Goal: Transaction & Acquisition: Purchase product/service

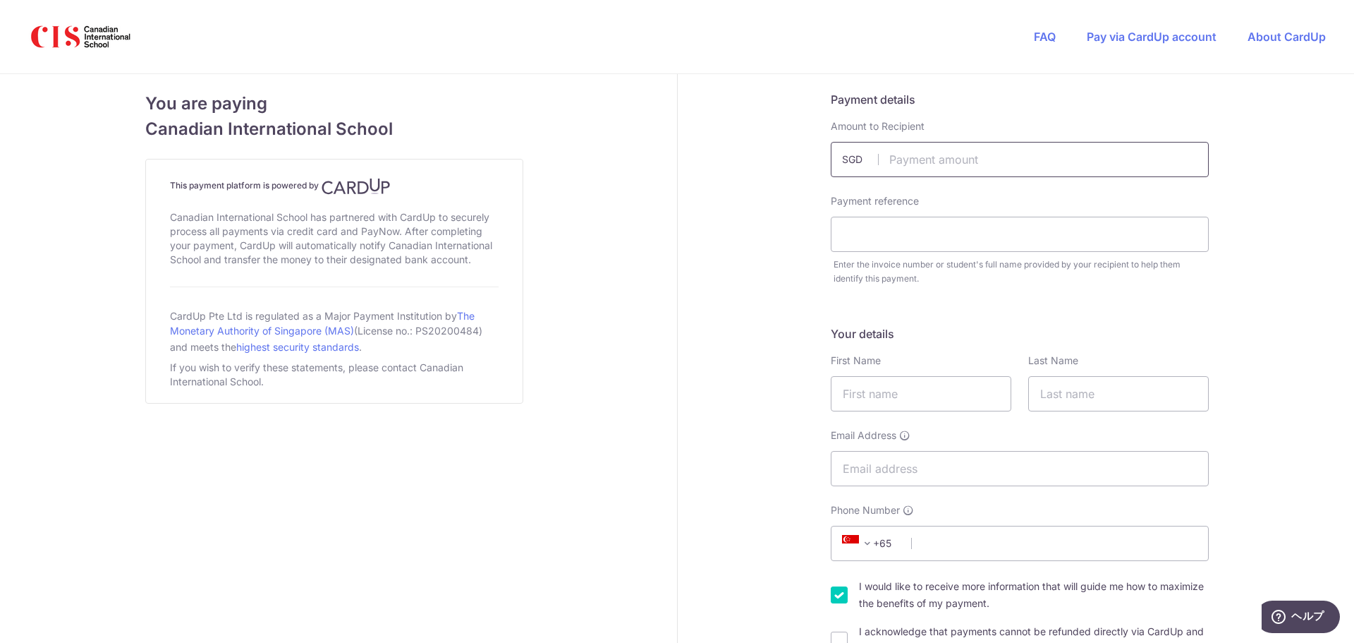
click at [935, 157] on input "text" at bounding box center [1020, 159] width 378 height 35
click at [934, 158] on input "text" at bounding box center [1020, 159] width 378 height 35
type input "2000.00"
click at [894, 225] on input "text" at bounding box center [1020, 234] width 378 height 35
type input "ASATO KATSURAGI MIHANA KATSURAGI"
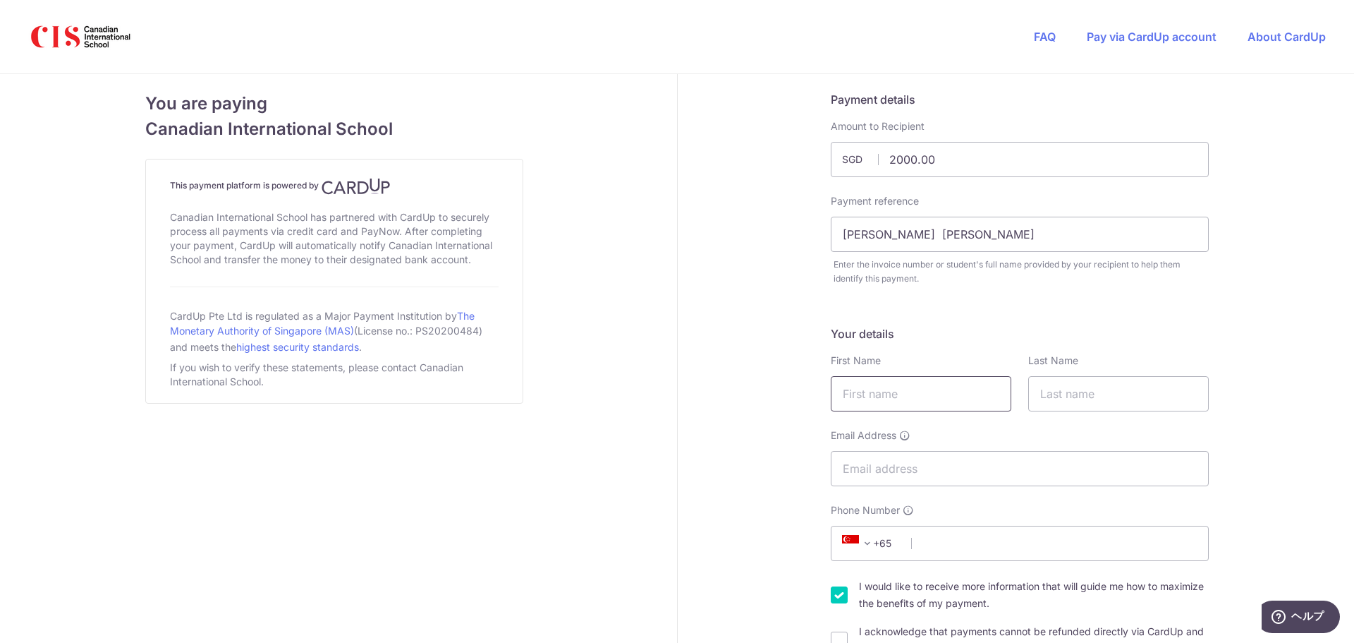
click at [897, 395] on input "text" at bounding box center [921, 393] width 181 height 35
type input "YOSHIKI"
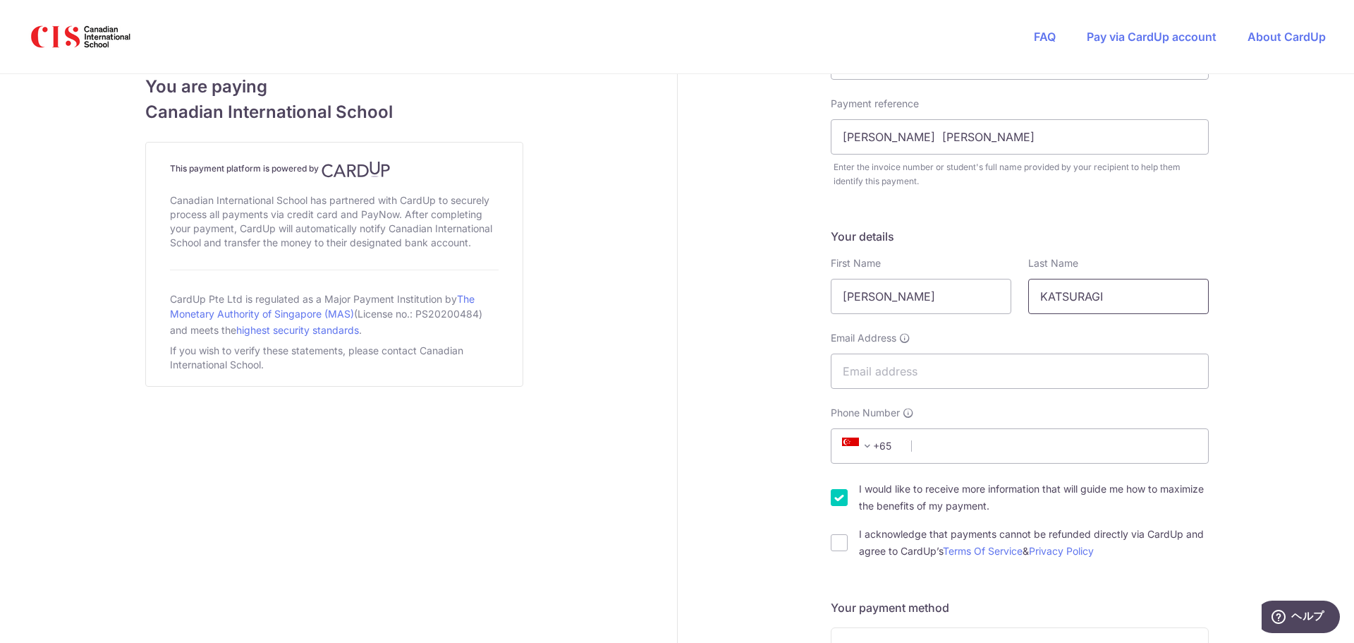
scroll to position [98, 0]
type input "KATSURAGI"
click at [945, 375] on input "Email Address" at bounding box center [1020, 370] width 378 height 35
type input "yoshiki.katsuragi@nadia-corp.co.jp"
select select "JP"
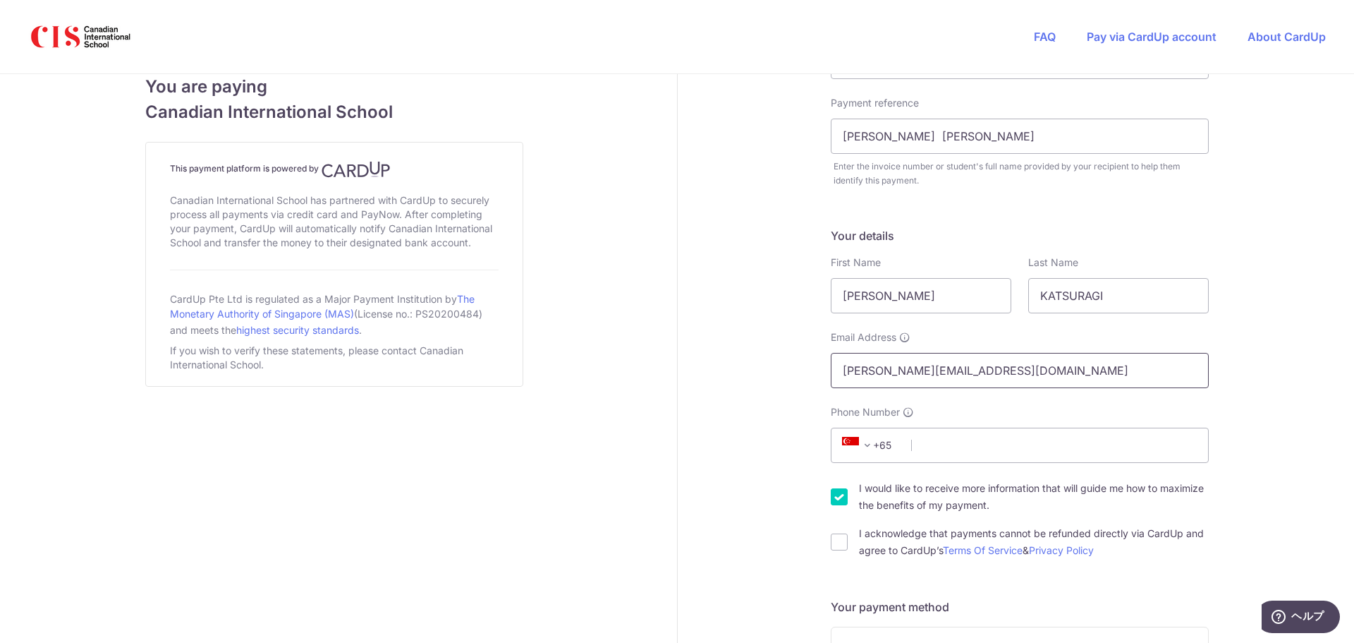
type input "1410001"
type input "北品川6-6-33"
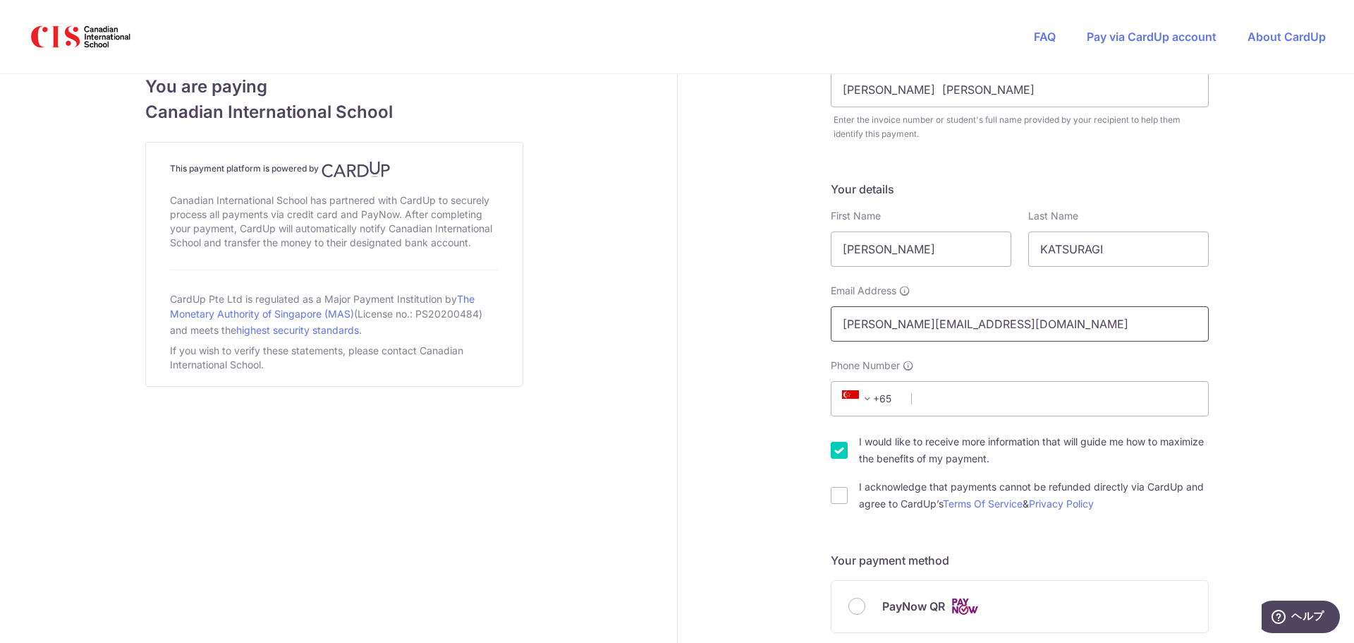
scroll to position [145, 0]
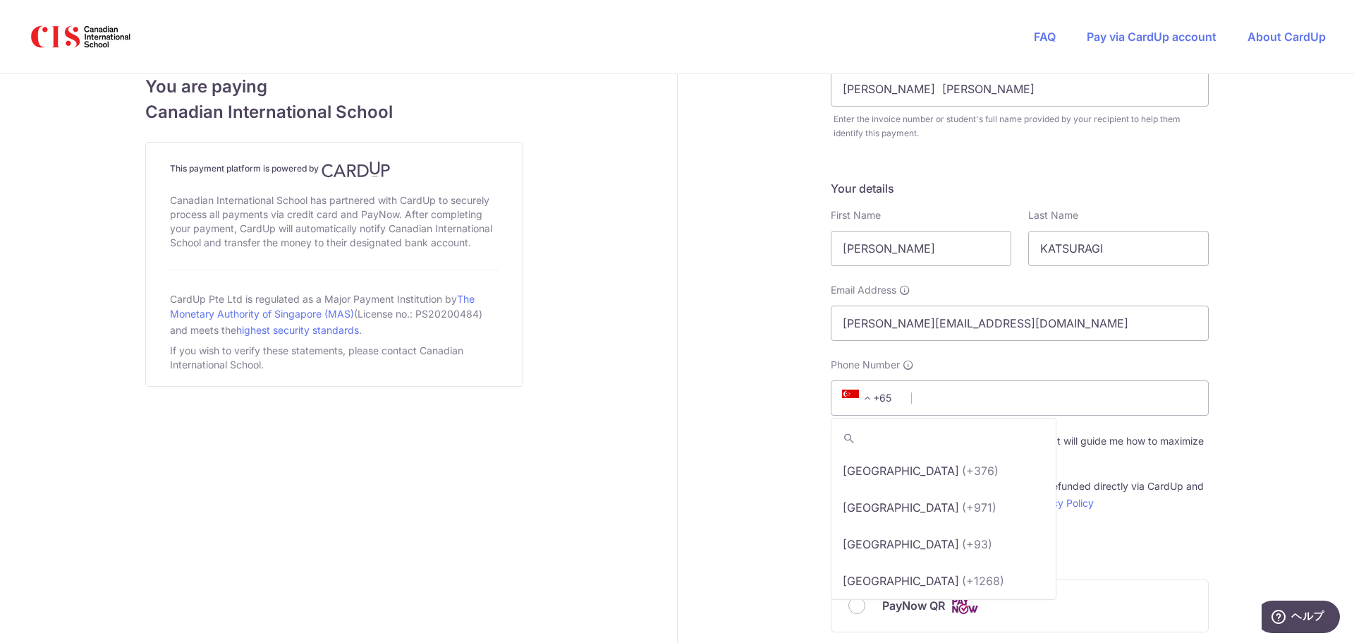
click at [865, 396] on span at bounding box center [867, 397] width 17 height 17
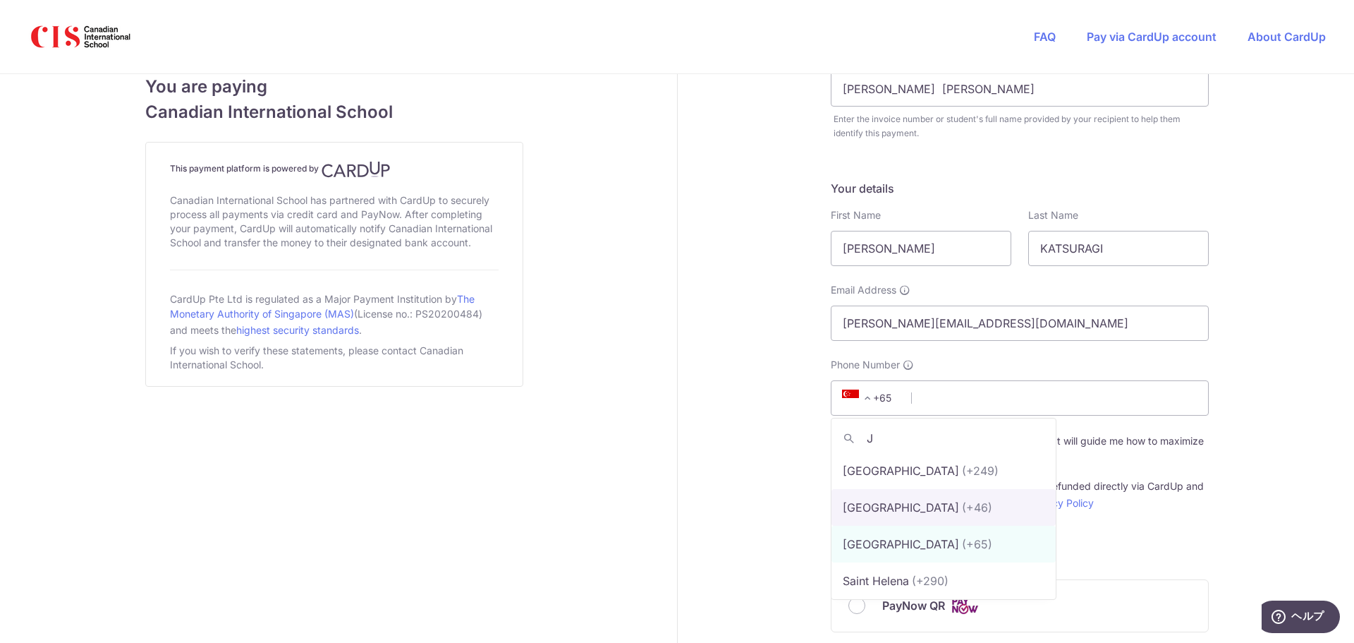
scroll to position [0, 0]
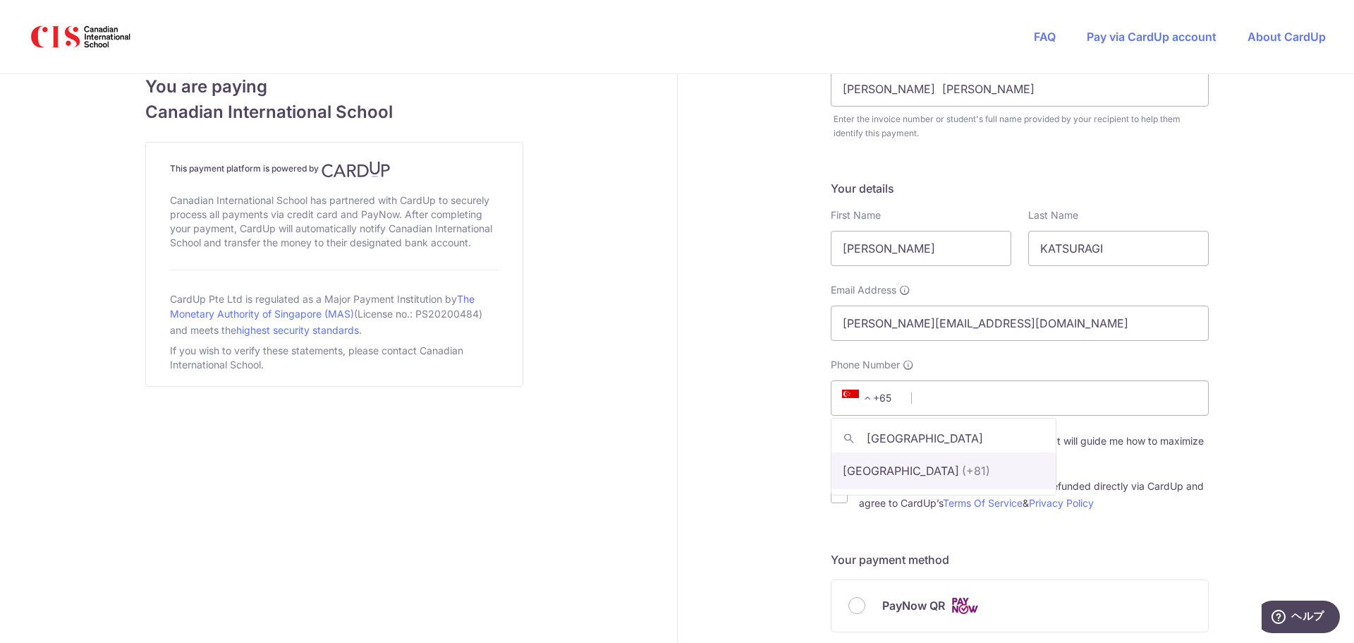
type input "[GEOGRAPHIC_DATA]"
select select "114"
click at [937, 394] on input "Phone Number" at bounding box center [1020, 397] width 378 height 35
type input "8014397292"
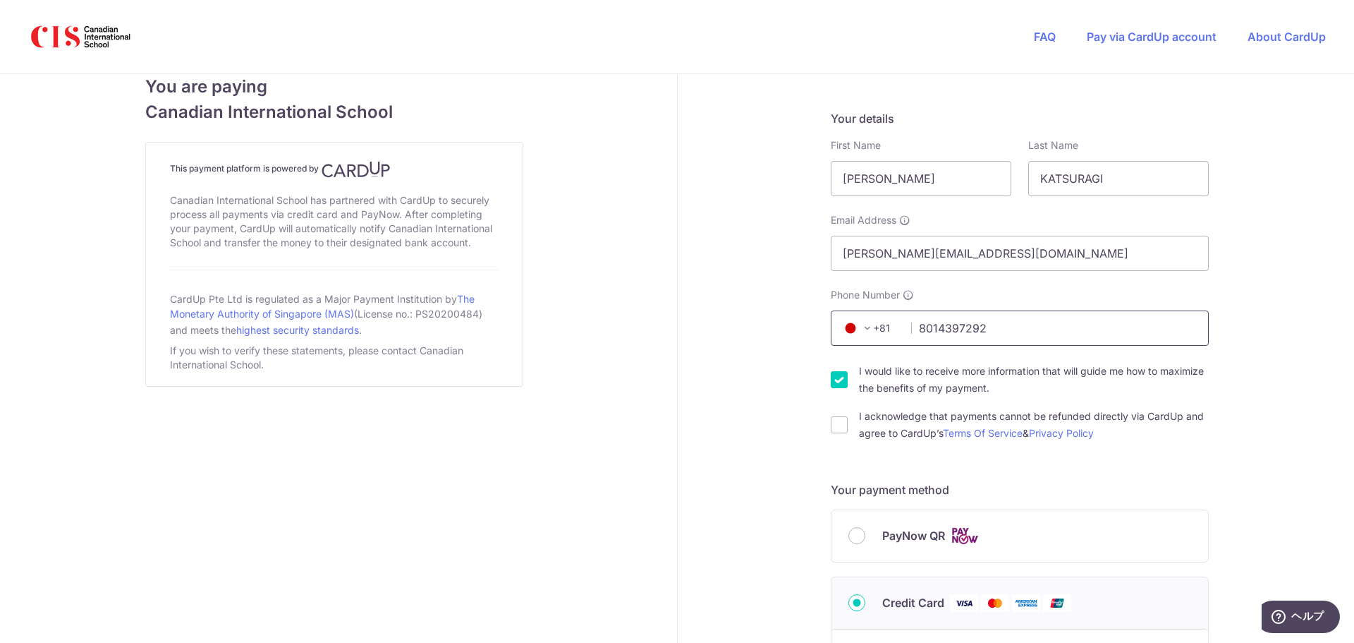
scroll to position [216, 0]
click at [832, 380] on input "I would like to receive more information that will guide me how to maximize the…" at bounding box center [839, 378] width 17 height 17
checkbox input "false"
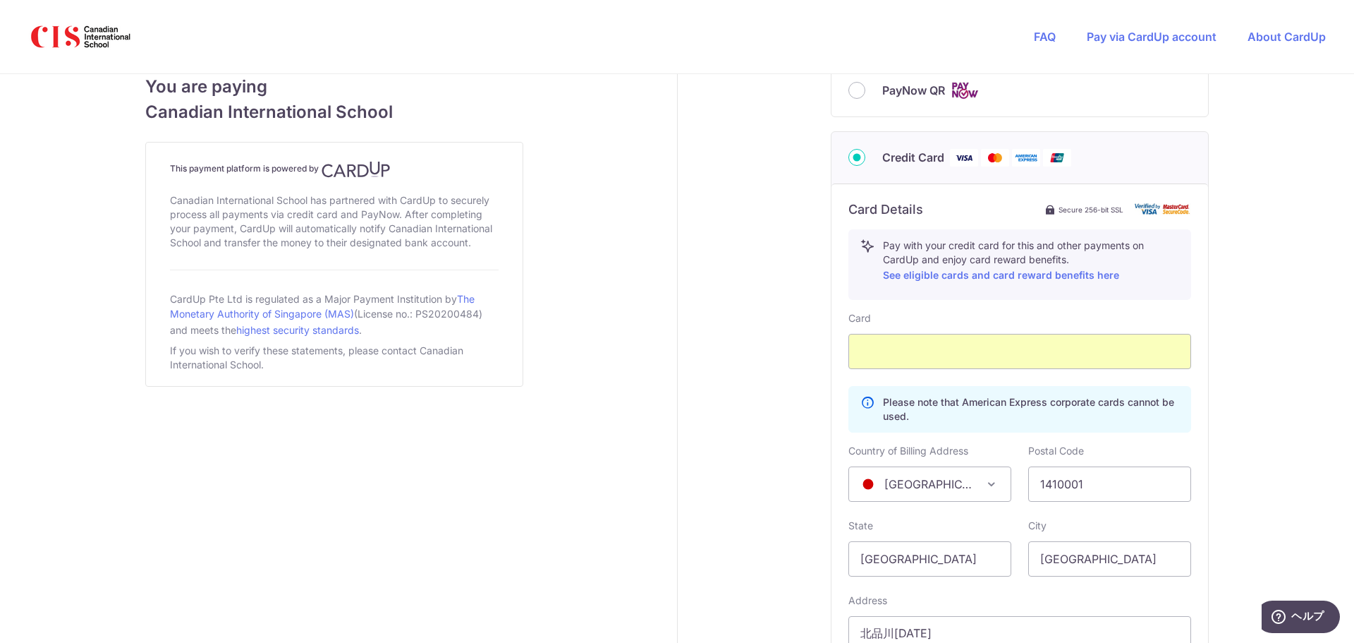
scroll to position [688, 0]
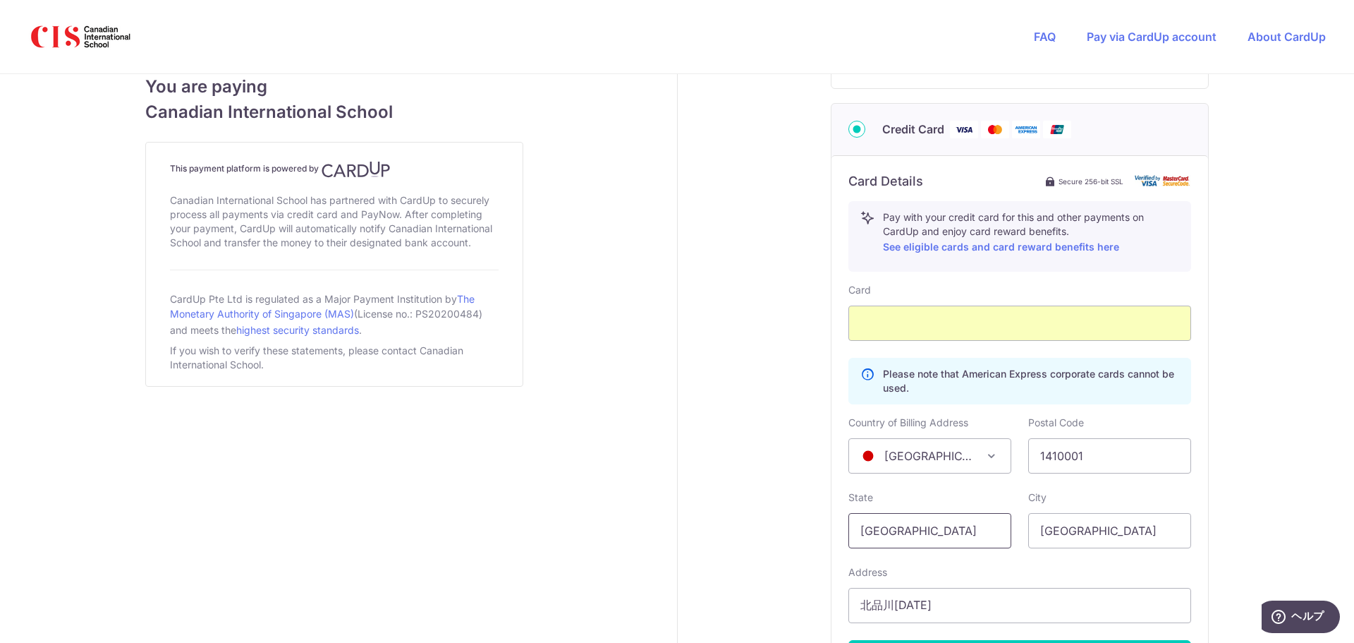
click at [963, 540] on input "[GEOGRAPHIC_DATA]" at bounding box center [930, 530] width 163 height 35
type input "S"
type input "[GEOGRAPHIC_DATA]"
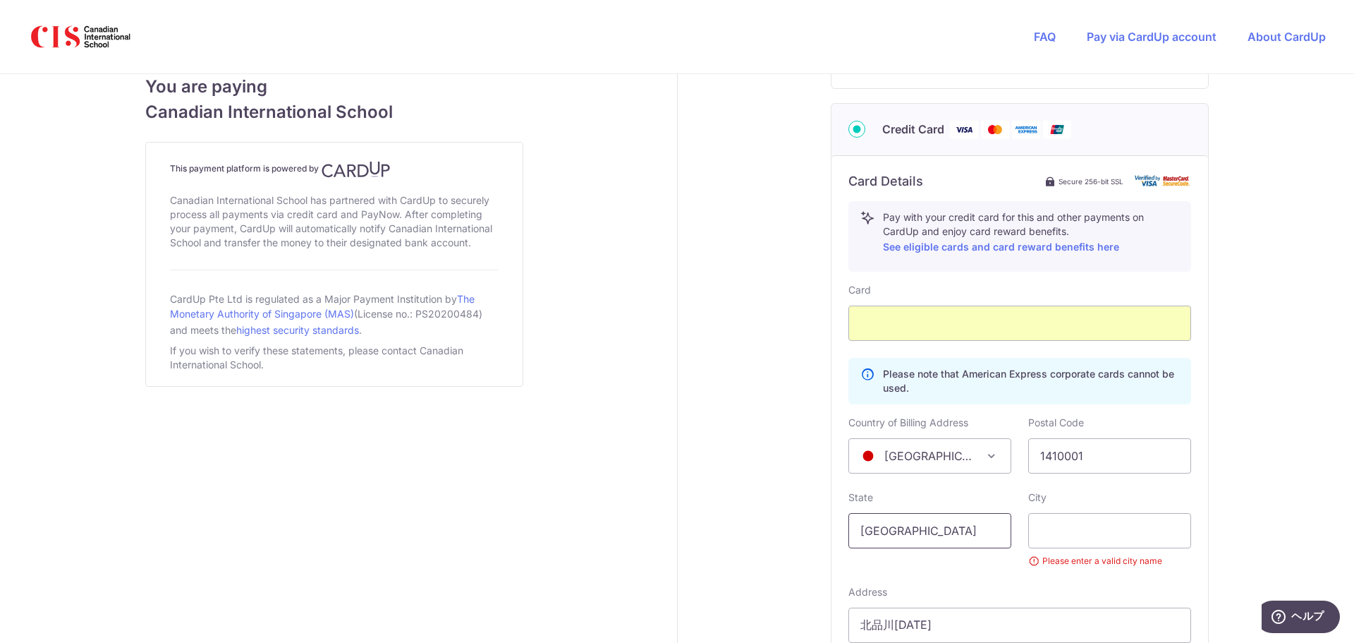
type input "[GEOGRAPHIC_DATA]"
click button "Generate PayNow QR" at bounding box center [0, 0] width 0 height 0
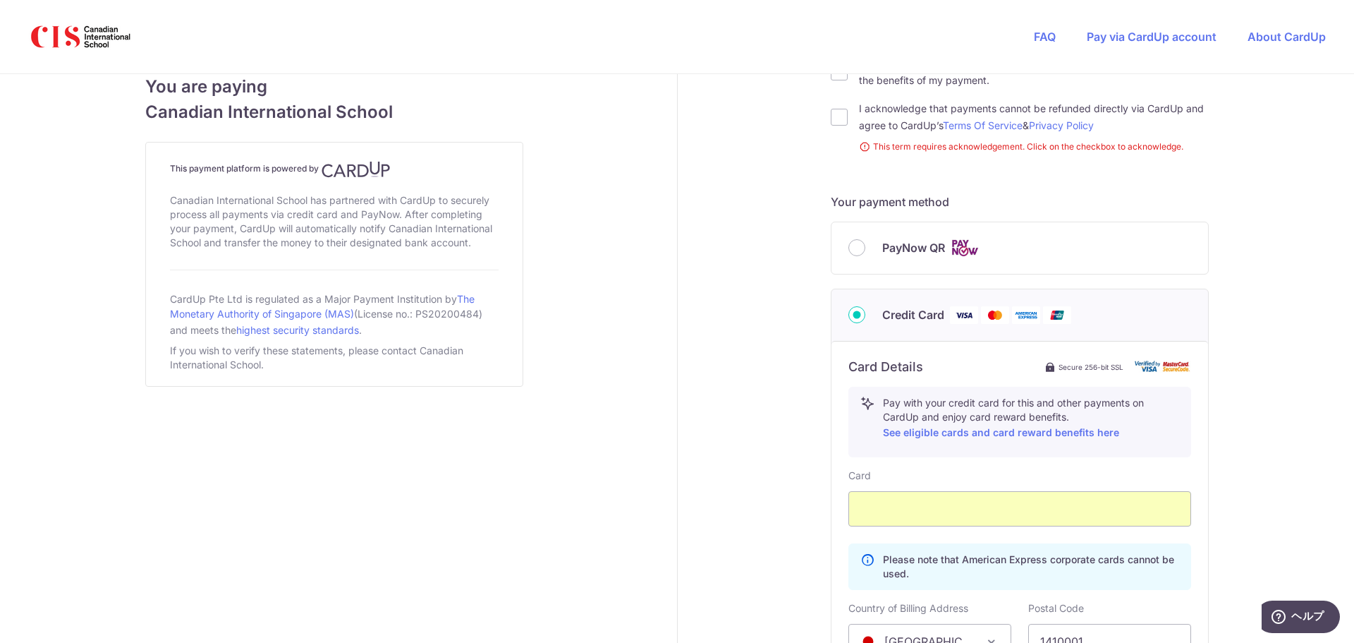
scroll to position [695, 0]
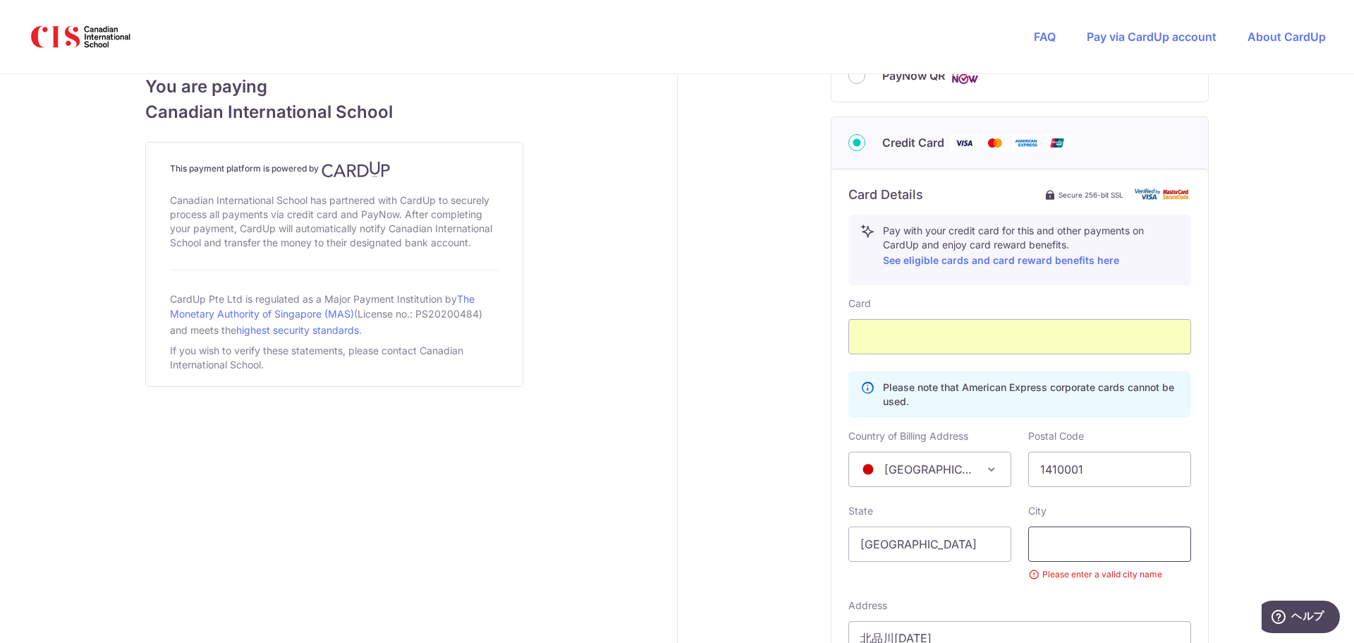
click at [1094, 539] on input "text" at bounding box center [1109, 543] width 163 height 35
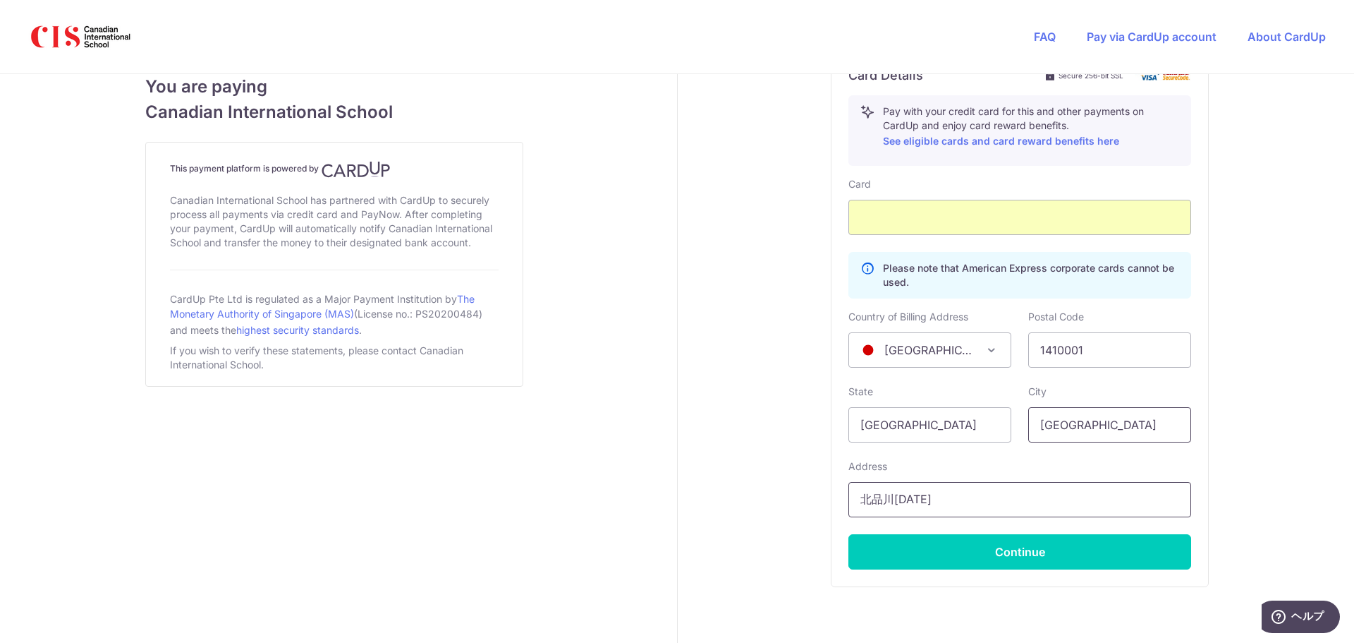
type input "TOKYO"
click at [978, 509] on input "北品川[DATE]" at bounding box center [1020, 499] width 343 height 35
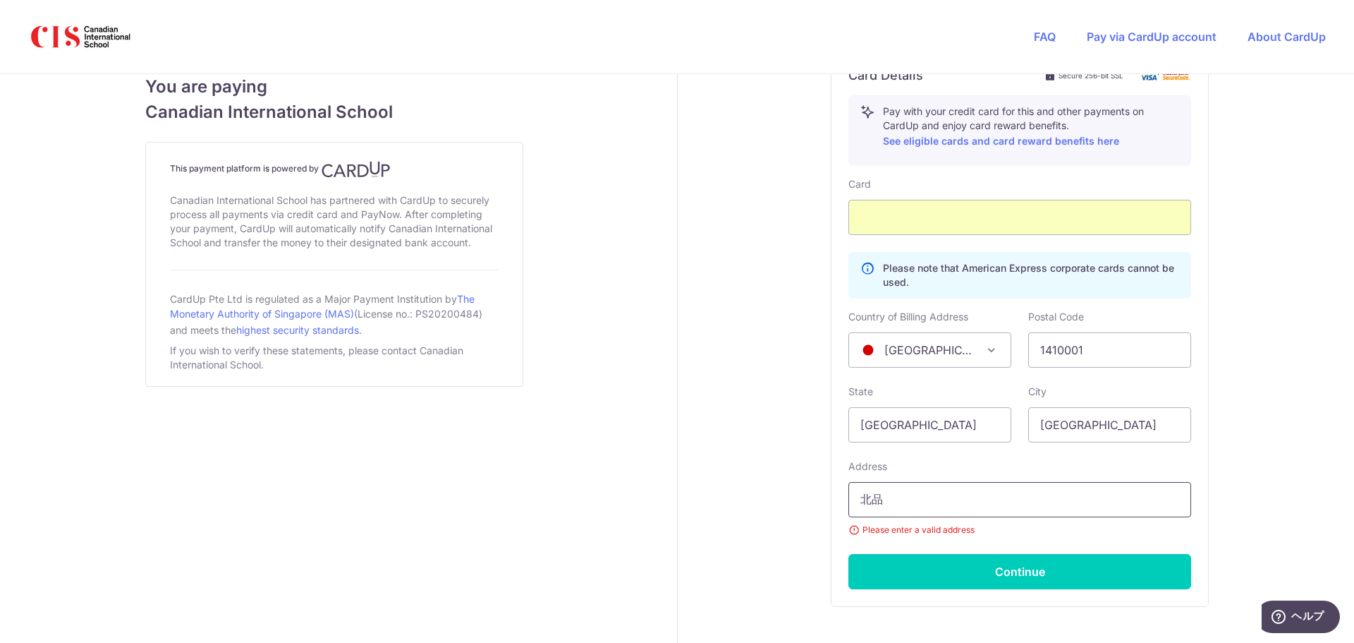
type input "北"
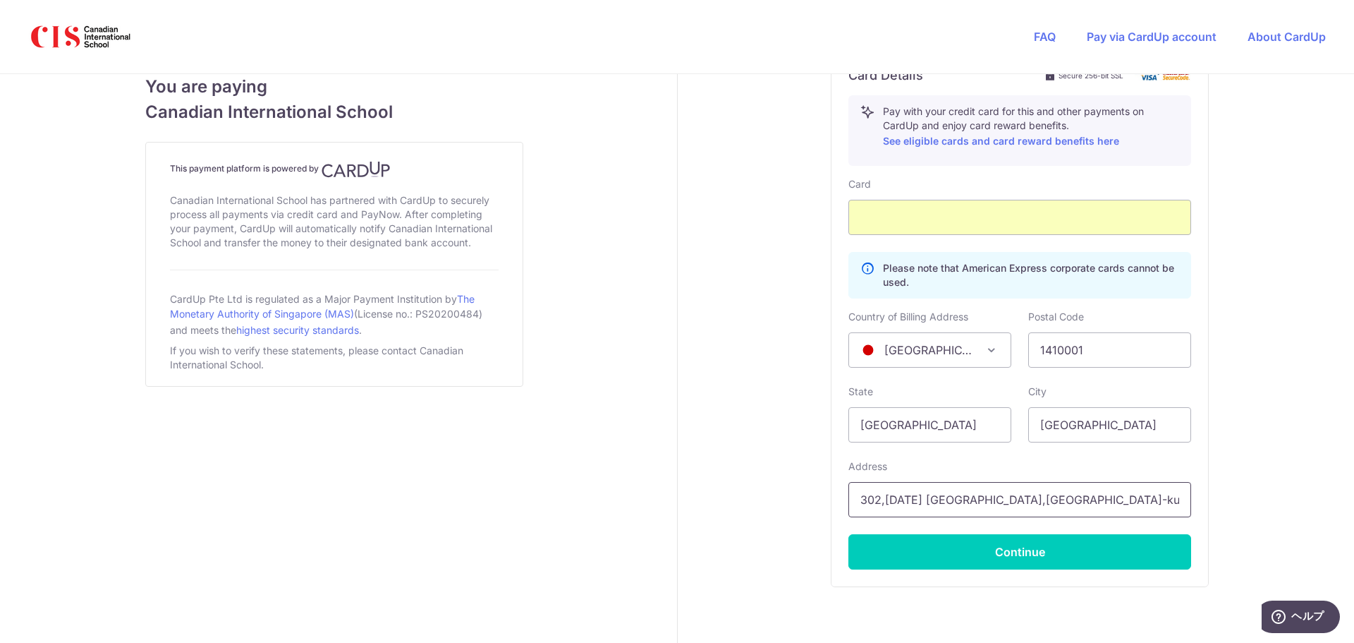
type input "302,6-6-33 Kitashinagawa,Shinagawa-ku"
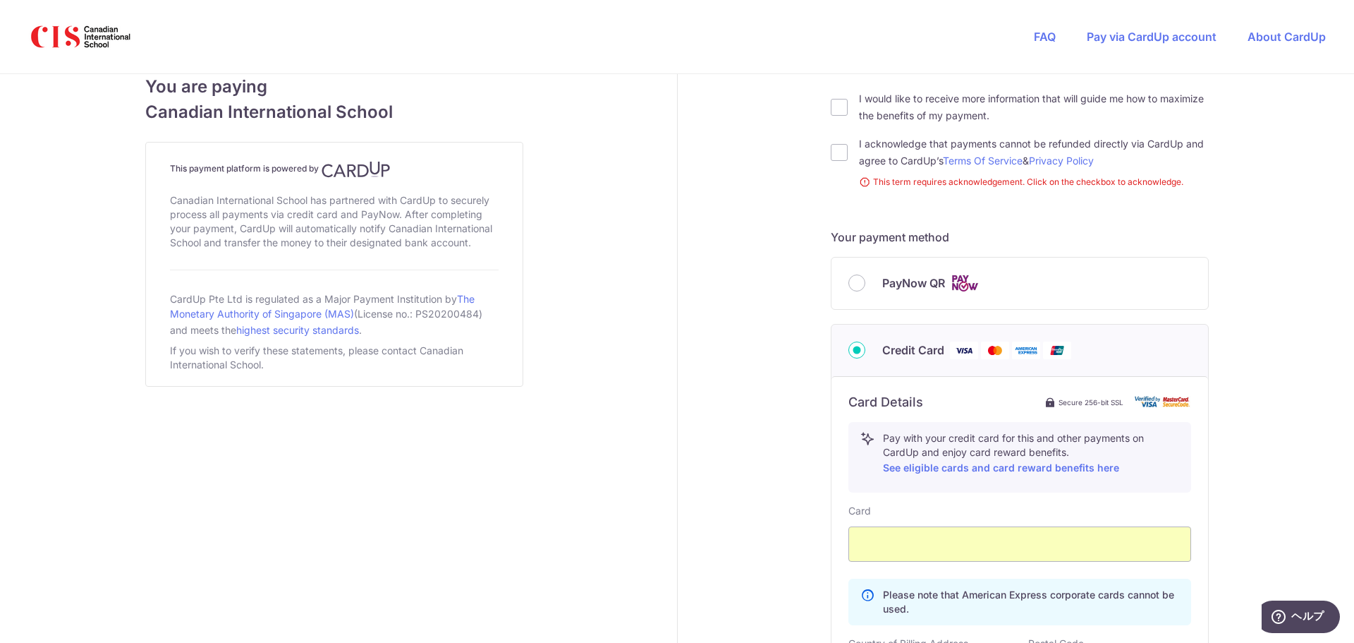
scroll to position [454, 0]
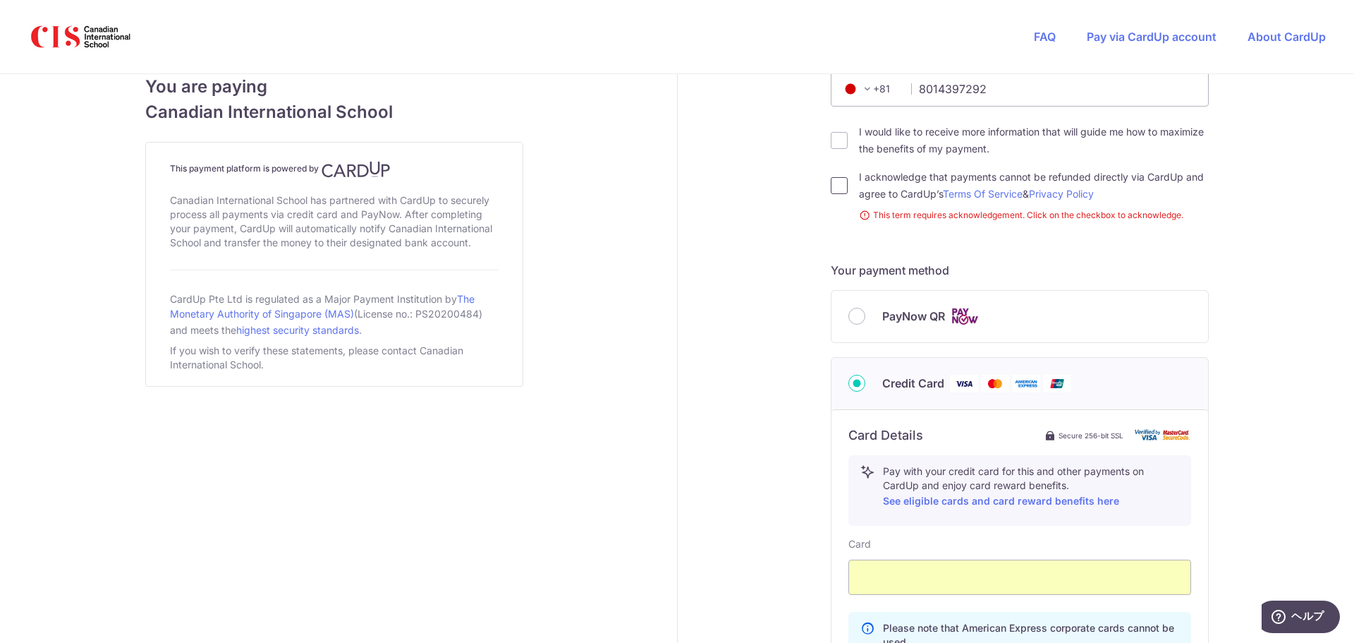
click at [842, 188] on input "I acknowledge that payments cannot be refunded directly via CardUp and agree to…" at bounding box center [839, 185] width 17 height 17
checkbox input "true"
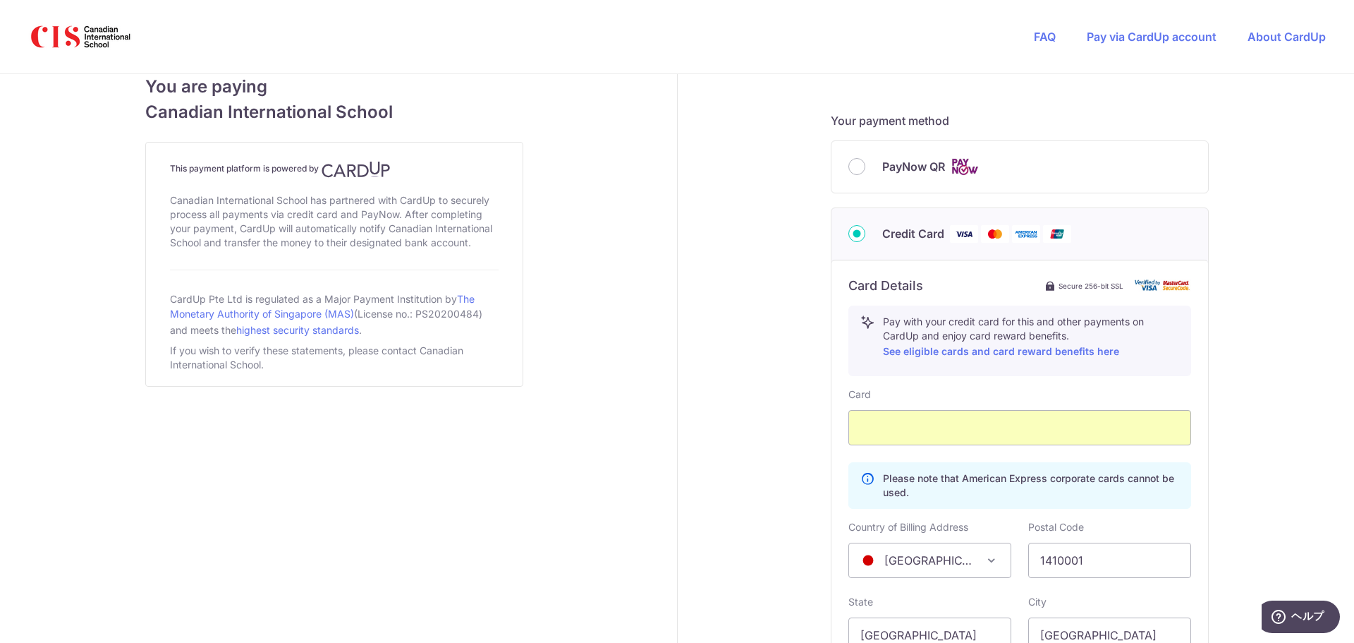
scroll to position [754, 0]
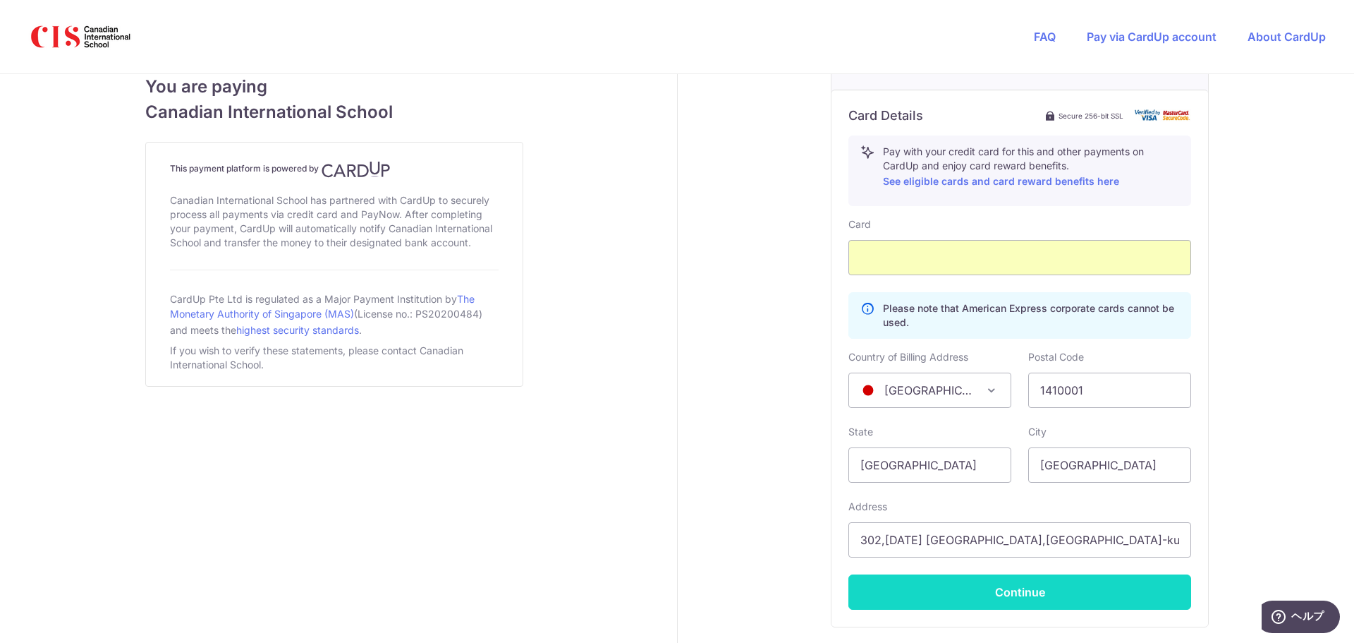
click at [991, 576] on button "Continue" at bounding box center [1020, 591] width 343 height 35
click at [1028, 590] on button "Continue" at bounding box center [1020, 591] width 343 height 35
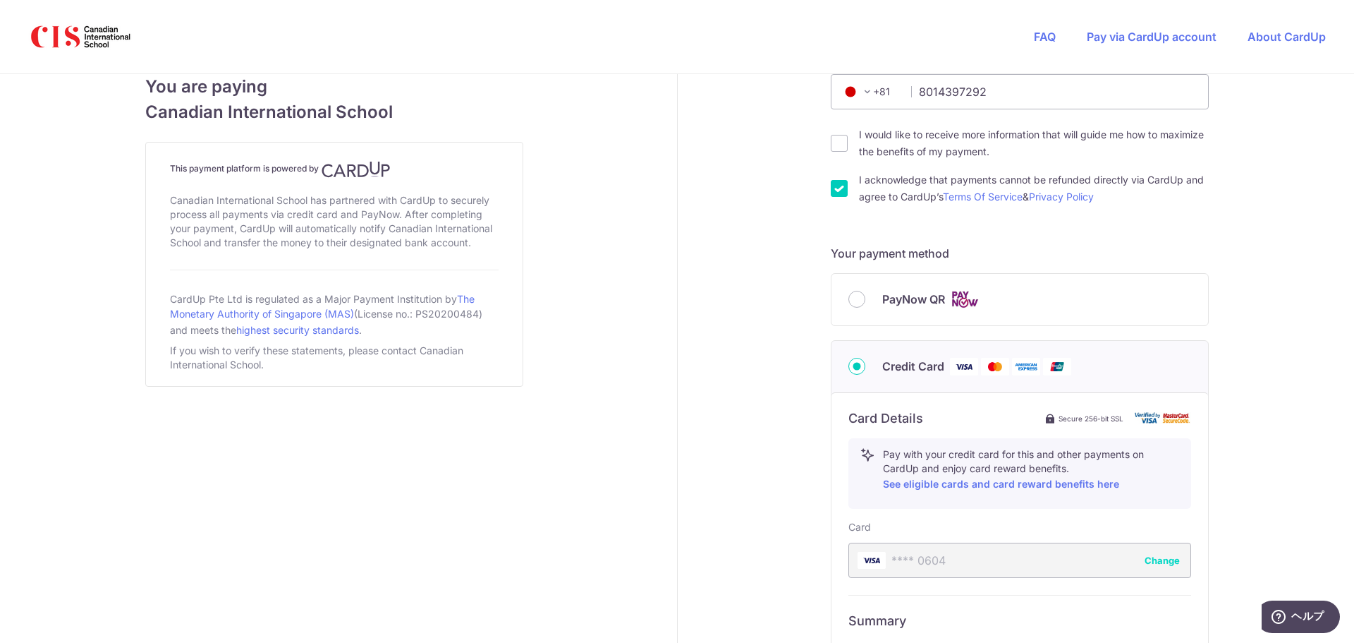
scroll to position [701, 0]
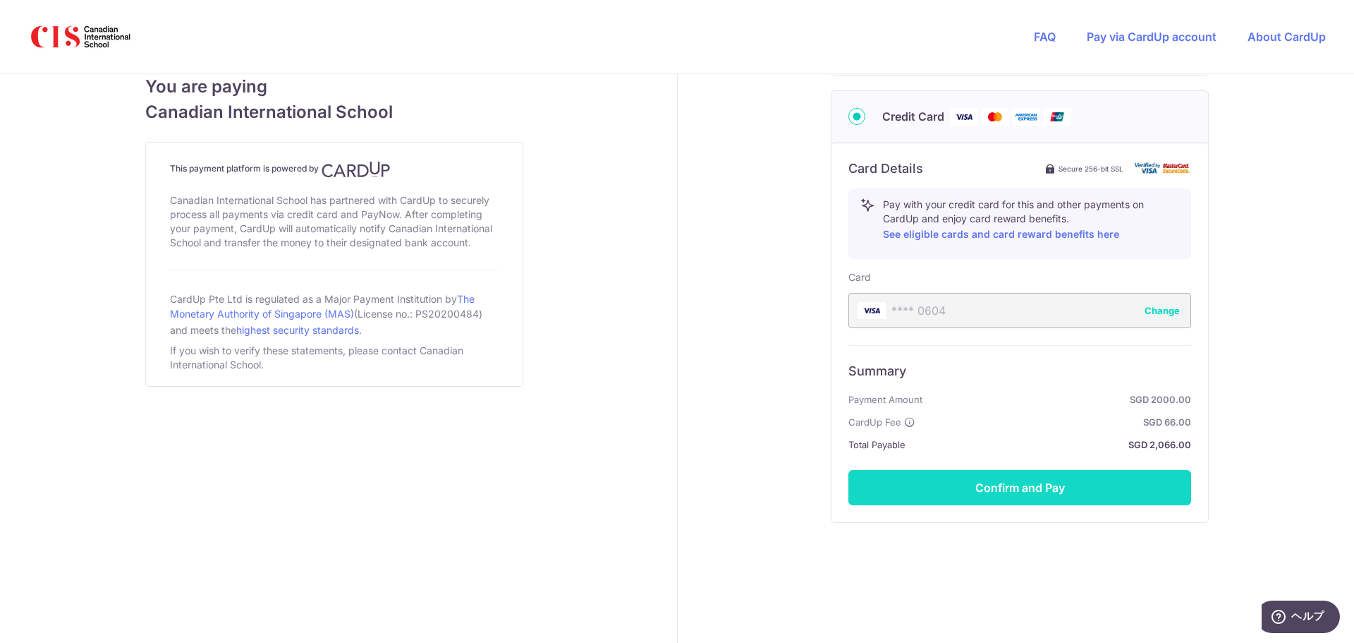
click at [966, 476] on button "Confirm and Pay" at bounding box center [1020, 487] width 343 height 35
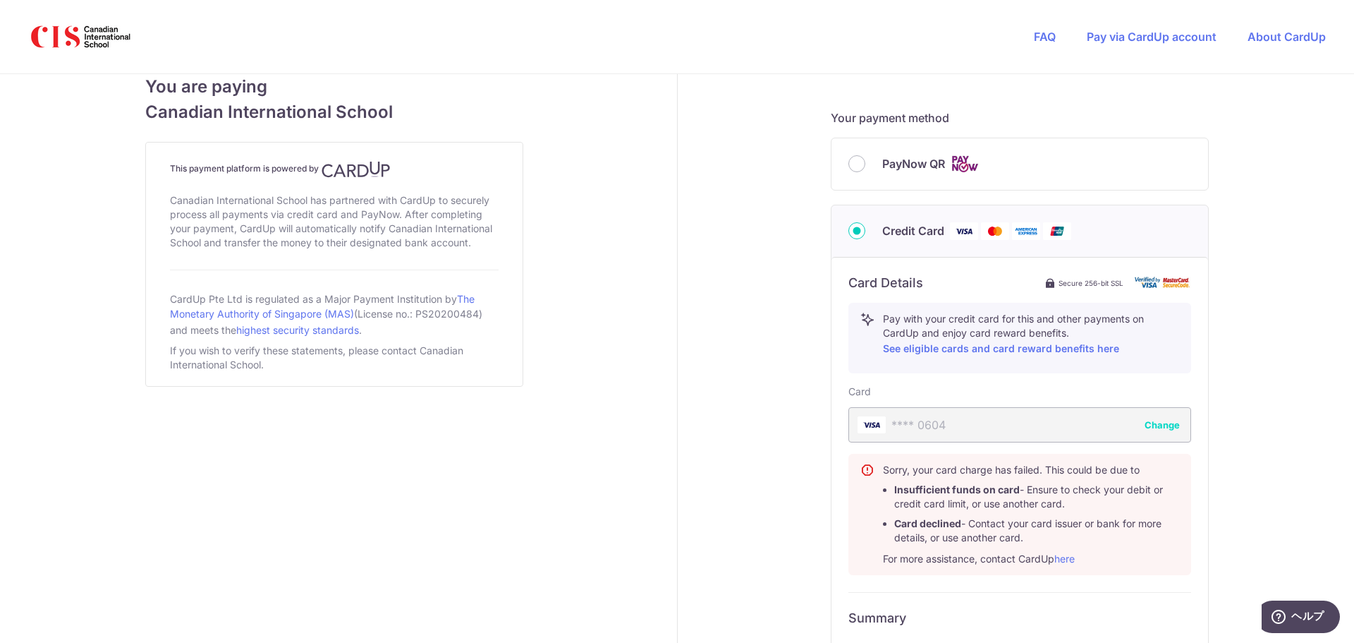
scroll to position [588, 0]
click at [963, 430] on div "**** 0604 Change" at bounding box center [1020, 423] width 343 height 35
click at [1028, 427] on div "**** 0604 Change" at bounding box center [1020, 423] width 343 height 35
click at [980, 427] on div "**** 0604 Change" at bounding box center [1020, 423] width 343 height 35
click at [1154, 425] on button "Change" at bounding box center [1162, 424] width 35 height 14
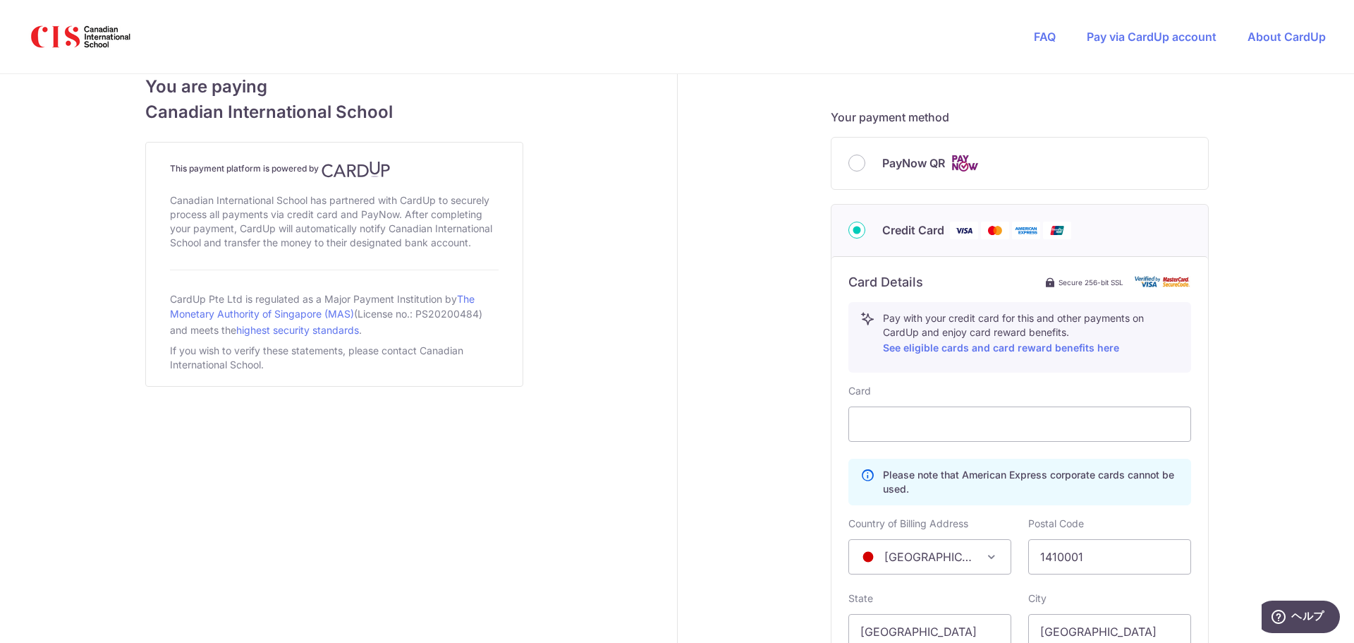
click at [797, 447] on div "Payment details Amount to Recipient 2000.00 SGD Payment reference ASATO KATSURA…" at bounding box center [1021, 199] width 686 height 1427
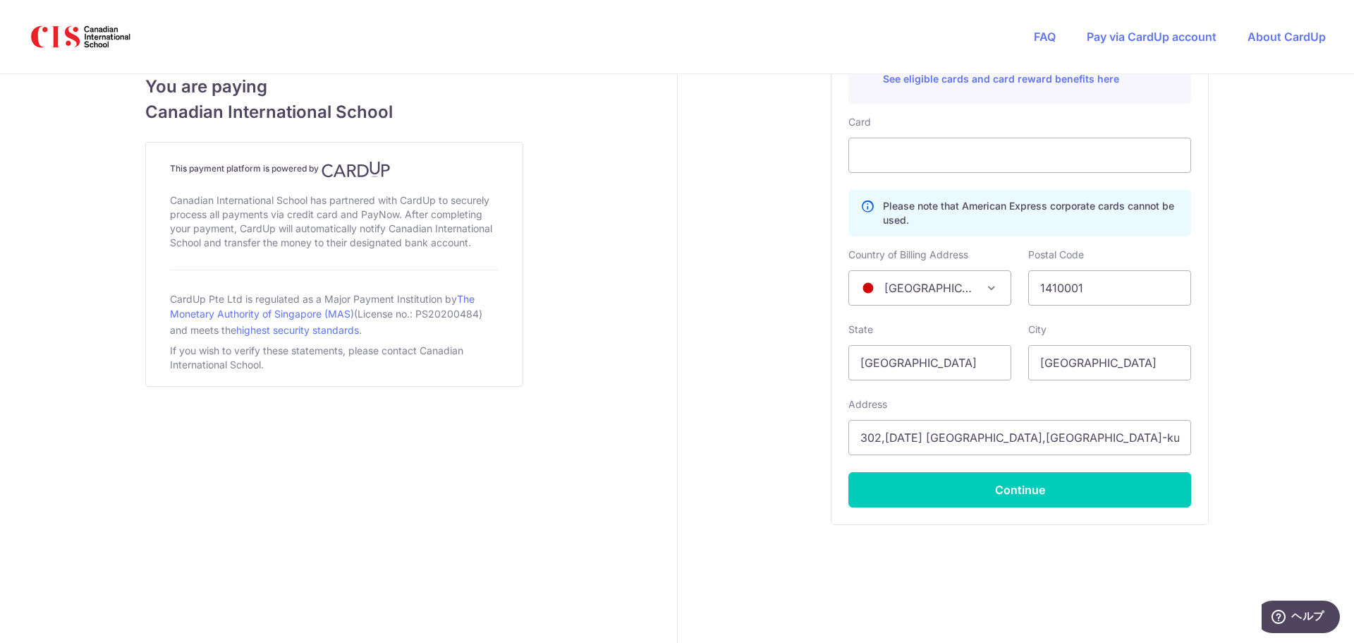
scroll to position [858, 0]
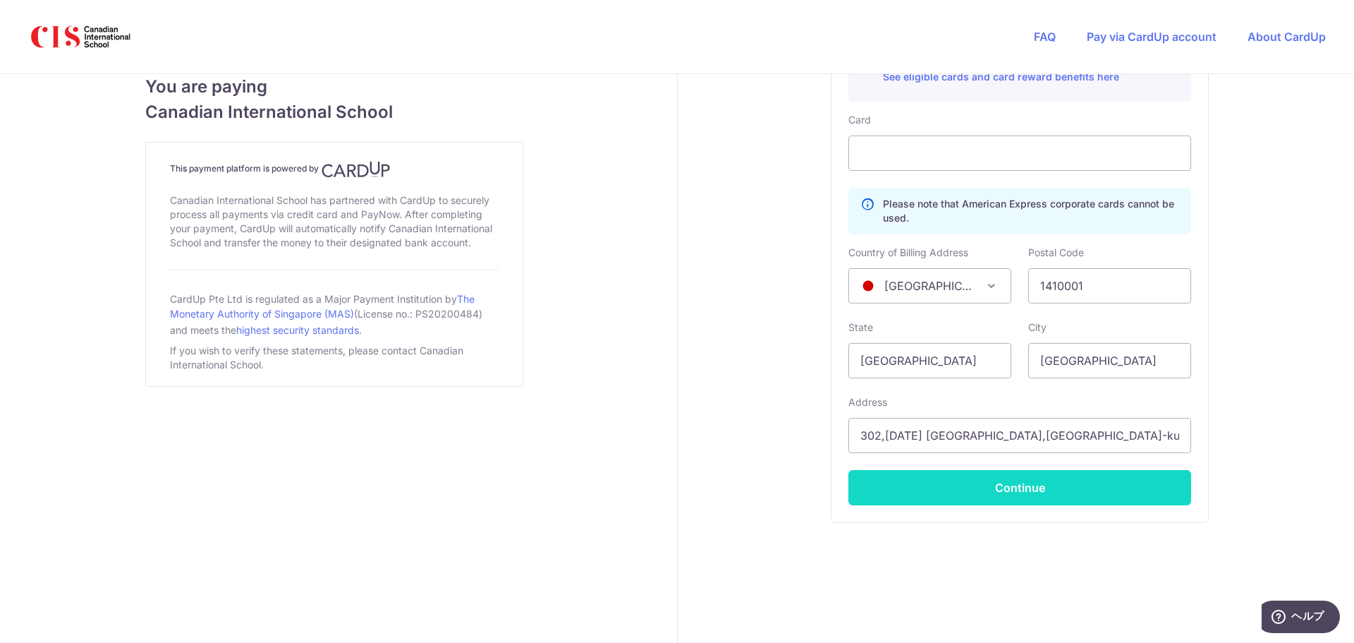
click at [937, 481] on button "Continue" at bounding box center [1020, 487] width 343 height 35
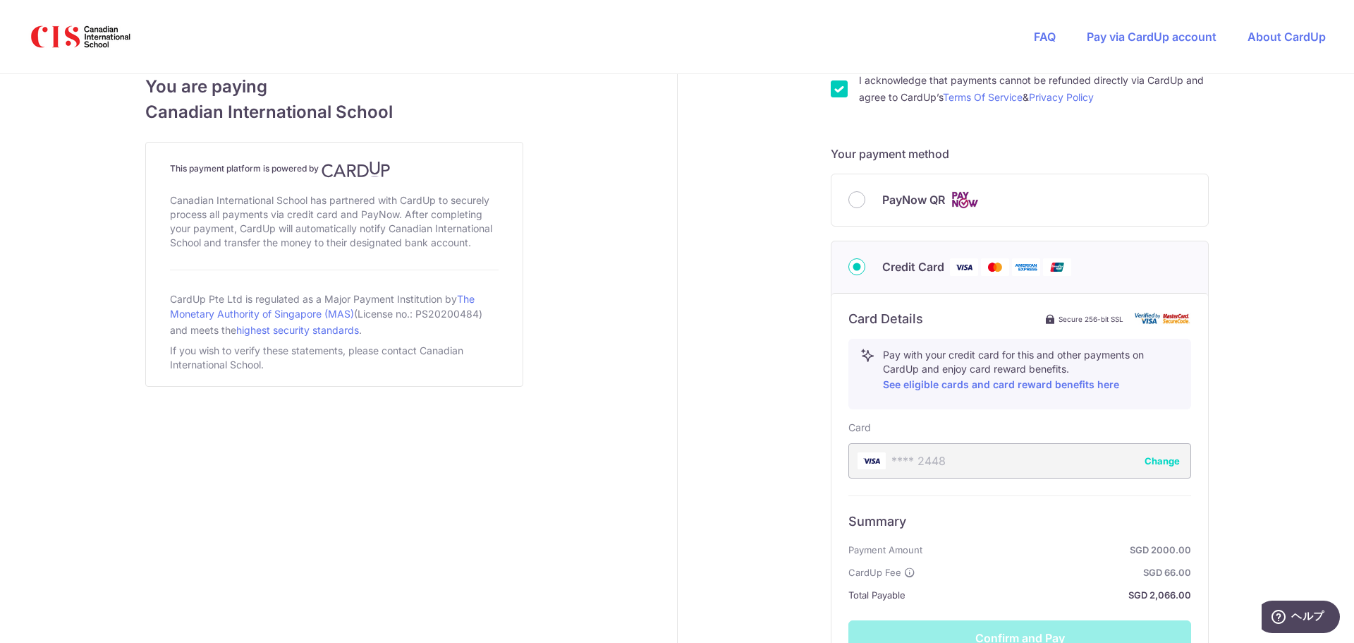
scroll to position [550, 0]
click at [1151, 462] on button "Change" at bounding box center [1162, 461] width 35 height 14
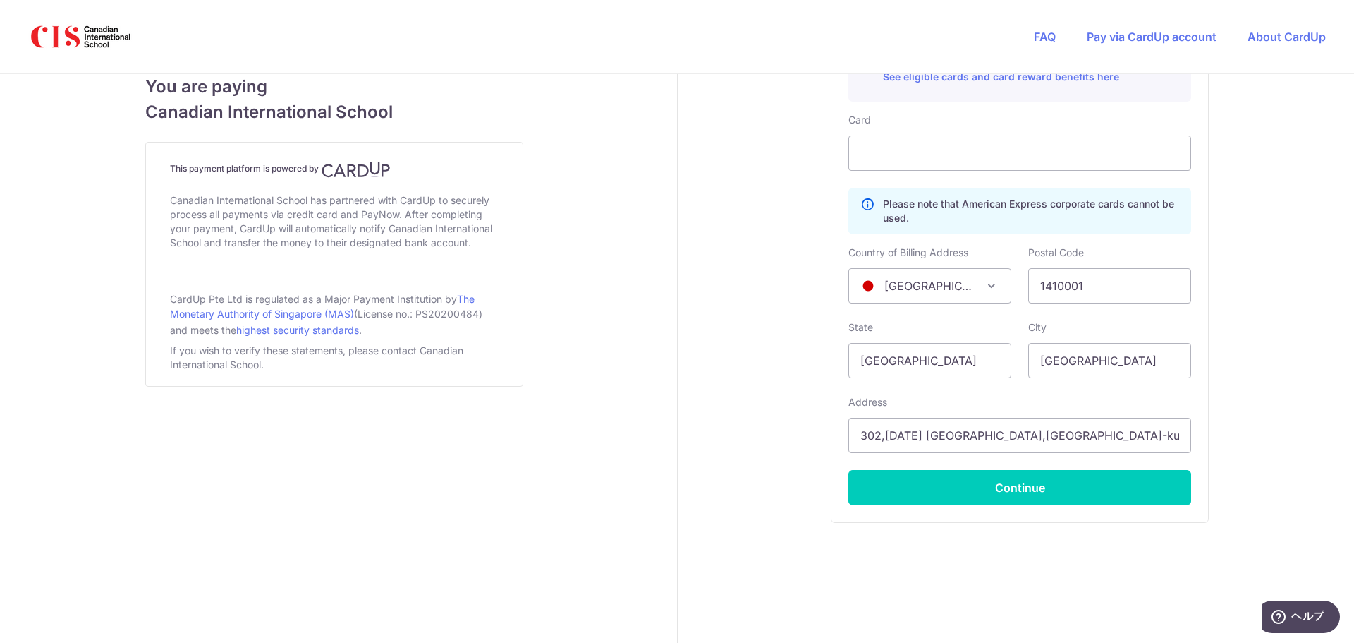
scroll to position [677, 0]
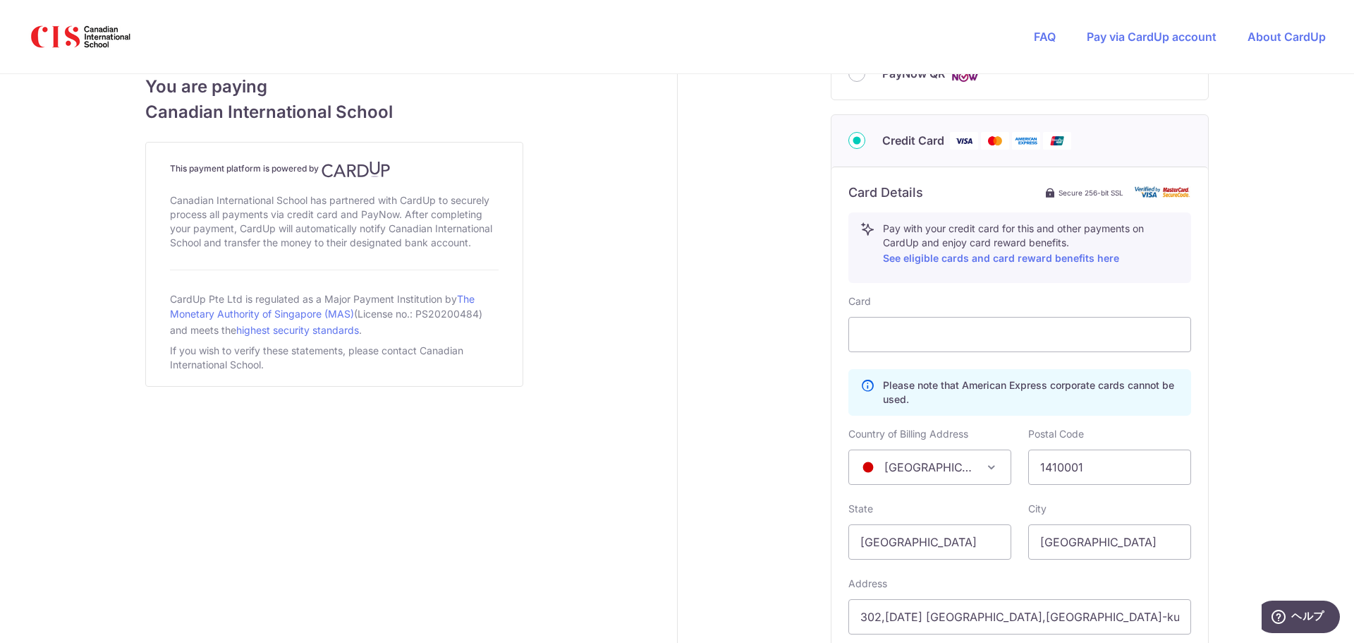
click at [781, 390] on div "Payment details Amount to Recipient 2000.00 SGD Payment reference ASATO KATSURA…" at bounding box center [1021, 110] width 686 height 1427
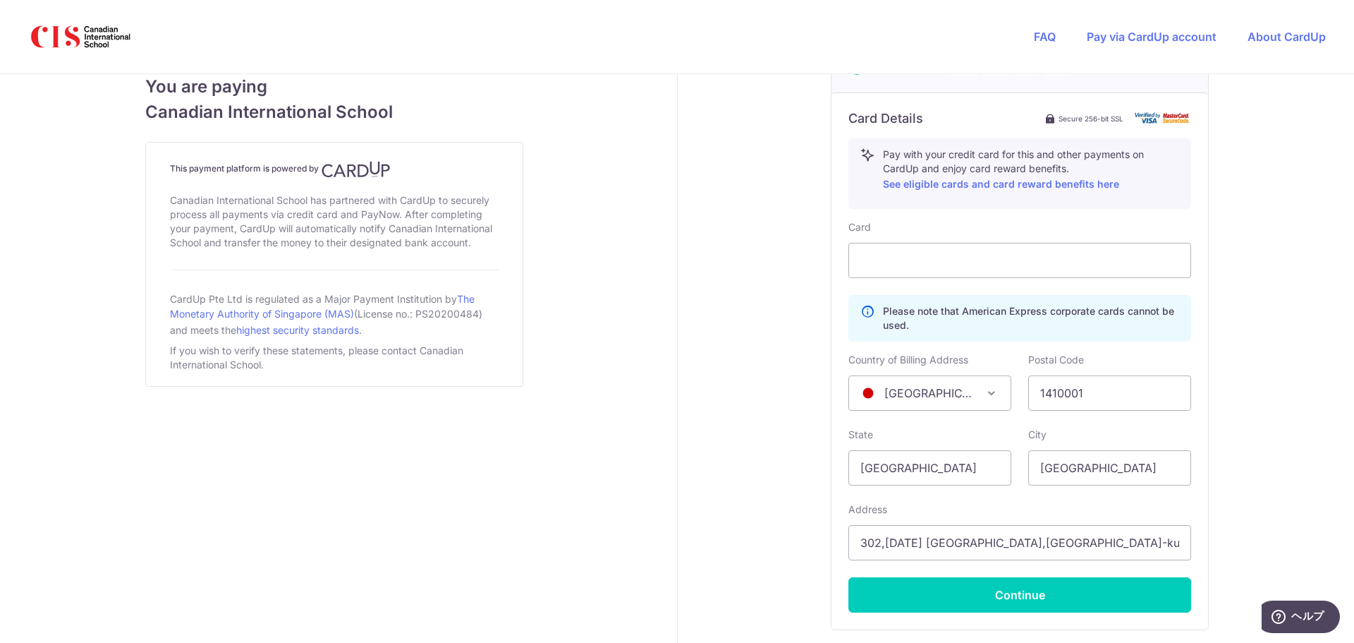
scroll to position [858, 0]
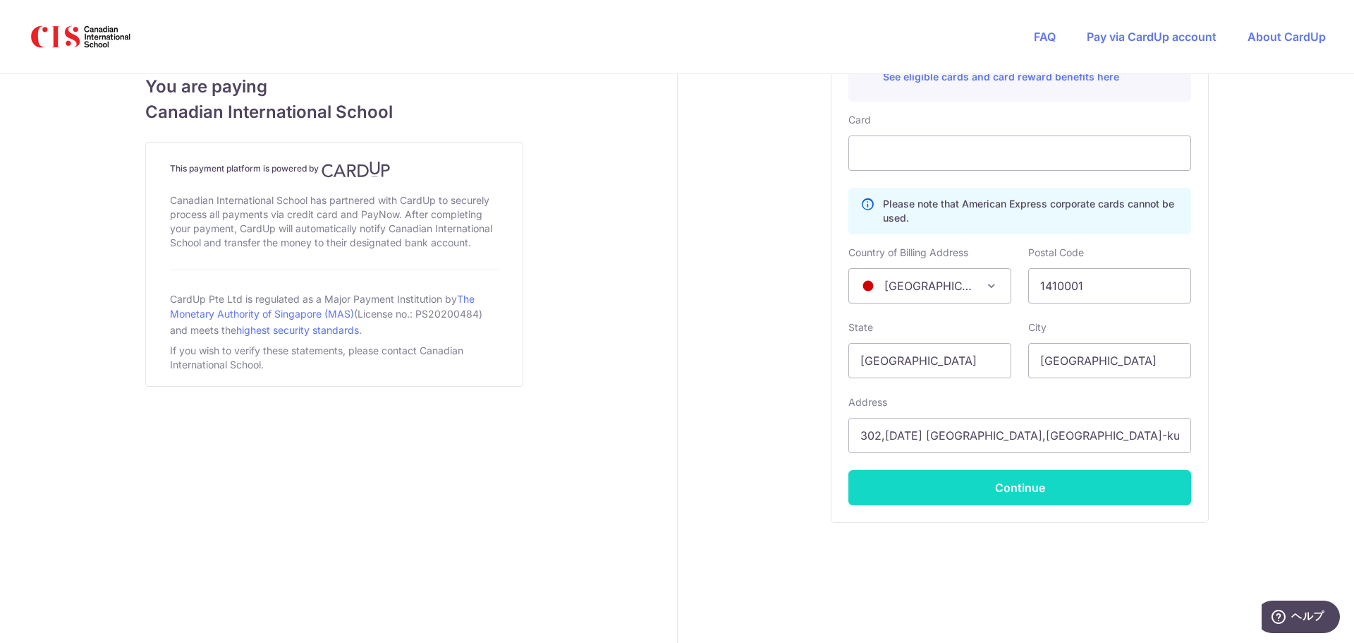
click at [1083, 499] on button "Continue" at bounding box center [1020, 487] width 343 height 35
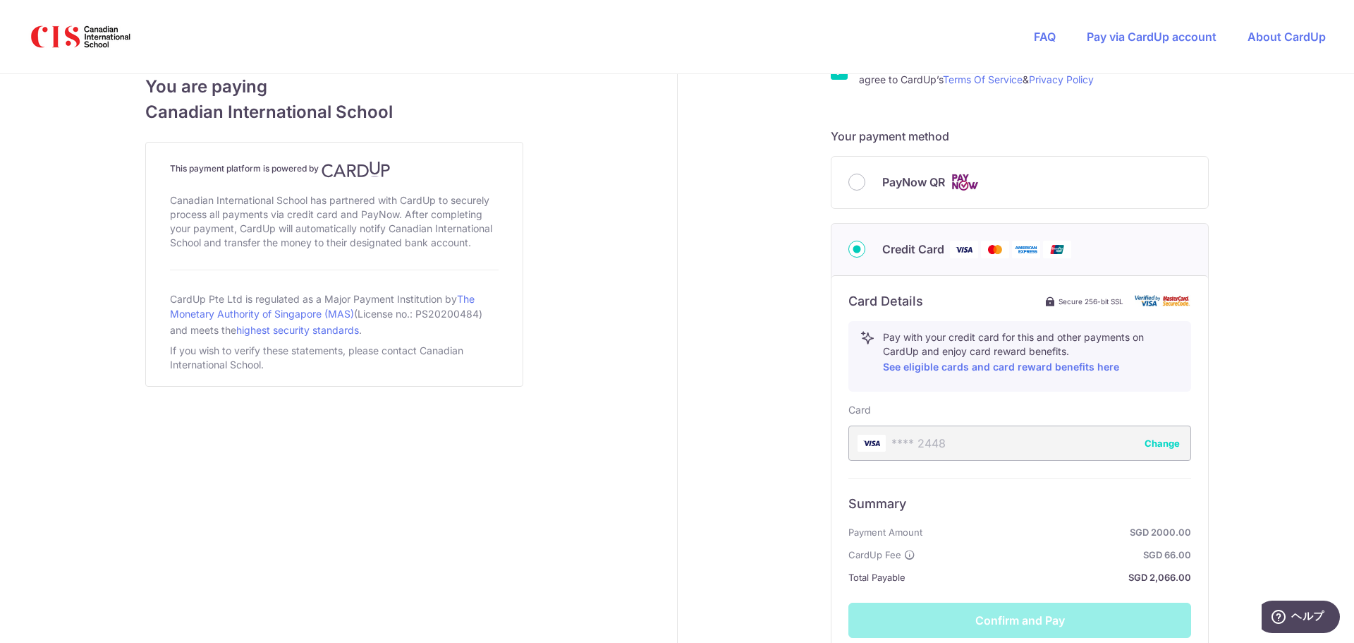
scroll to position [701, 0]
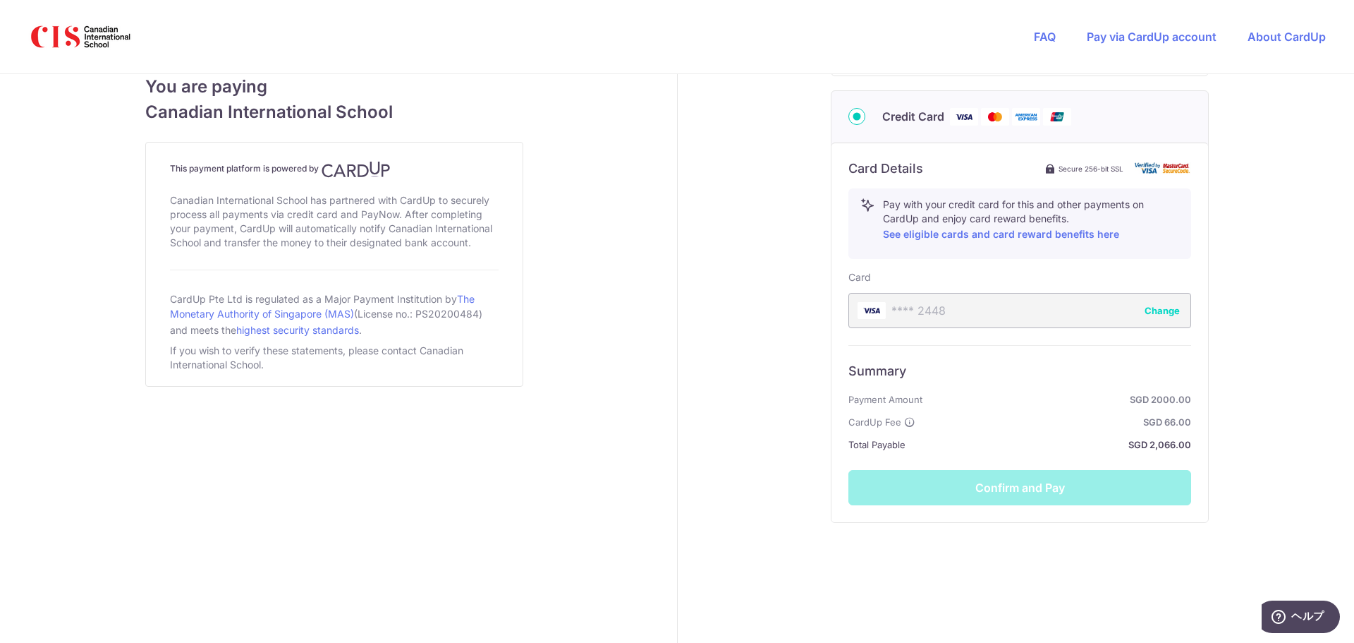
click at [1017, 483] on div "Summary Payment Amount SGD 2000.00 CardUp Fee SGD 66.00 Total Payable SGD 2,066…" at bounding box center [1020, 425] width 343 height 160
click at [1161, 311] on button "Change" at bounding box center [1162, 310] width 35 height 14
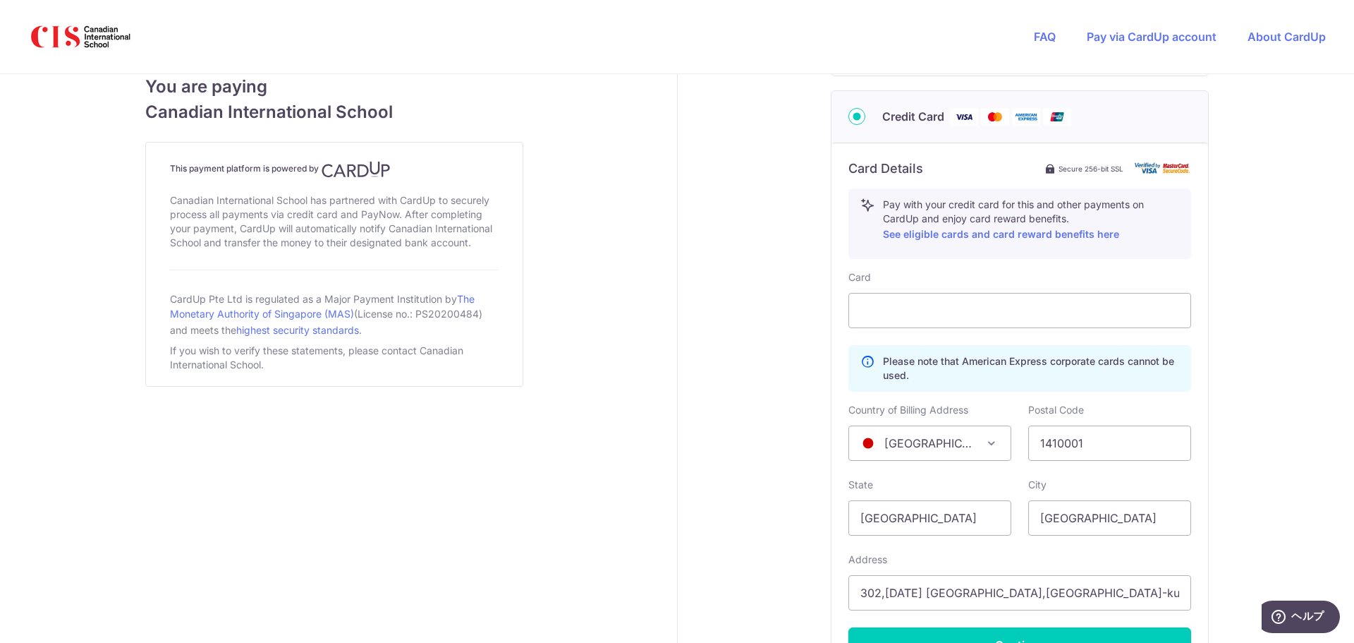
scroll to position [853, 0]
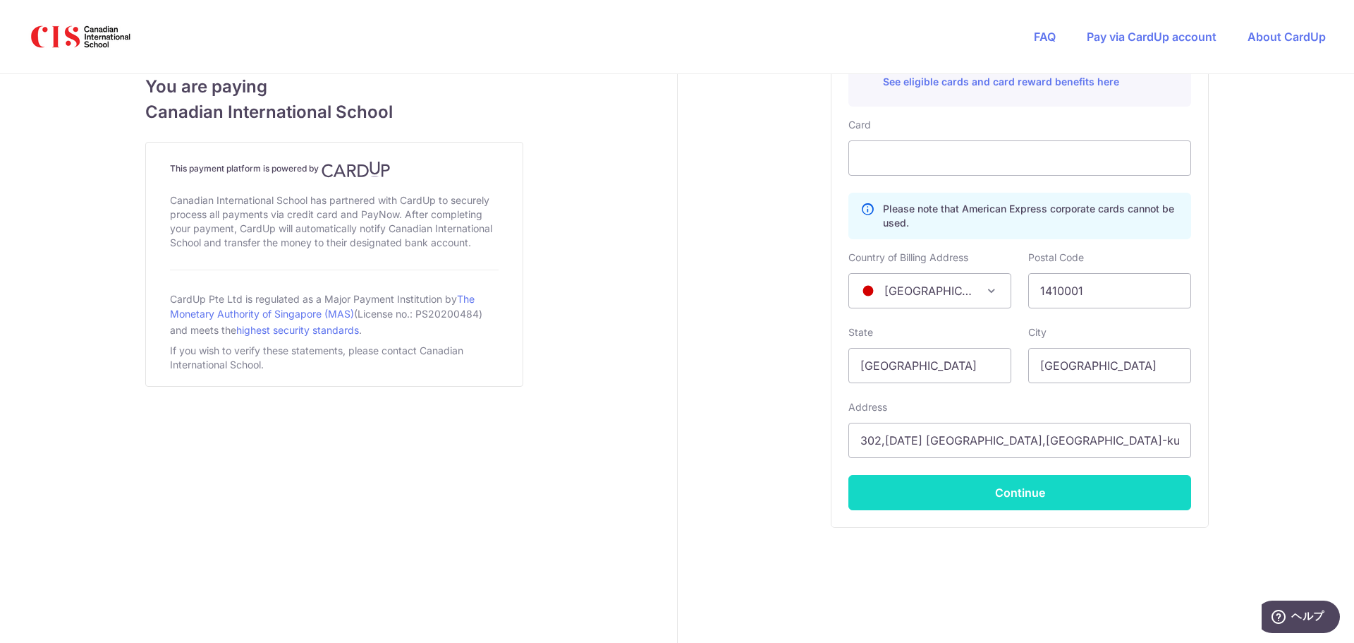
click at [975, 502] on button "Continue" at bounding box center [1020, 492] width 343 height 35
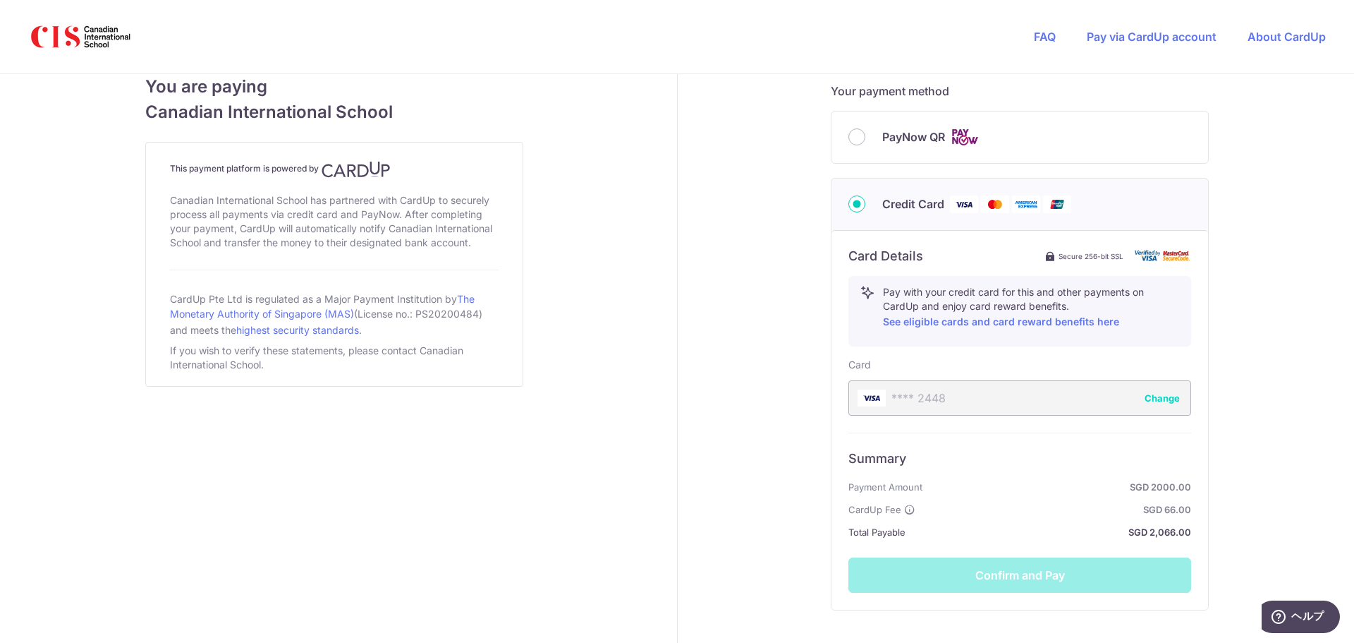
scroll to position [614, 0]
click at [1165, 396] on button "Change" at bounding box center [1162, 397] width 35 height 14
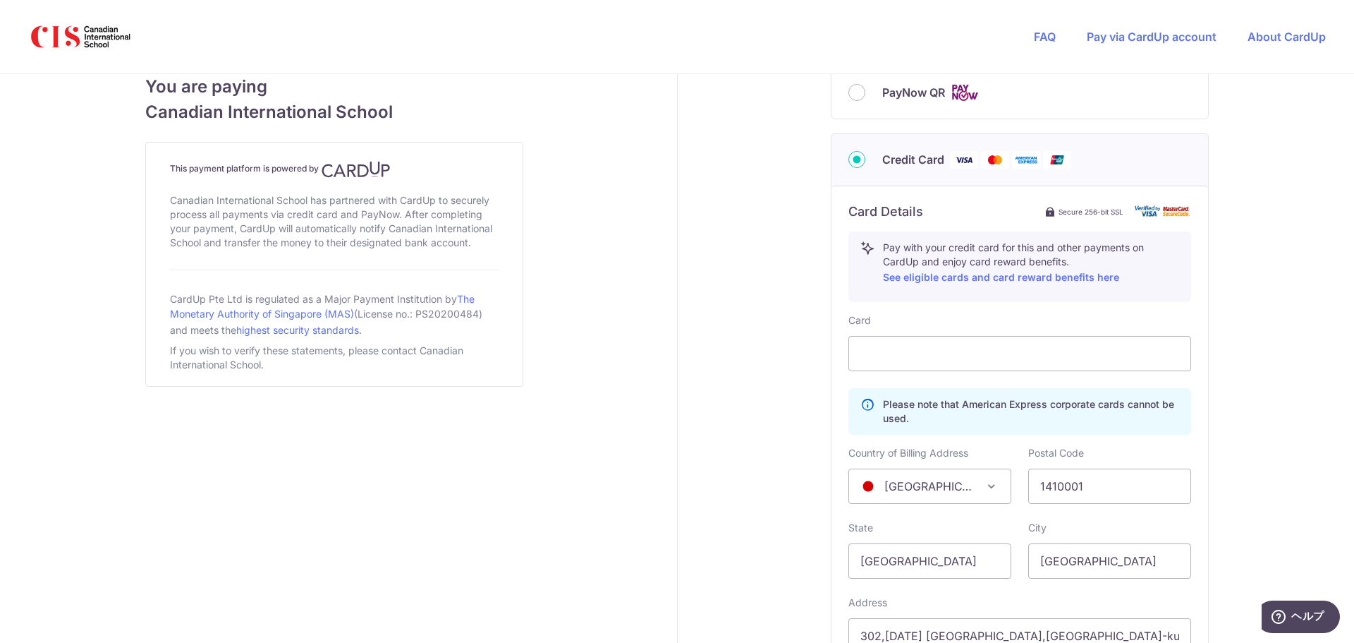
scroll to position [659, 0]
click at [729, 405] on div "Payment details Amount to Recipient 2000.00 SGD Payment reference ASATO KATSURA…" at bounding box center [1021, 128] width 686 height 1427
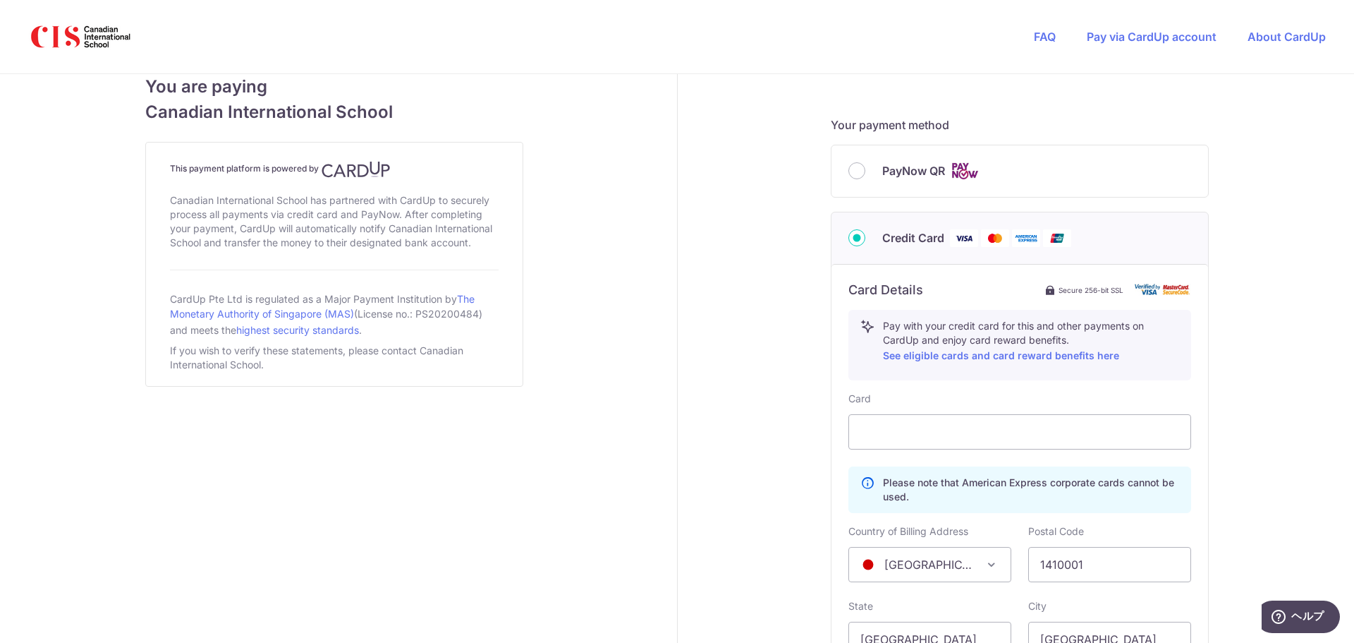
scroll to position [579, 0]
click at [957, 240] on img at bounding box center [964, 239] width 28 height 18
click at [865, 240] on input "Credit Card" at bounding box center [857, 238] width 17 height 17
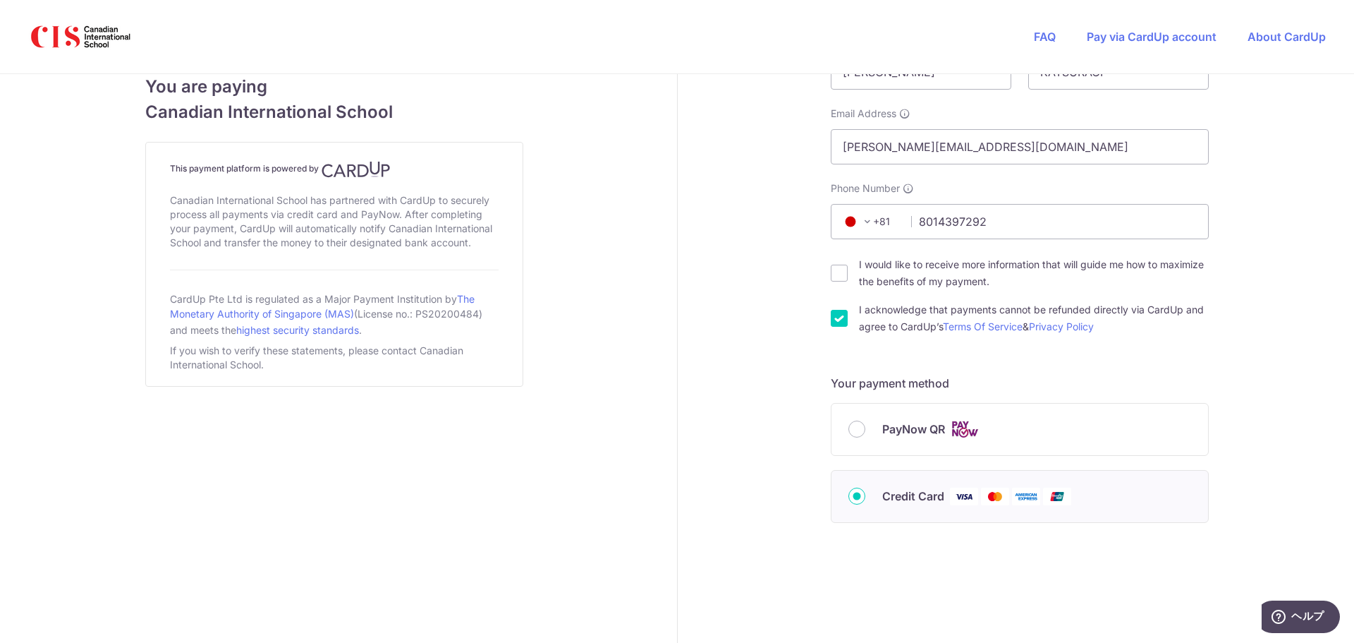
scroll to position [322, 0]
click at [970, 499] on img at bounding box center [964, 496] width 28 height 18
click at [865, 499] on input "Credit Card" at bounding box center [857, 495] width 17 height 17
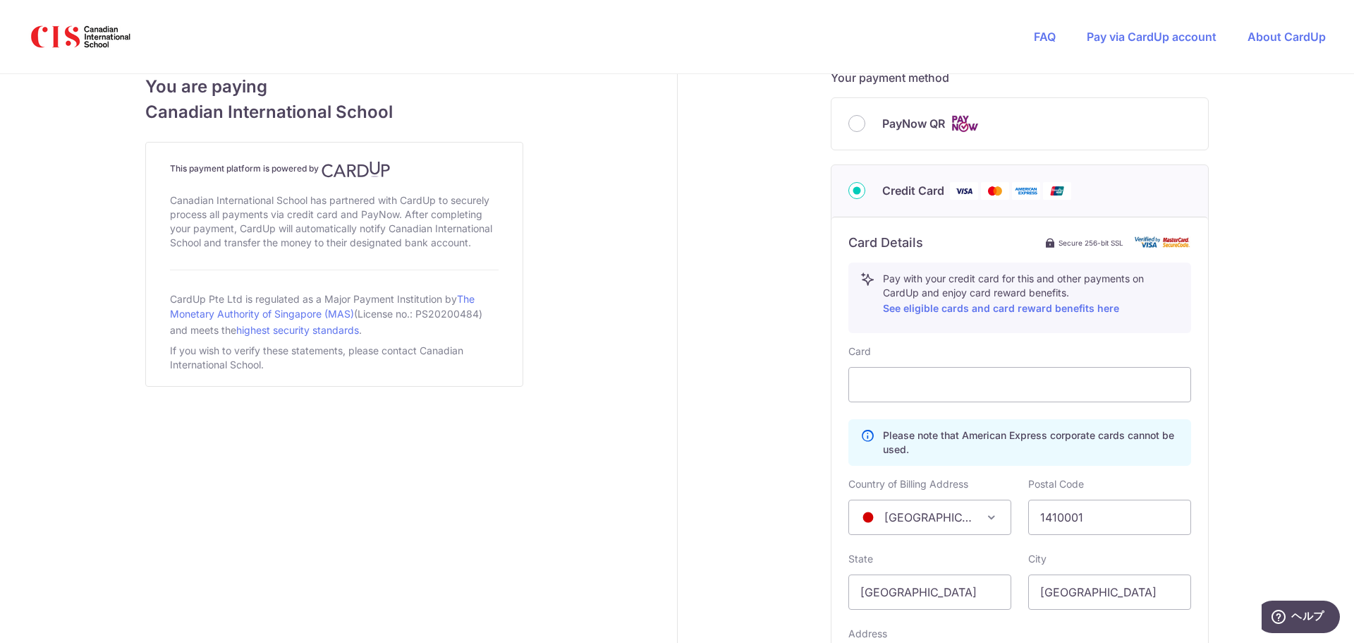
scroll to position [755, 0]
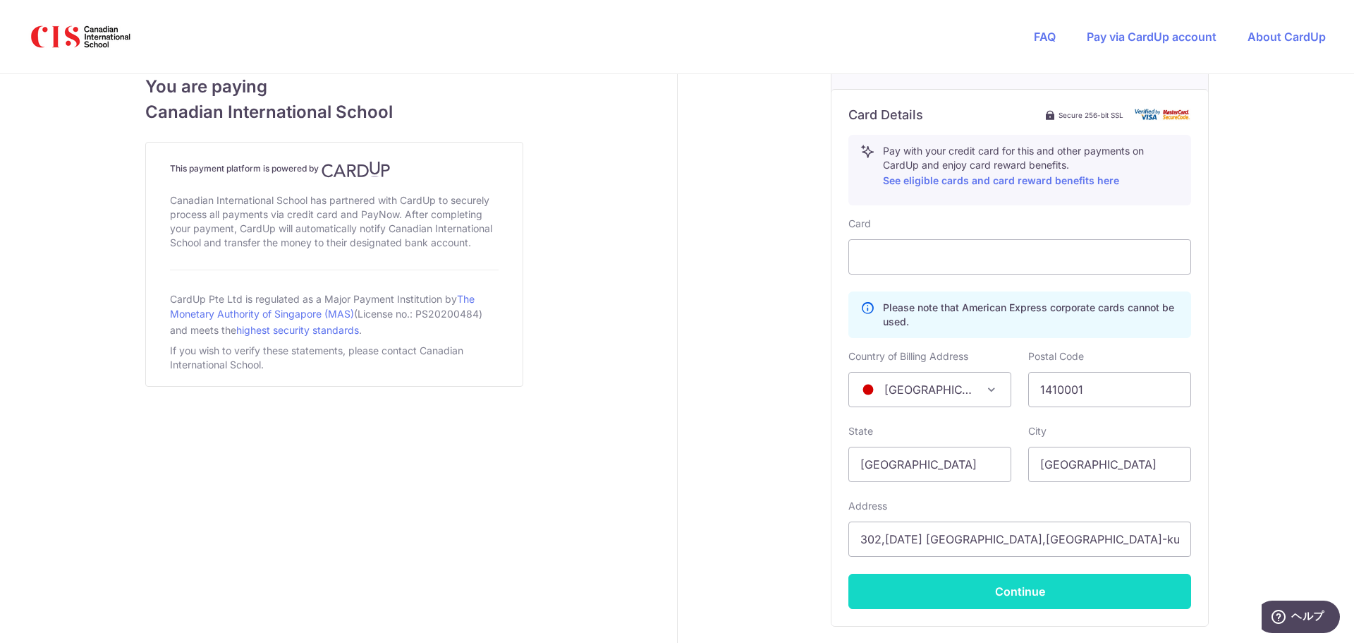
click at [1013, 588] on button "Continue" at bounding box center [1020, 590] width 343 height 35
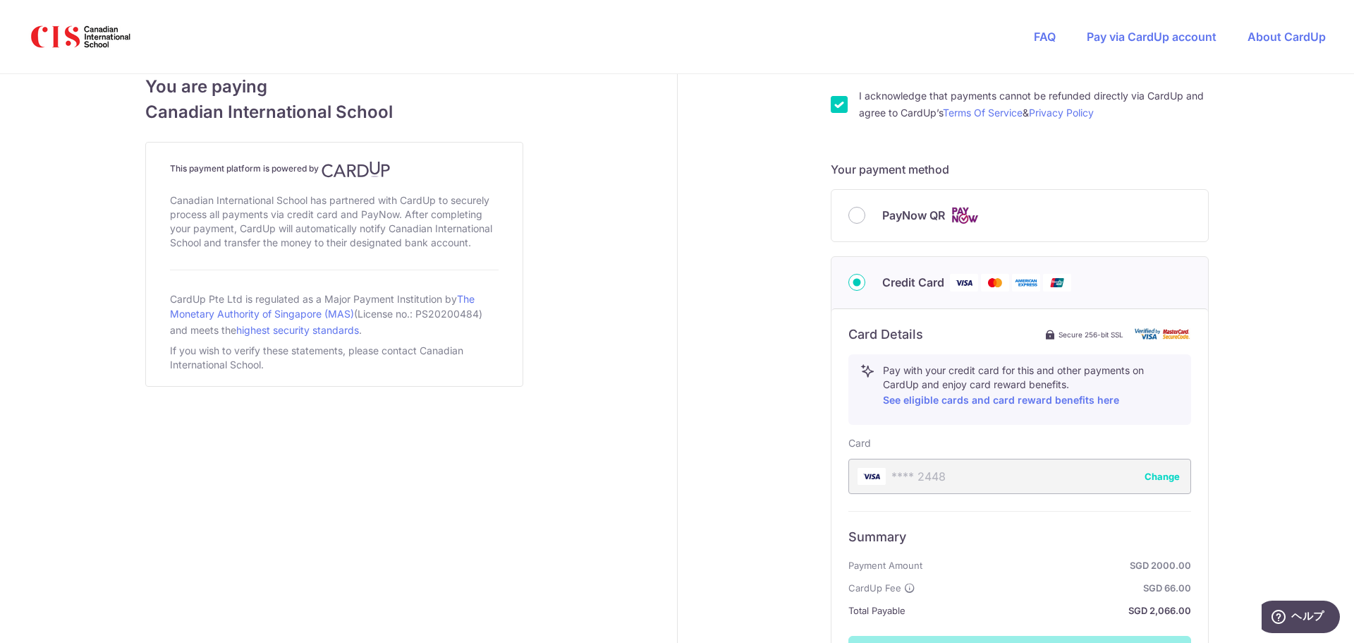
click at [913, 478] on div "**** 2448 Change" at bounding box center [1020, 475] width 343 height 35
click at [1149, 473] on button "Change" at bounding box center [1162, 476] width 35 height 14
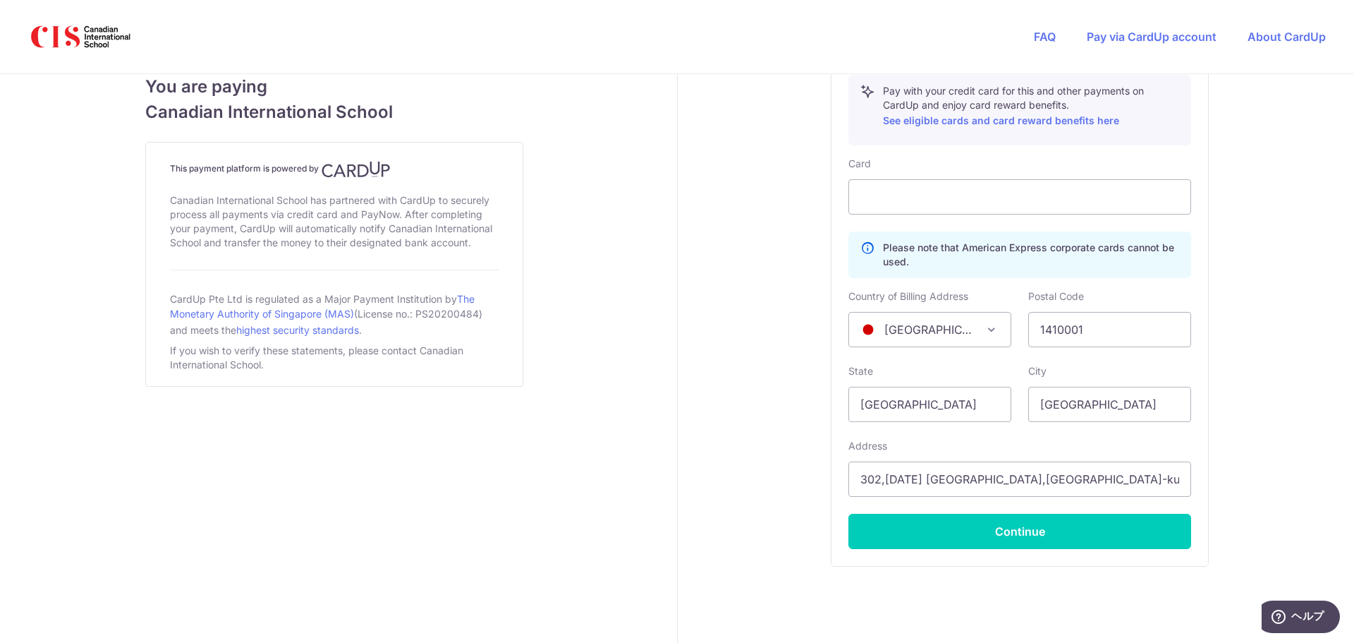
scroll to position [825, 0]
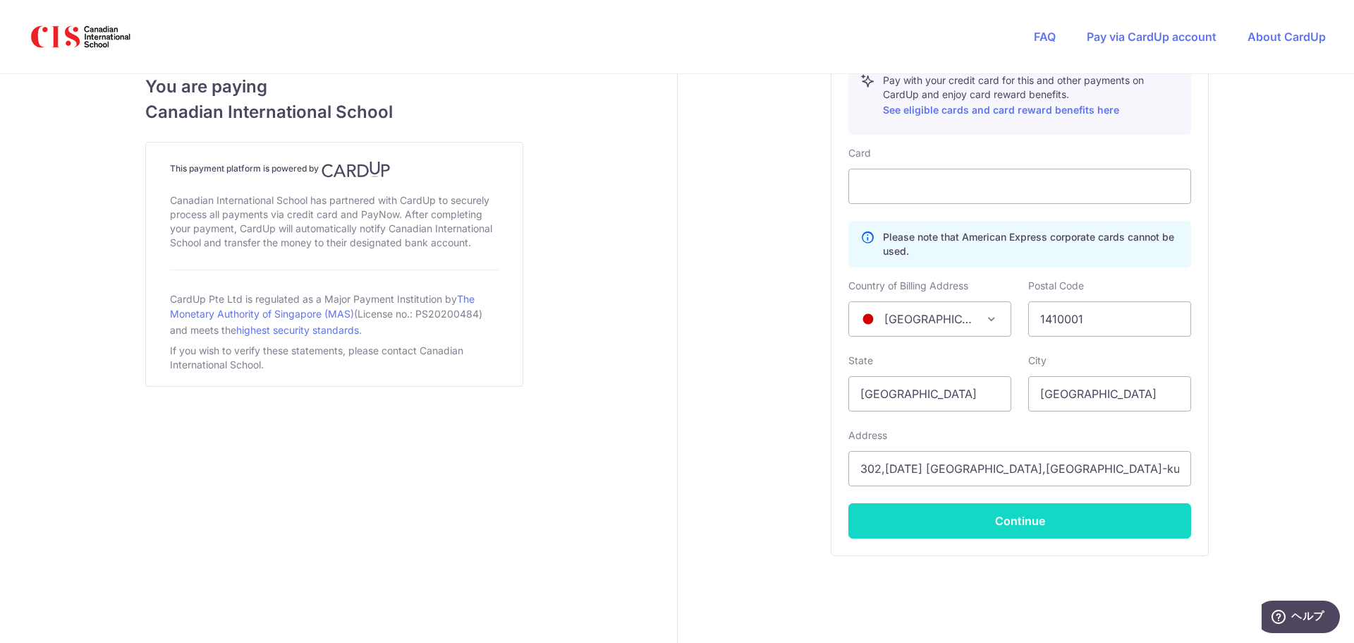
click at [1040, 533] on button "Continue" at bounding box center [1020, 520] width 343 height 35
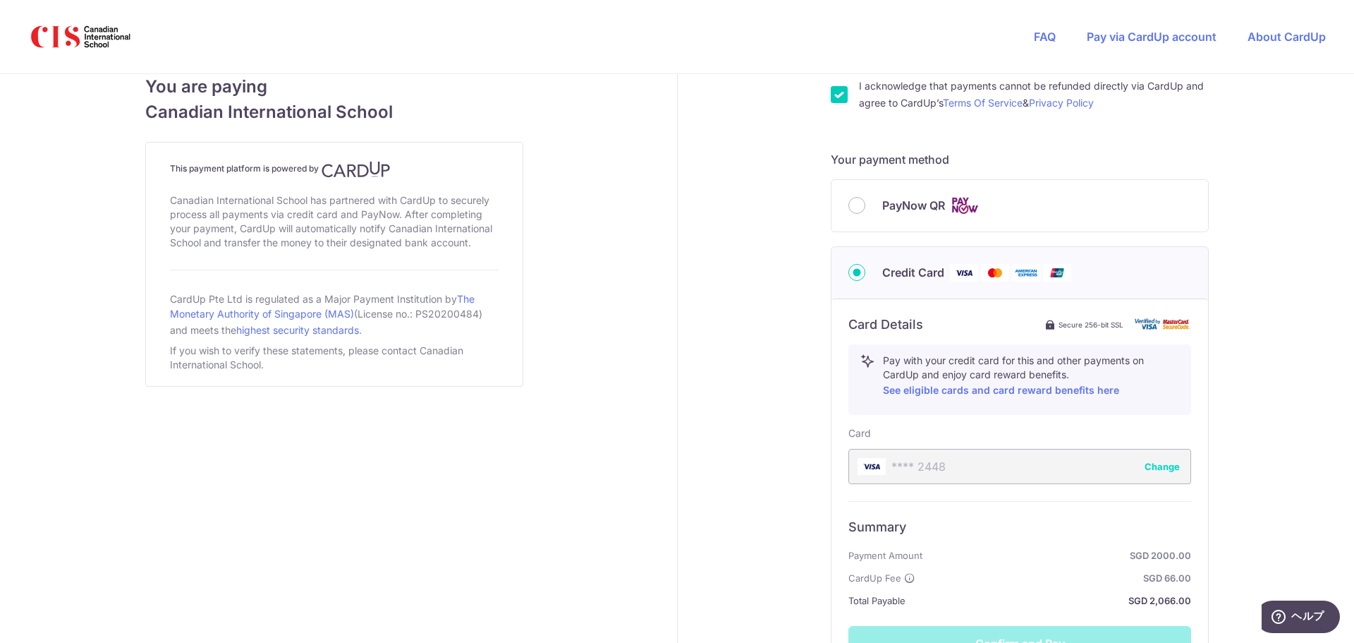
scroll to position [545, 0]
click at [1159, 465] on button "Change" at bounding box center [1162, 466] width 35 height 14
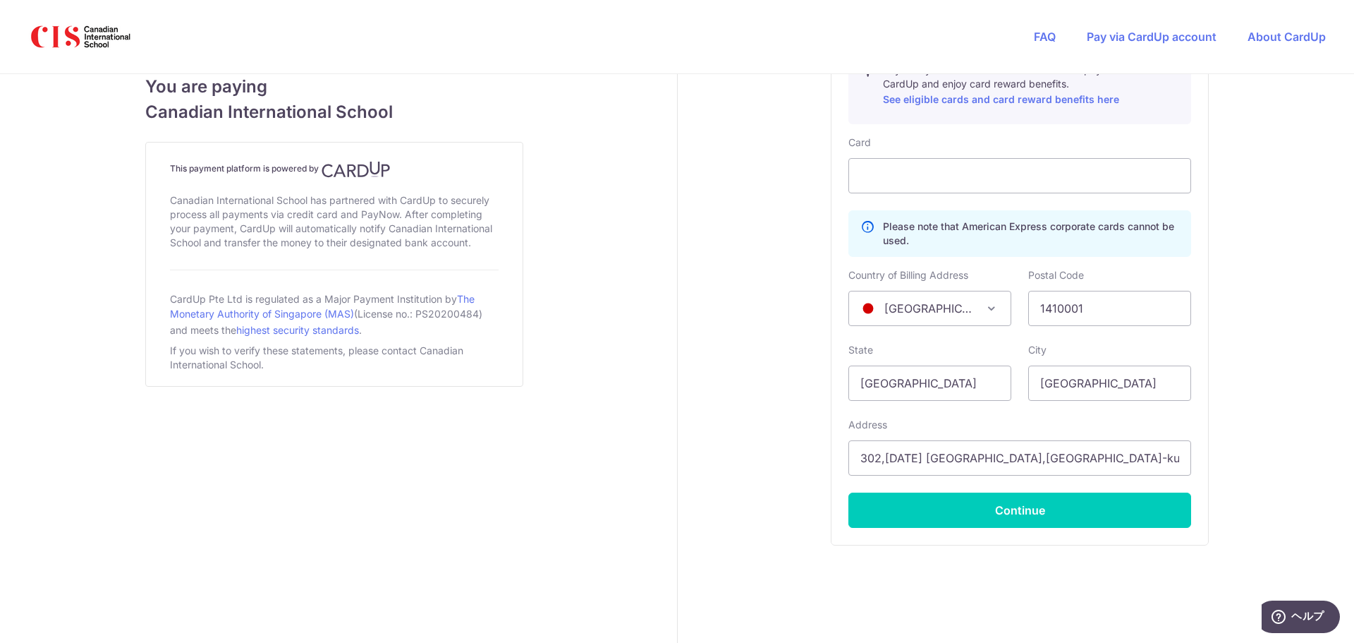
scroll to position [837, 0]
click at [1014, 514] on button "Continue" at bounding box center [1020, 509] width 343 height 35
type input "**** 0604"
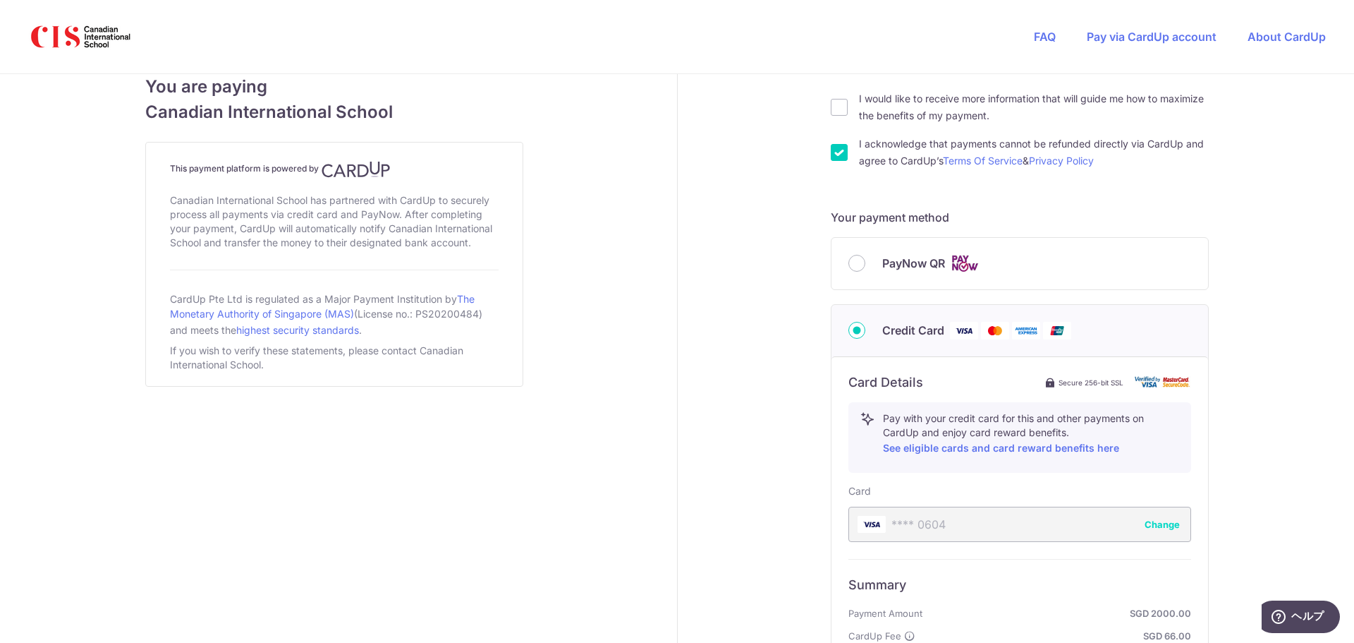
scroll to position [488, 0]
click at [835, 153] on input "I acknowledge that payments cannot be refunded directly via CardUp and agree to…" at bounding box center [839, 151] width 17 height 17
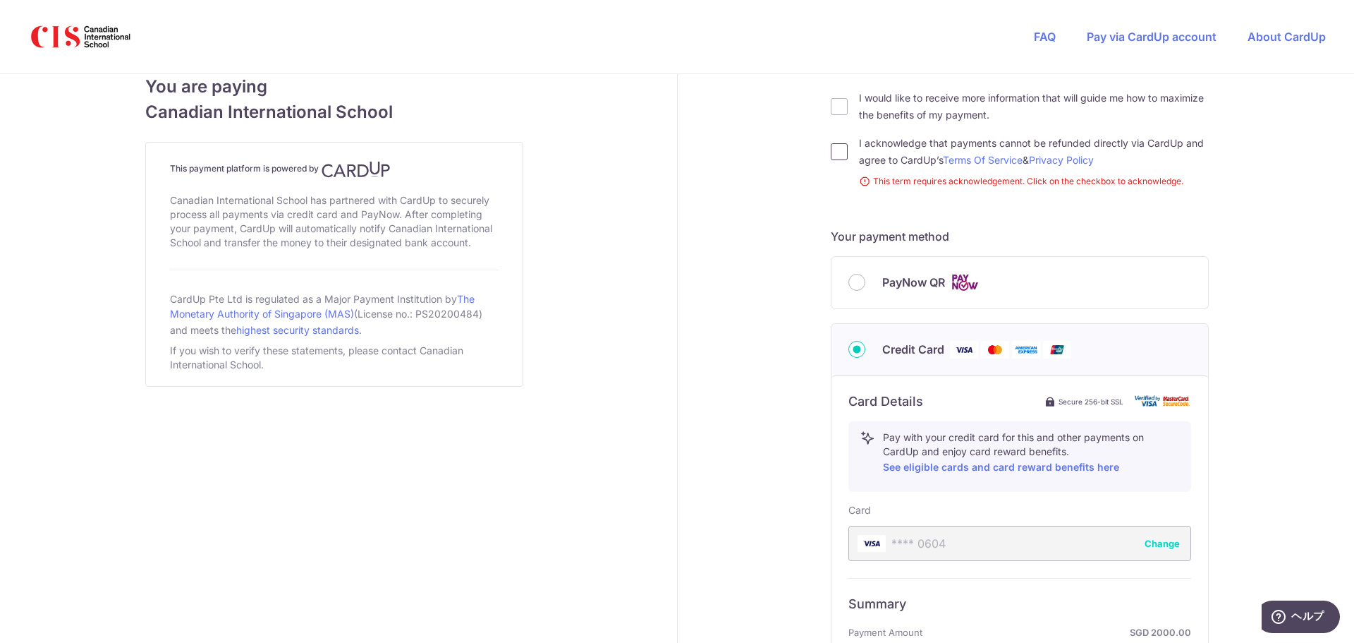
click at [835, 153] on input "I acknowledge that payments cannot be refunded directly via CardUp and agree to…" at bounding box center [839, 151] width 17 height 17
checkbox input "true"
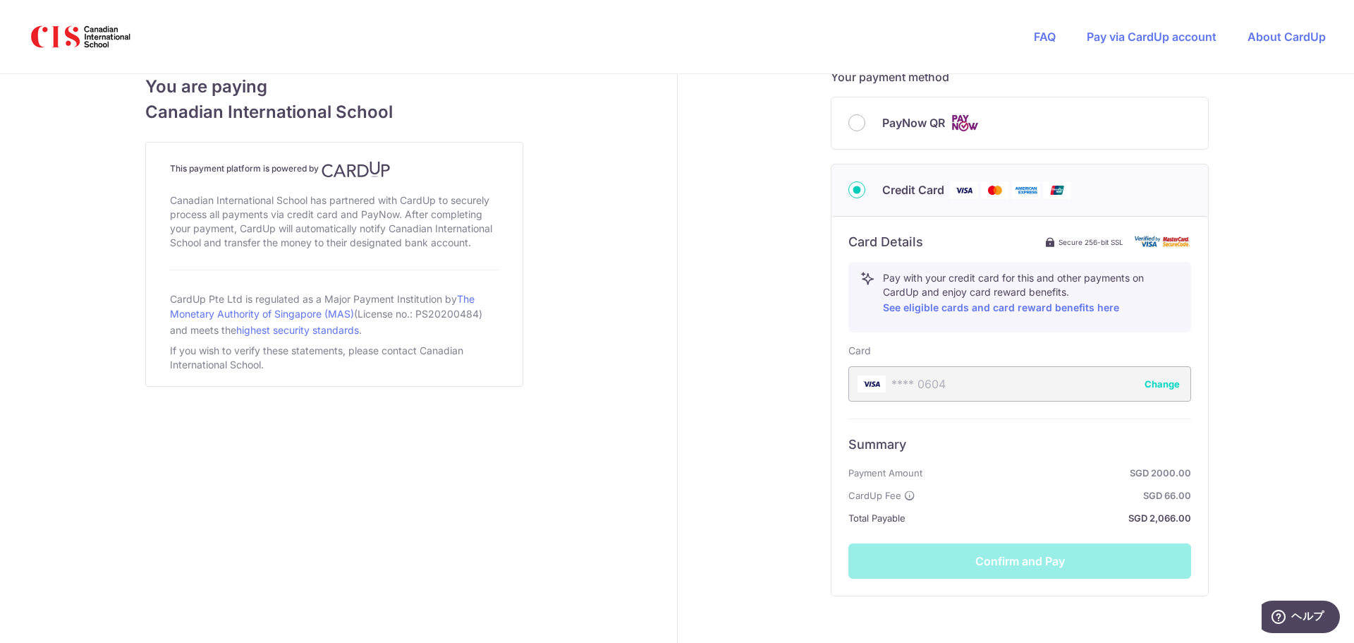
scroll to position [628, 0]
click at [1052, 378] on div "**** 0604 Change" at bounding box center [1020, 382] width 343 height 35
click at [894, 379] on div "**** 0604 Change" at bounding box center [1020, 382] width 343 height 35
click at [873, 518] on span "Total Payable" at bounding box center [877, 517] width 57 height 17
click at [1172, 381] on button "Change" at bounding box center [1162, 383] width 35 height 14
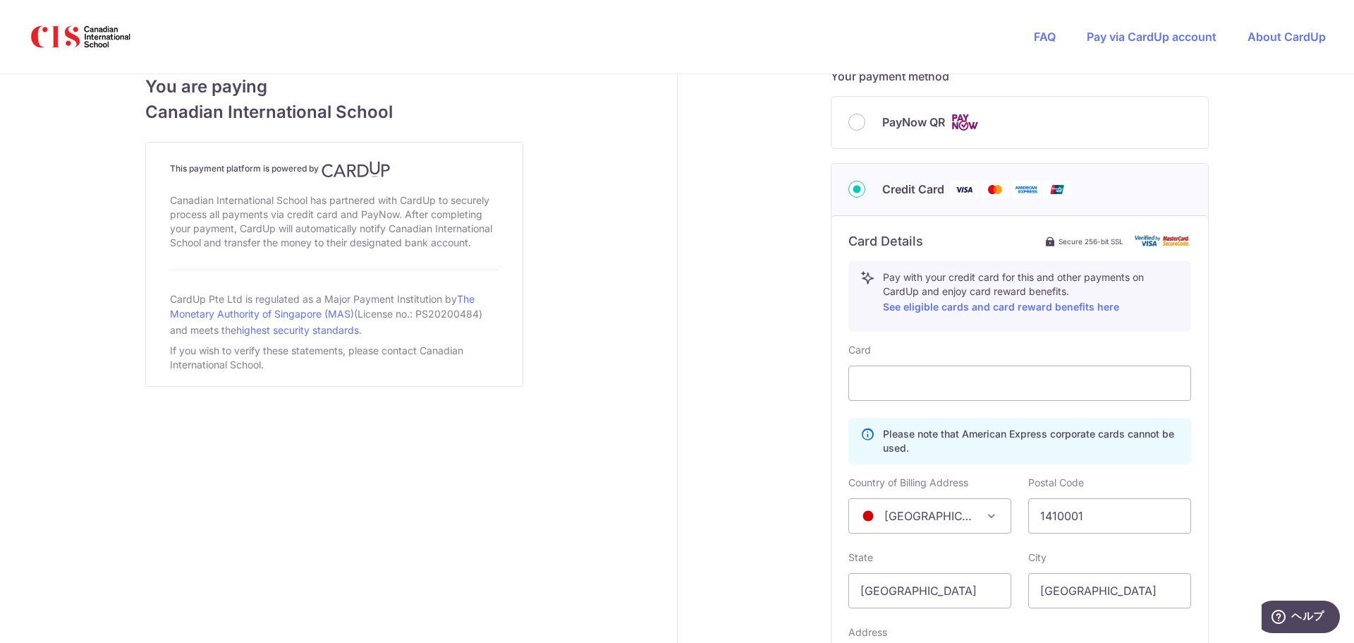
scroll to position [858, 0]
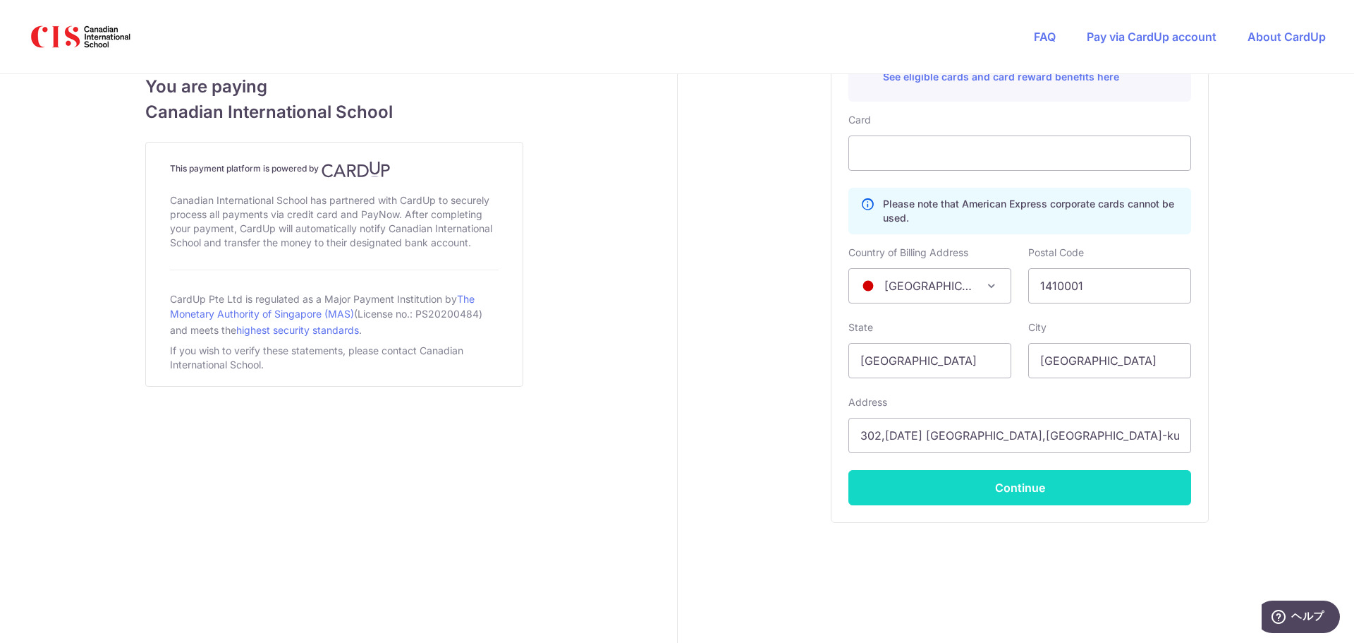
click at [966, 489] on button "Continue" at bounding box center [1020, 487] width 343 height 35
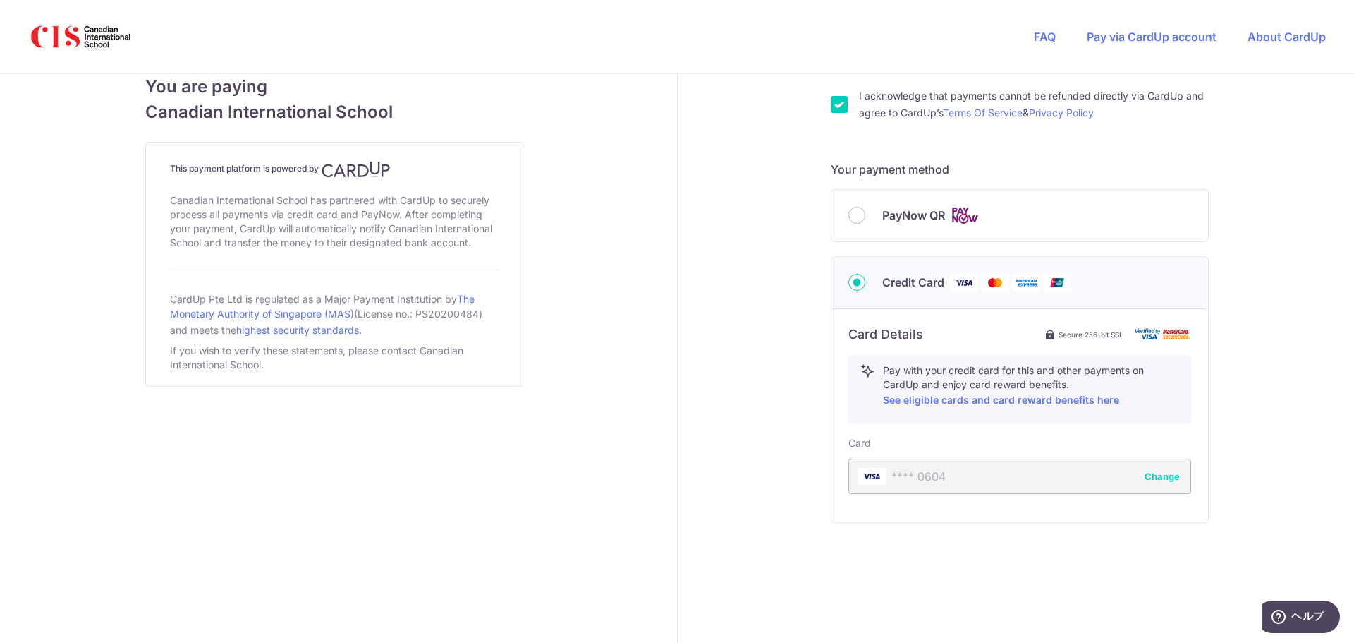
scroll to position [535, 0]
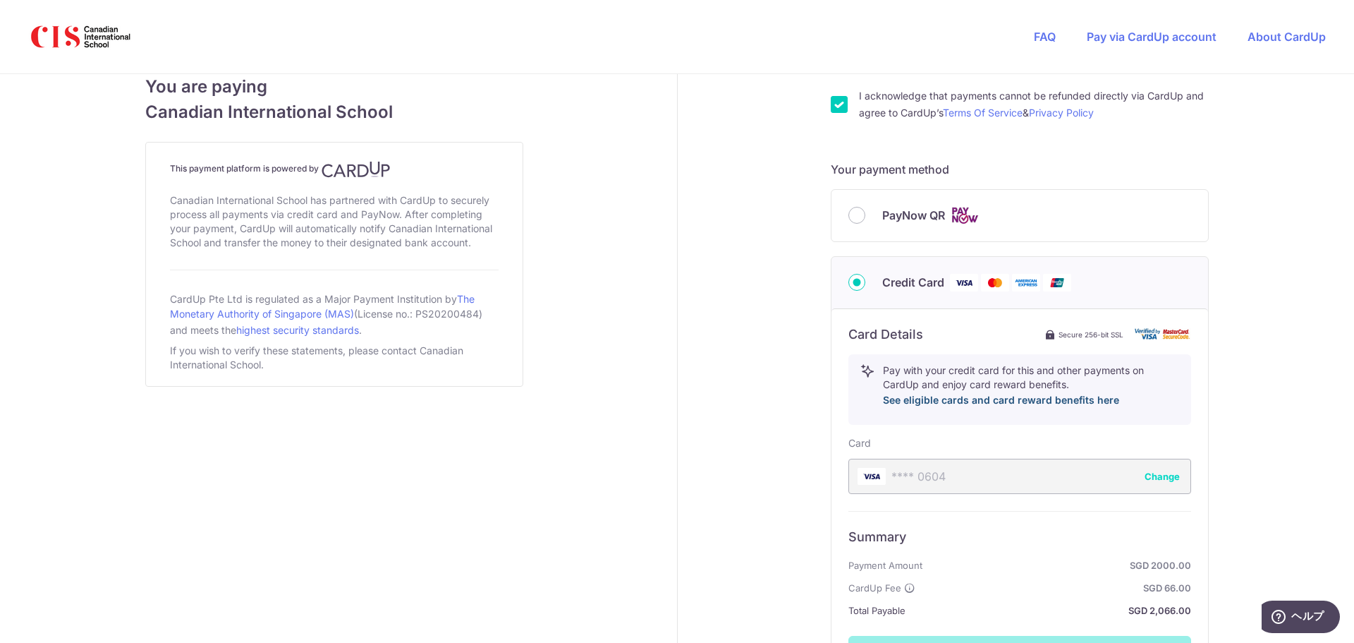
click at [978, 405] on link "See eligible cards and card reward benefits here" at bounding box center [1001, 400] width 236 height 12
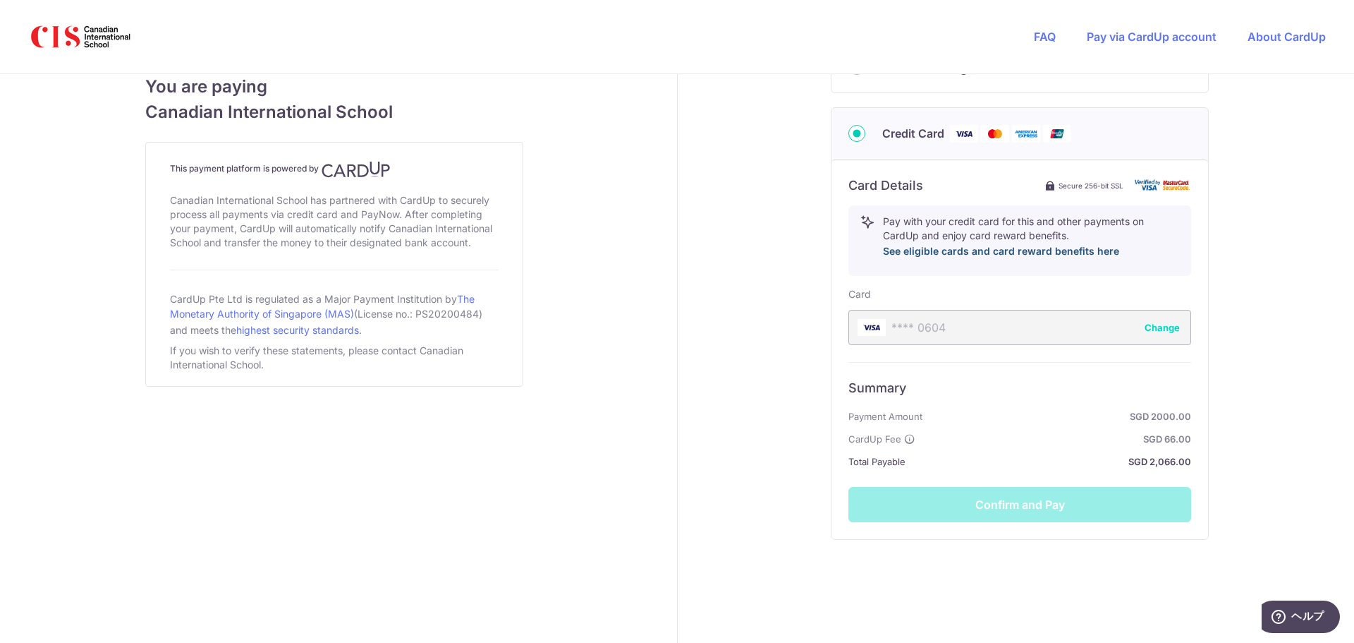
scroll to position [685, 0]
click at [1010, 509] on div "Summary Payment Amount SGD 2000.00 CardUp Fee SGD 66.00 Total Payable SGD 2,066…" at bounding box center [1020, 441] width 343 height 160
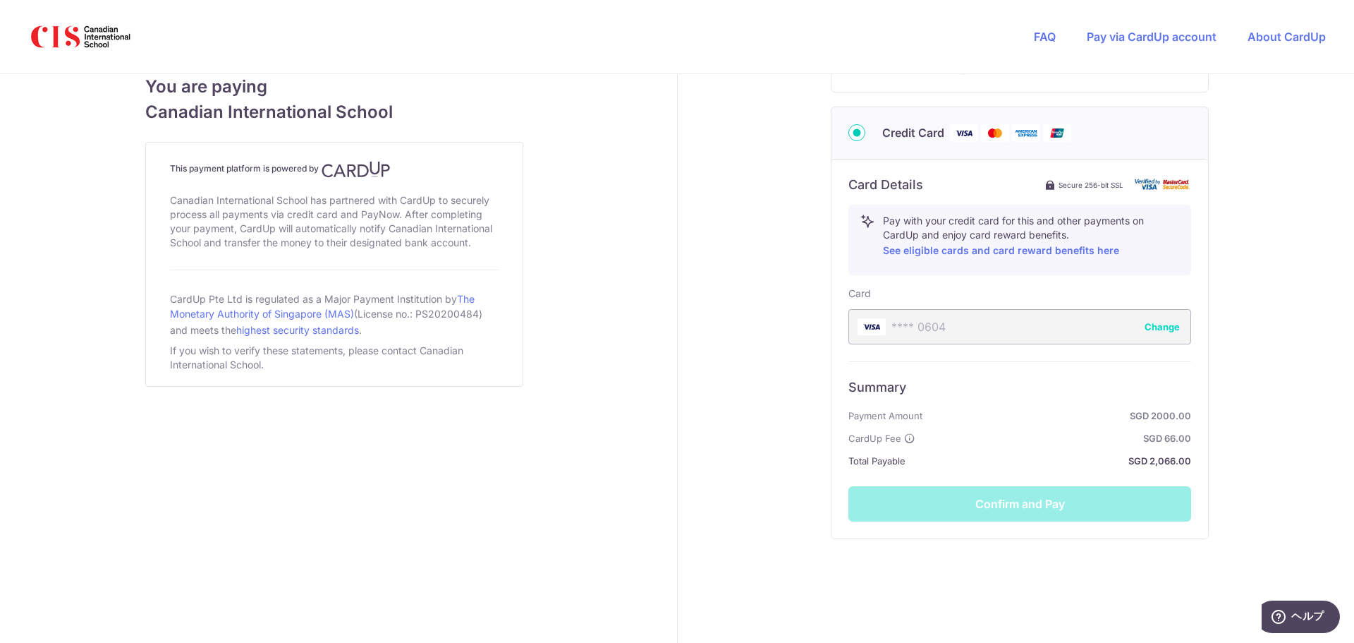
click at [1010, 509] on div "Summary Payment Amount SGD 2000.00 CardUp Fee SGD 66.00 Total Payable SGD 2,066…" at bounding box center [1020, 441] width 343 height 160
click at [741, 338] on div "Payment details Amount to Recipient 2000.00 SGD Payment reference ASATO KATSURA…" at bounding box center [1021, 24] width 686 height 1270
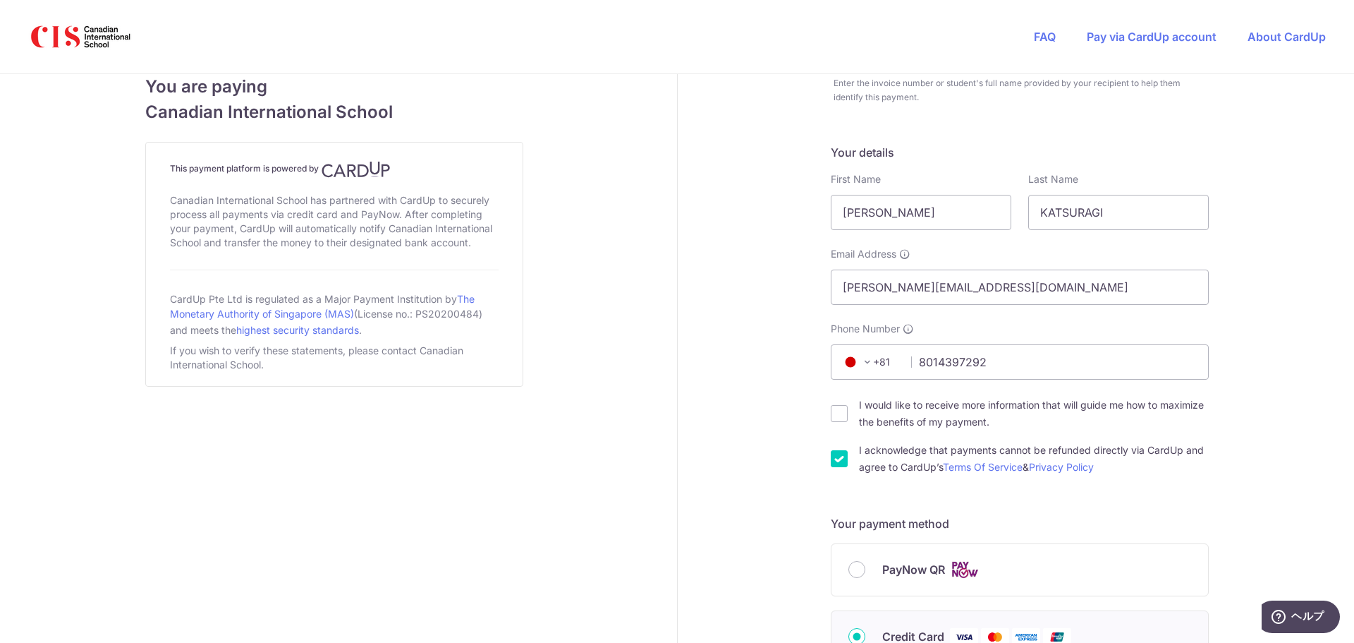
scroll to position [0, 0]
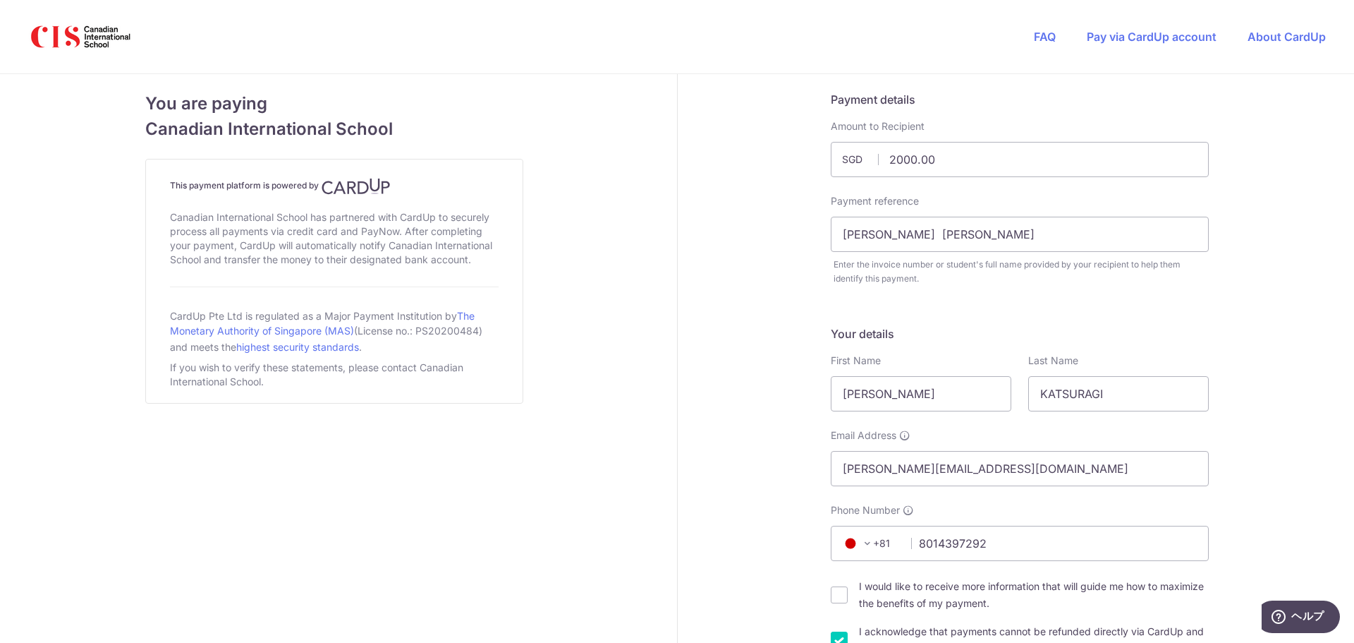
click at [887, 128] on label "Amount to Recipient" at bounding box center [878, 126] width 94 height 14
click at [911, 241] on input "ASATO KATSURAGI MIHANA KATSURAGI" at bounding box center [1020, 234] width 378 height 35
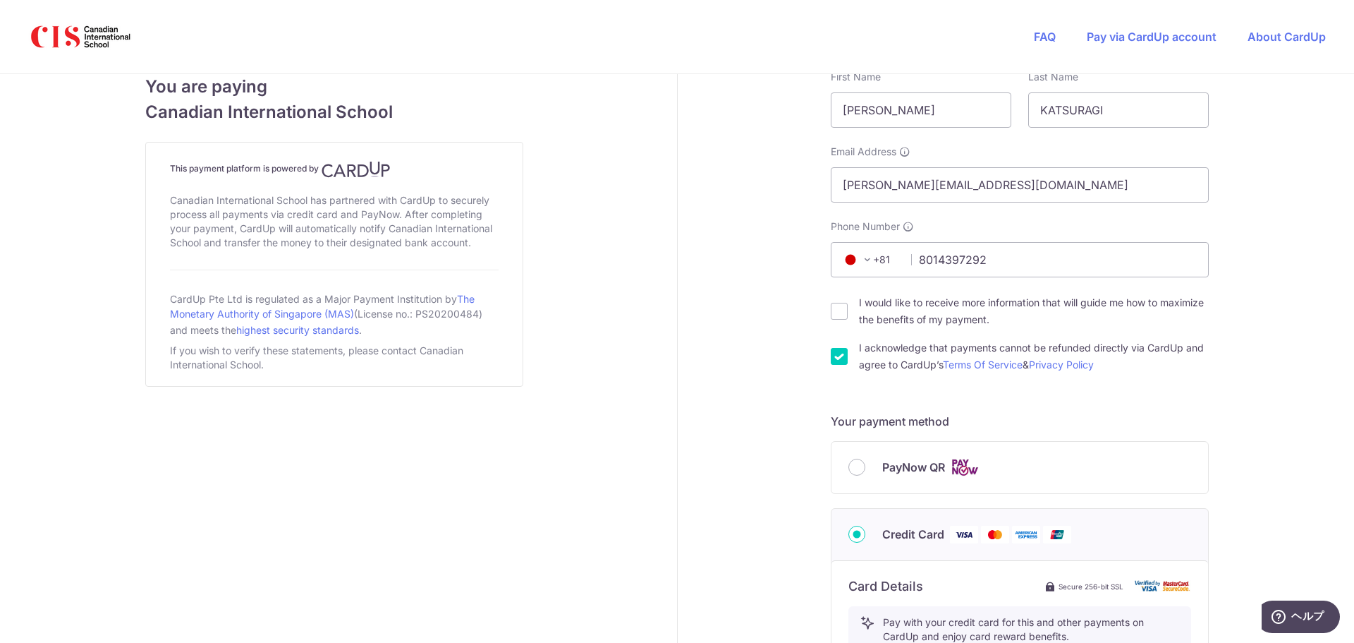
scroll to position [390, 0]
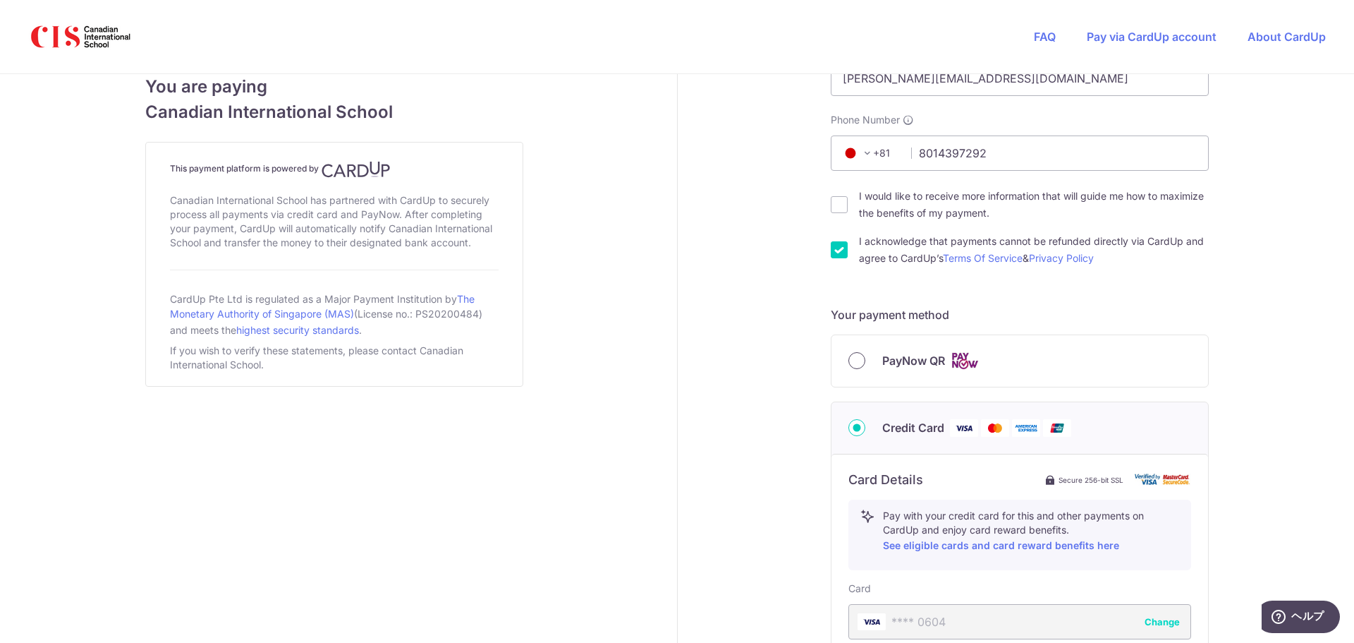
click at [851, 359] on input "PayNow QR" at bounding box center [857, 360] width 17 height 17
radio input "true"
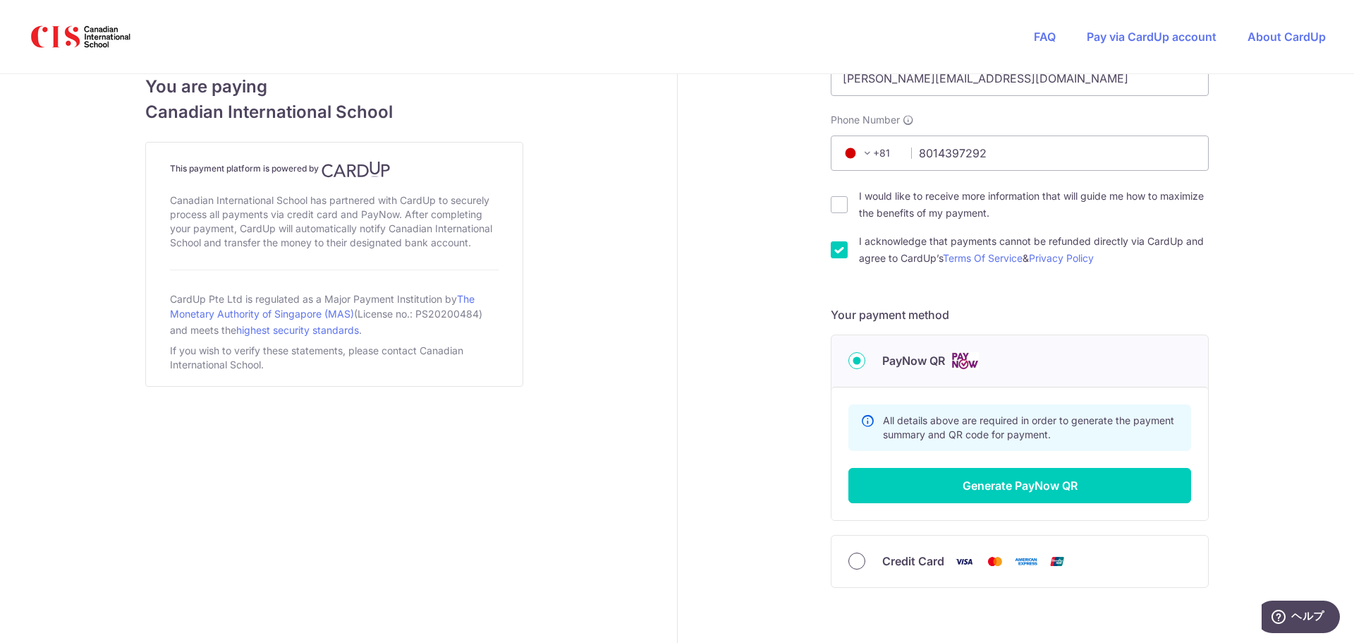
click at [850, 566] on input "Credit Card" at bounding box center [857, 560] width 17 height 17
radio input "true"
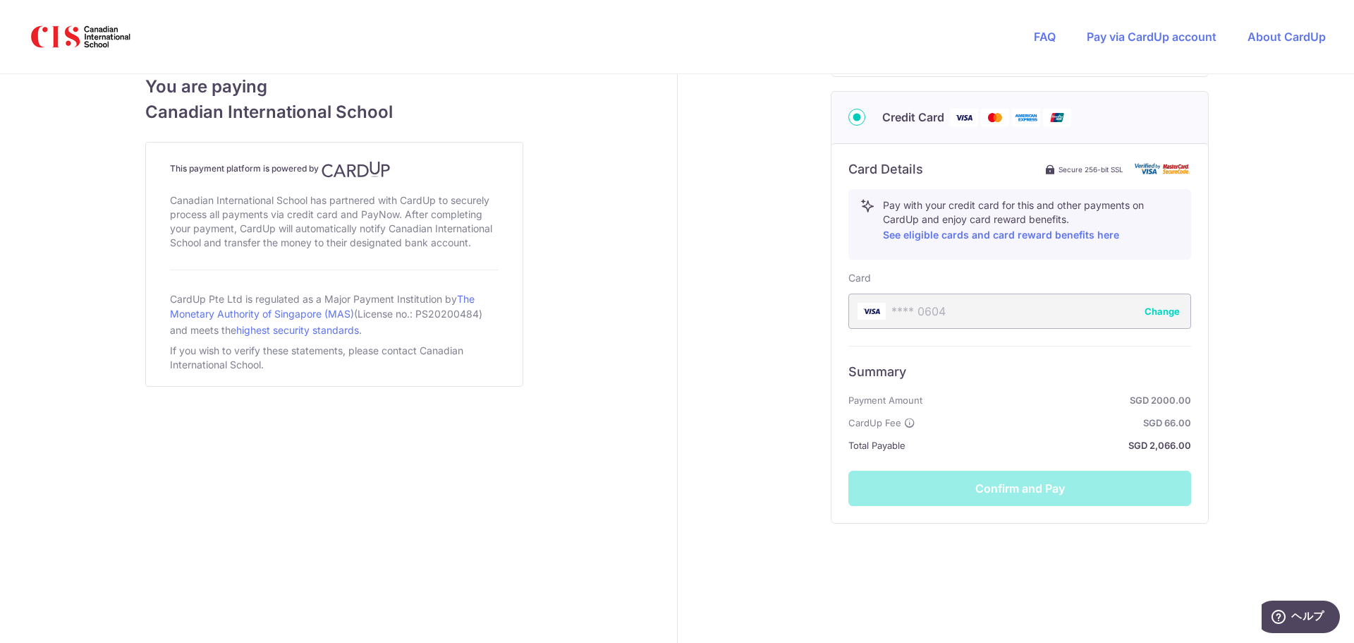
scroll to position [701, 0]
click at [979, 310] on div "**** 0604 Change" at bounding box center [1020, 310] width 343 height 35
click at [1155, 313] on button "Change" at bounding box center [1162, 310] width 35 height 14
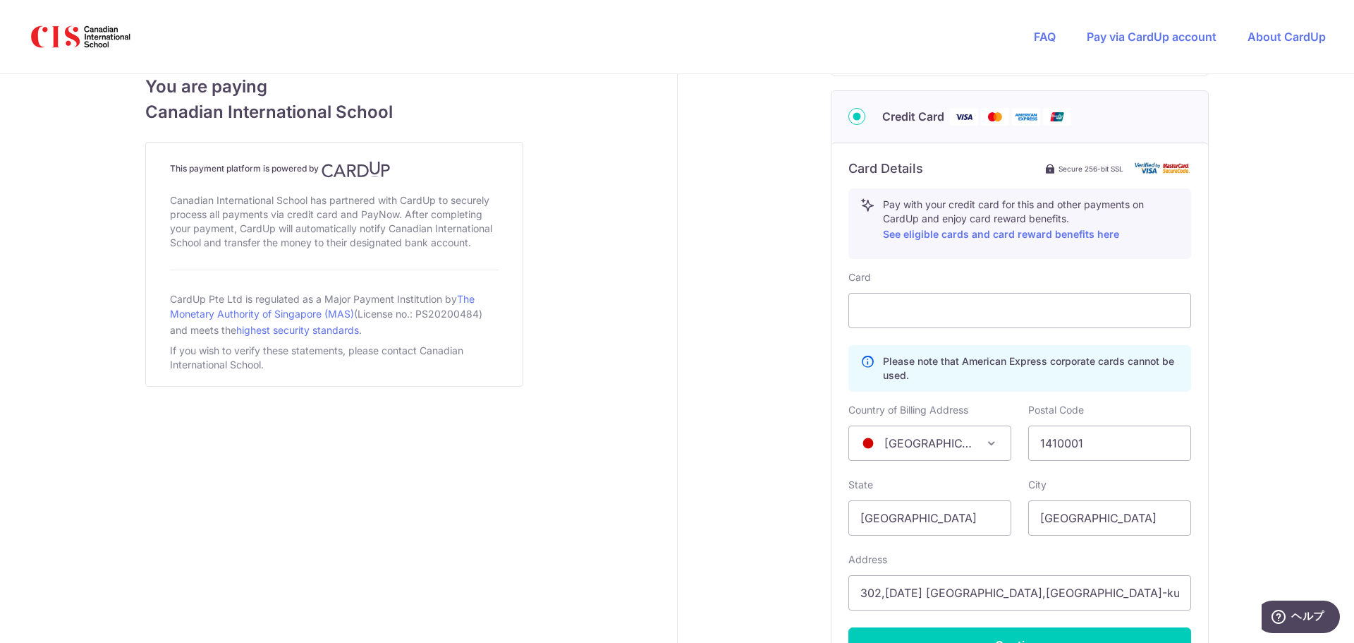
scroll to position [858, 0]
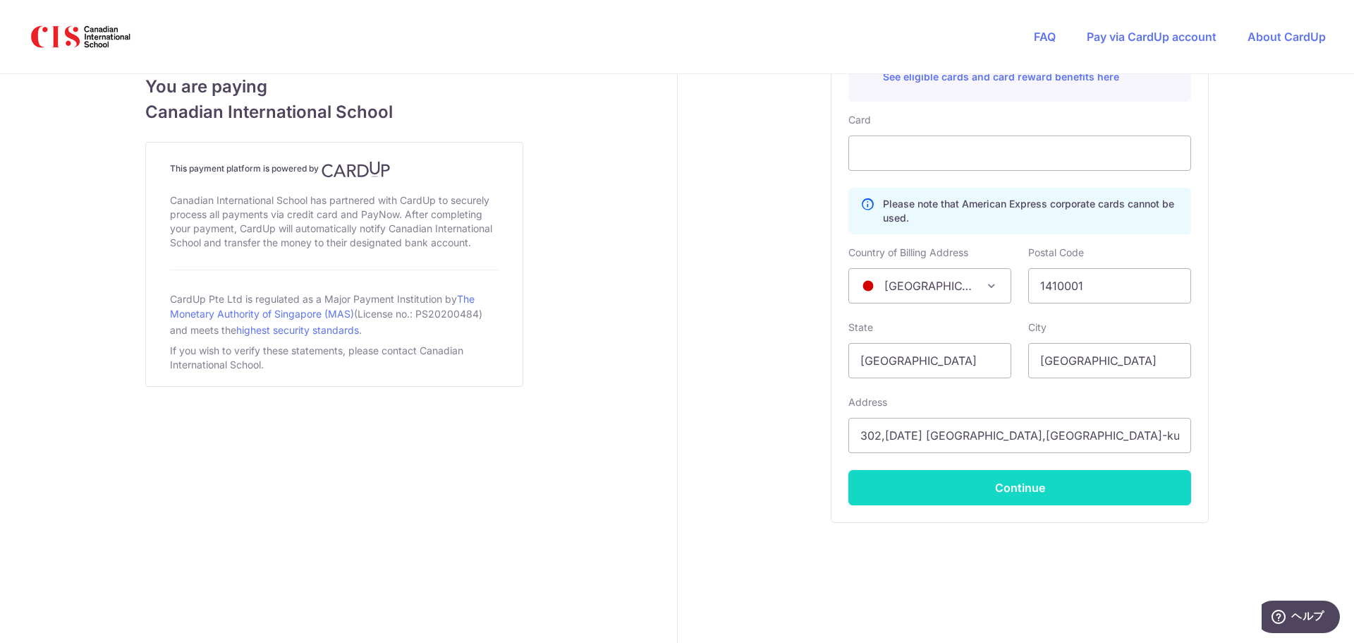
click at [1009, 489] on button "Continue" at bounding box center [1020, 487] width 343 height 35
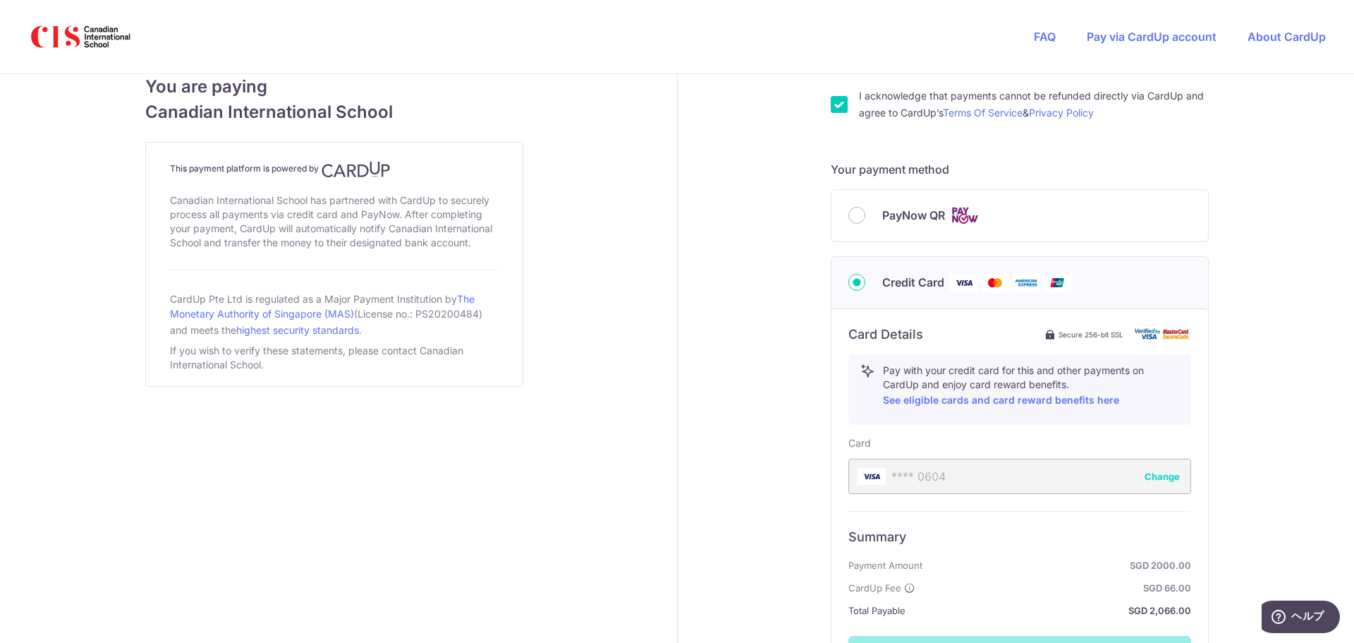
scroll to position [701, 0]
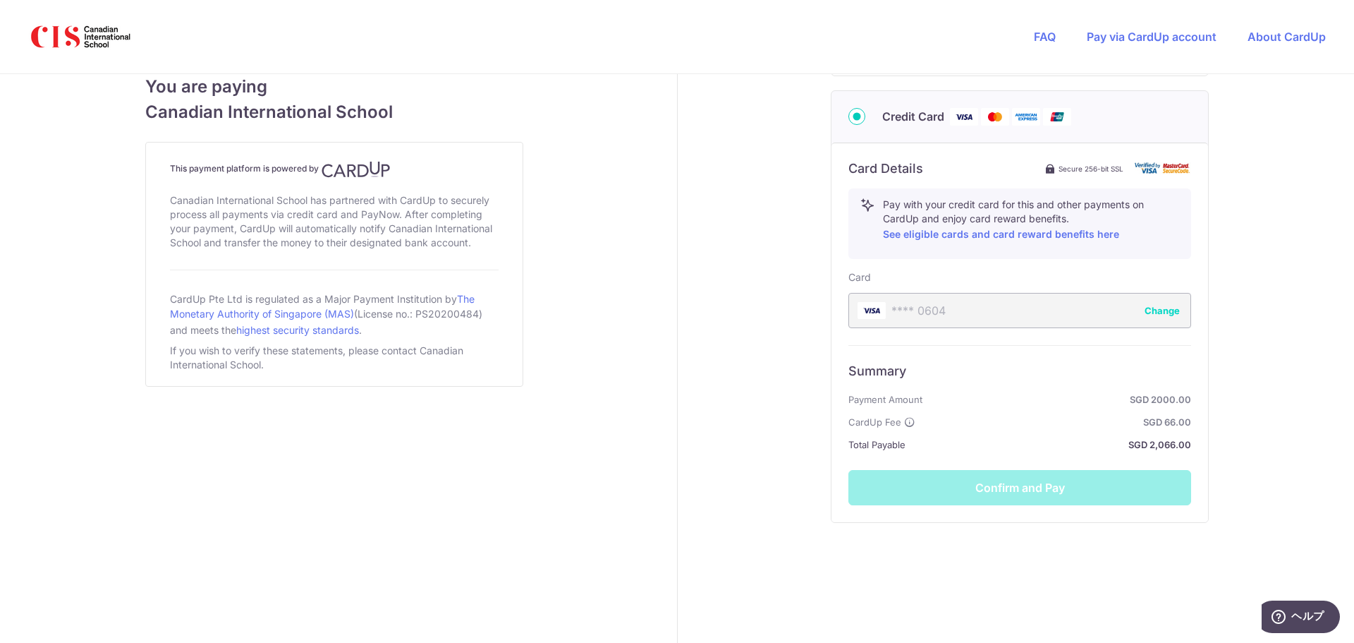
click at [1044, 486] on div "Summary Payment Amount SGD 2000.00 CardUp Fee SGD 66.00 Total Payable SGD 2,066…" at bounding box center [1020, 425] width 343 height 160
click at [924, 303] on div "**** 0604 Change" at bounding box center [1020, 310] width 343 height 35
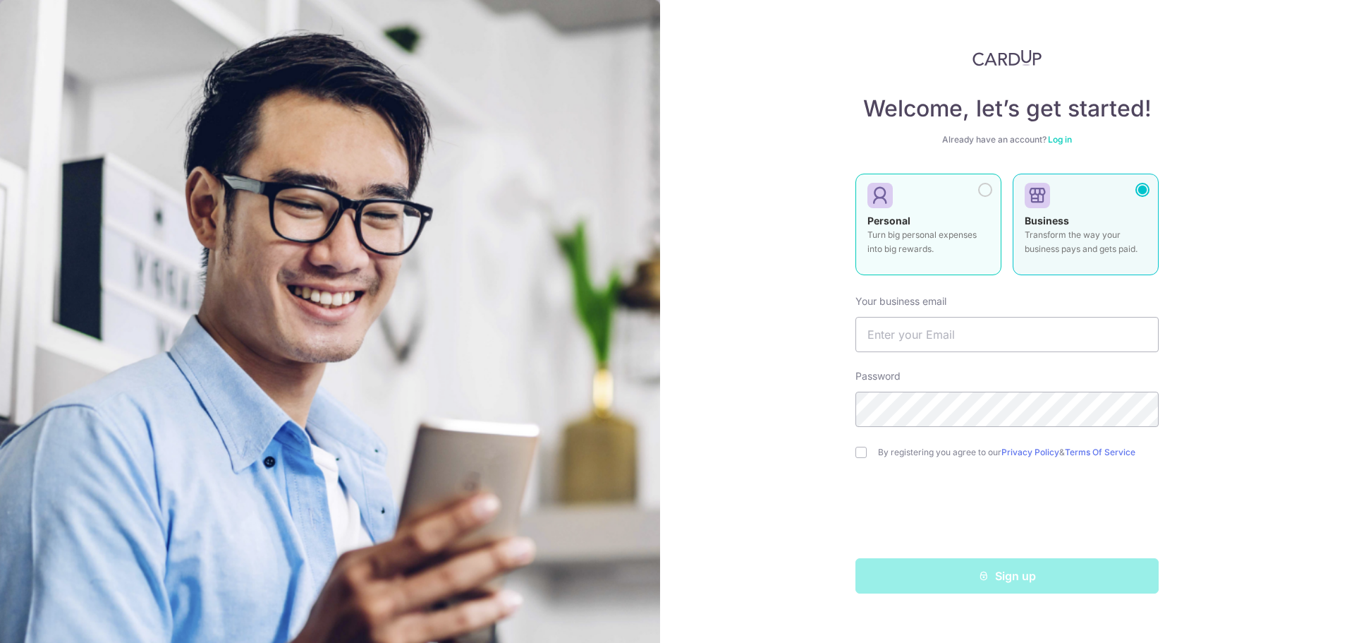
click at [971, 232] on p "Turn big personal expenses into big rewards." at bounding box center [929, 242] width 122 height 28
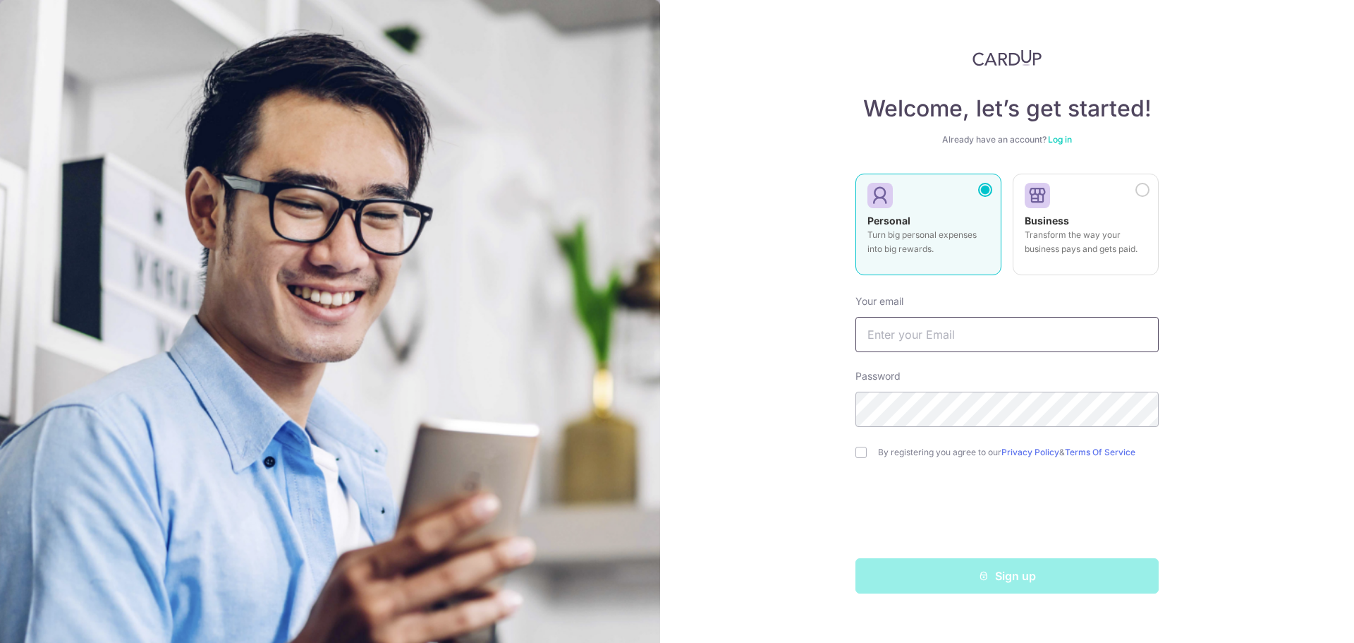
click at [933, 347] on input "text" at bounding box center [1007, 334] width 303 height 35
type input "[PERSON_NAME][EMAIL_ADDRESS][DOMAIN_NAME]"
click at [858, 455] on input "checkbox" at bounding box center [861, 451] width 11 height 11
checkbox input "true"
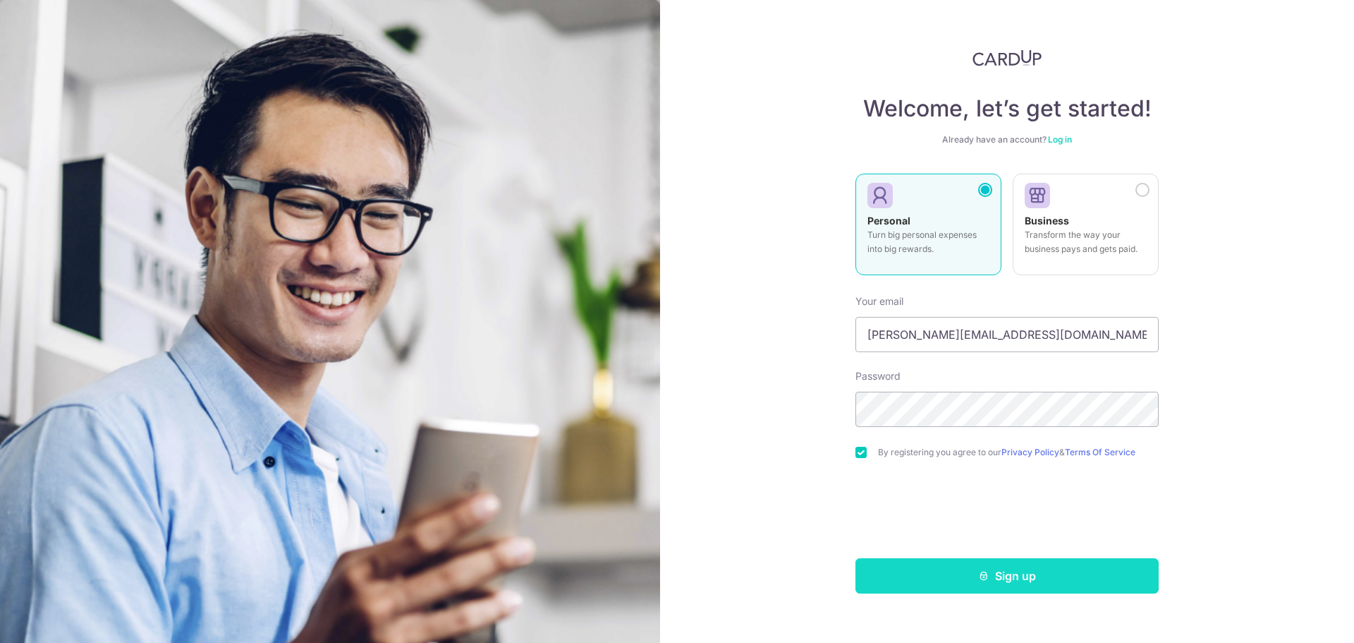
click at [995, 581] on button "Sign up" at bounding box center [1007, 575] width 303 height 35
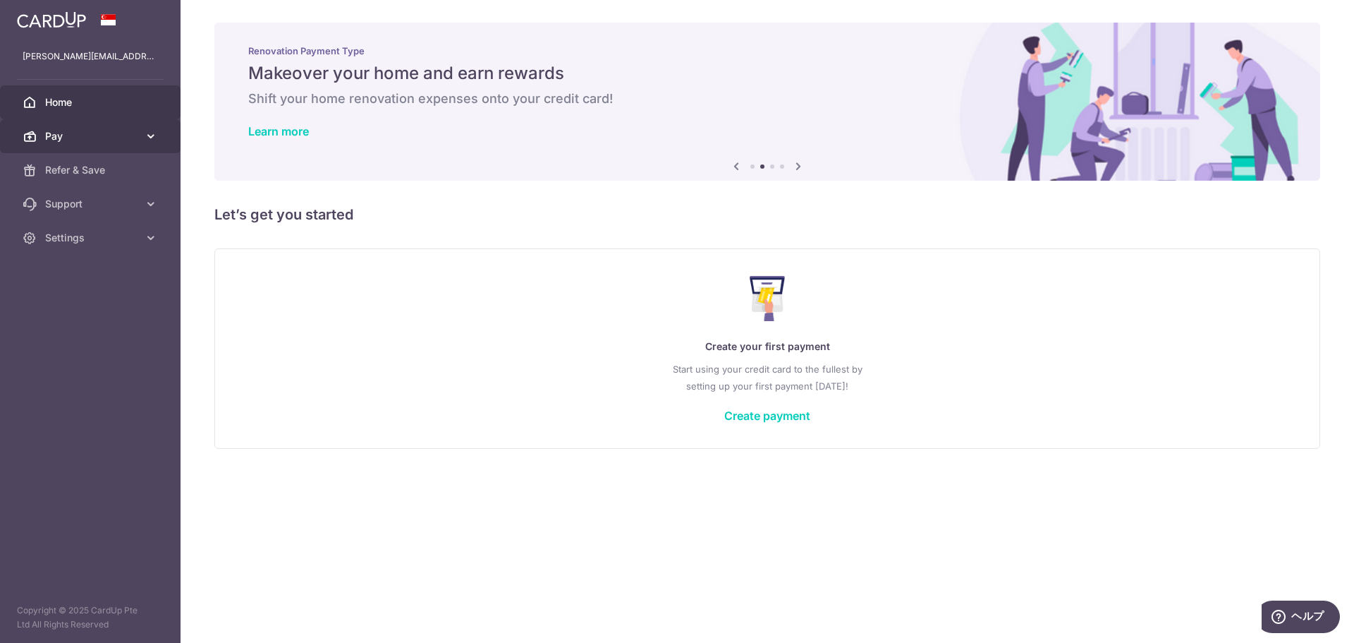
click at [78, 143] on link "Pay" at bounding box center [90, 136] width 181 height 34
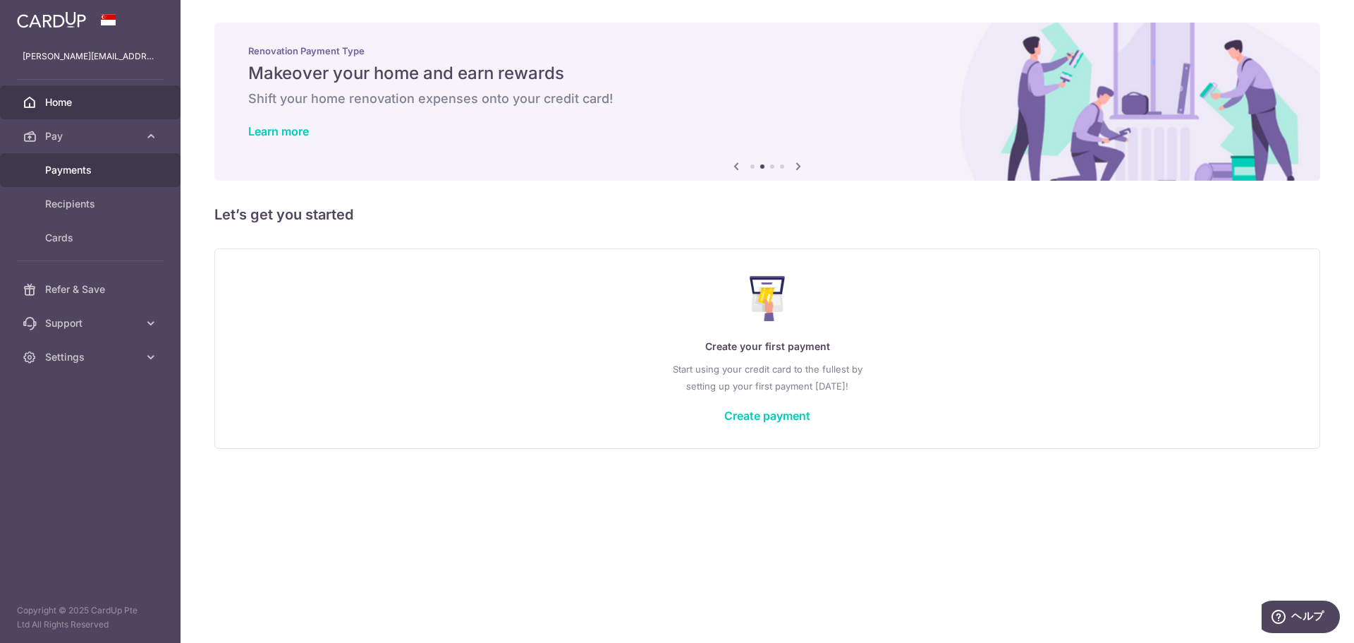
click at [64, 179] on link "Payments" at bounding box center [90, 170] width 181 height 34
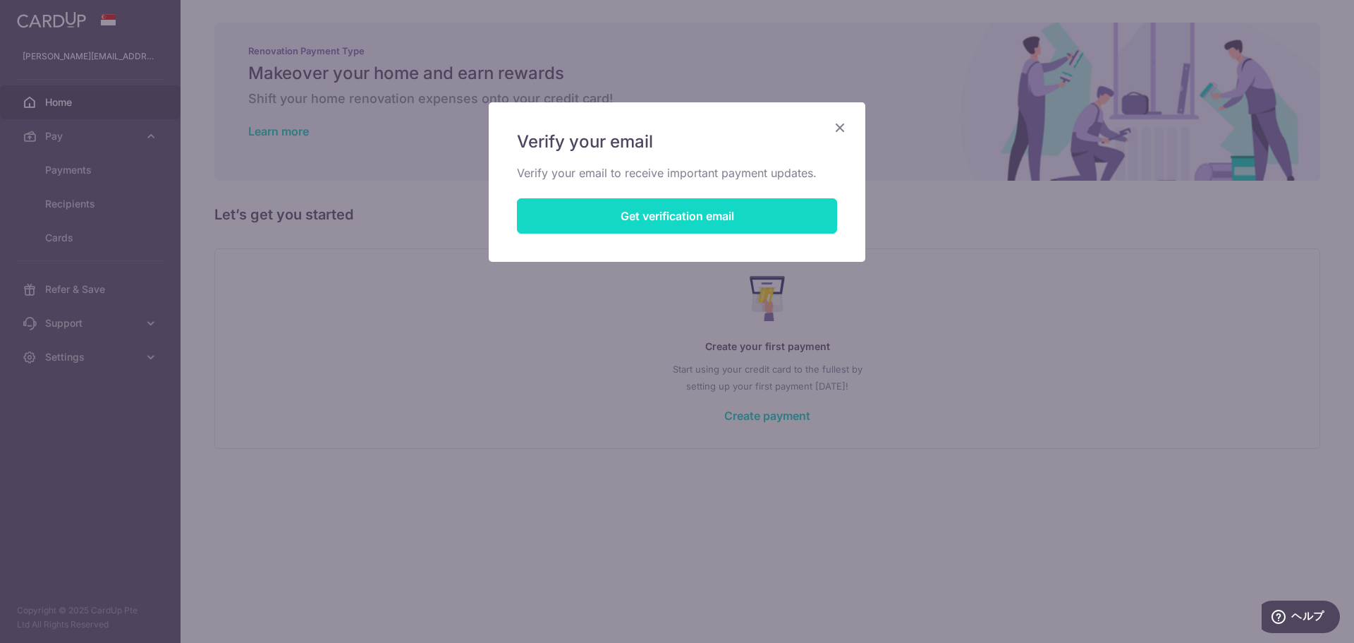
click at [664, 230] on button "Get verification email" at bounding box center [677, 215] width 320 height 35
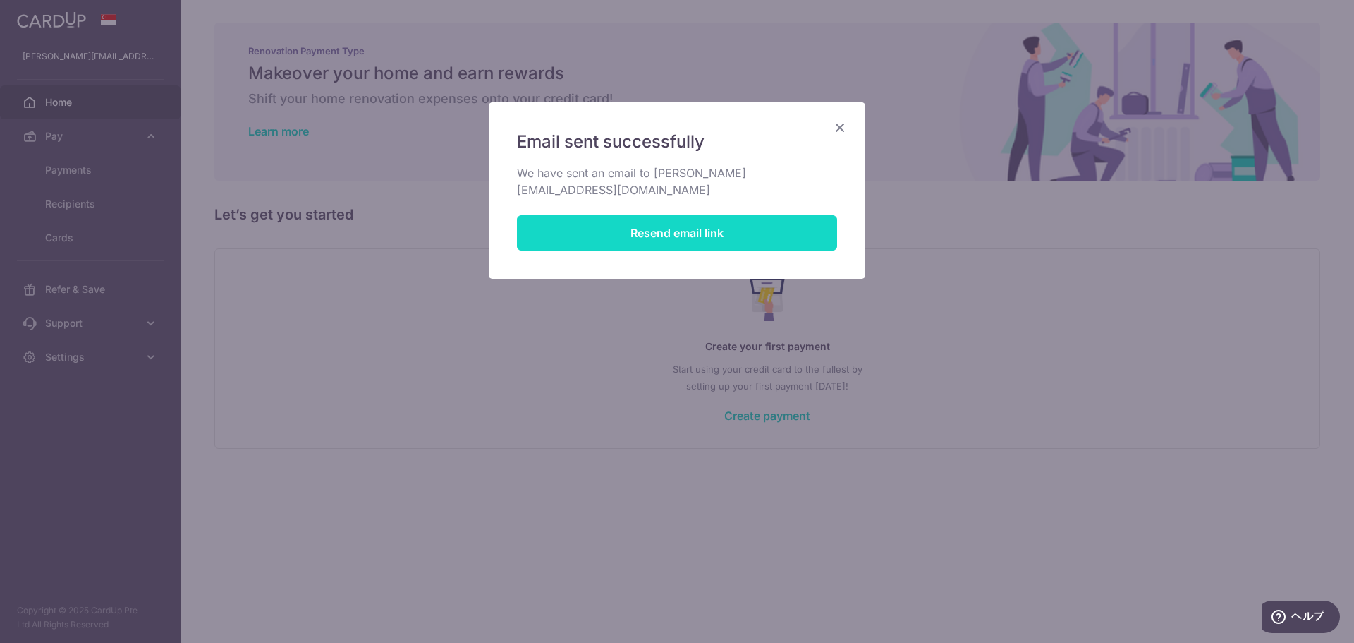
click at [614, 241] on button "Resend email link" at bounding box center [677, 232] width 320 height 35
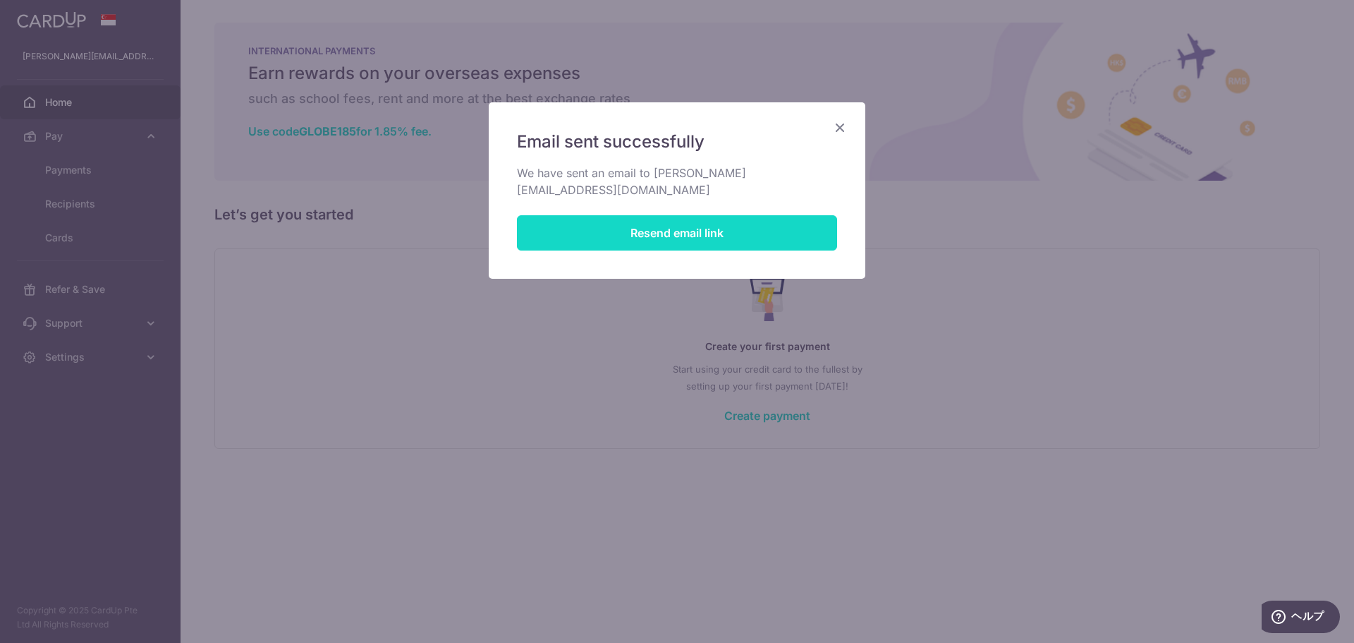
click at [700, 246] on button "Resend email link" at bounding box center [677, 232] width 320 height 35
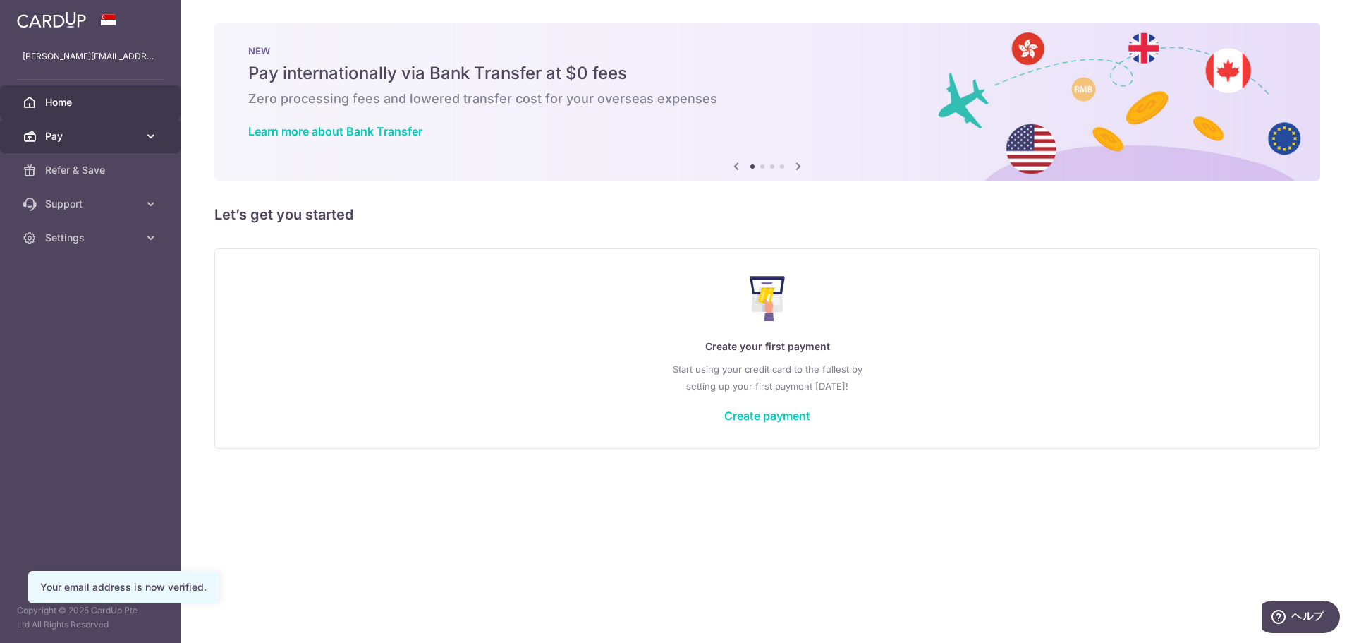
click at [77, 128] on link "Pay" at bounding box center [90, 136] width 181 height 34
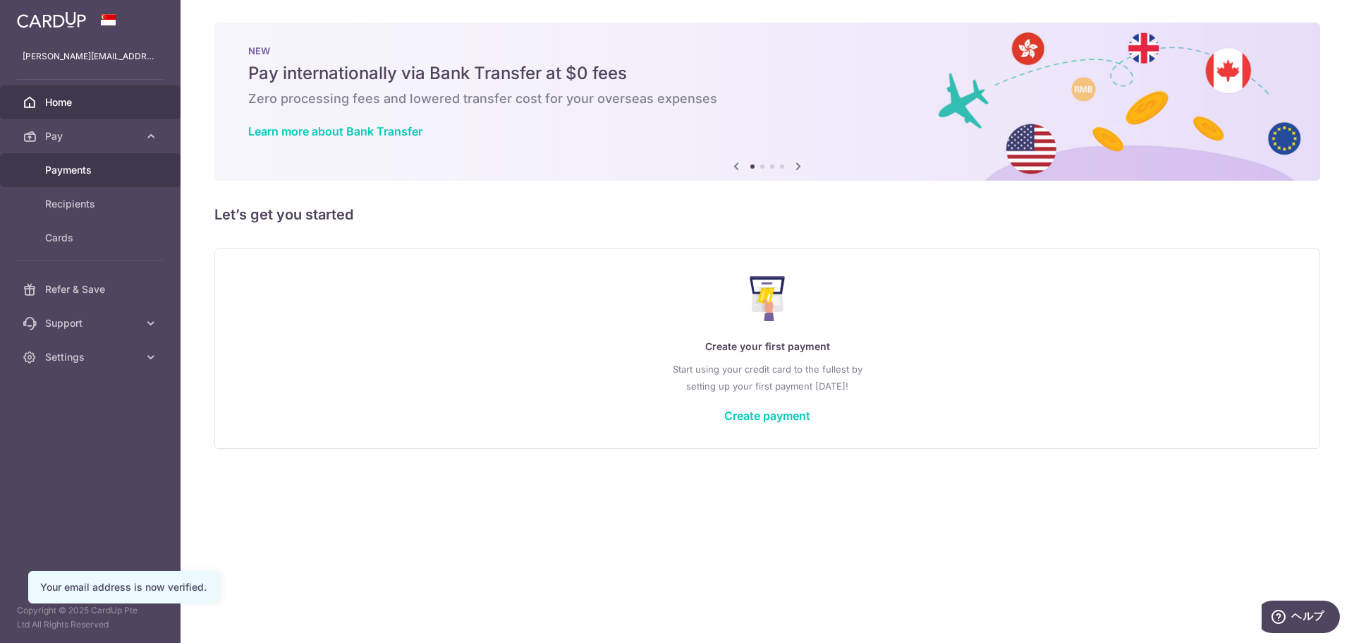
click at [79, 178] on link "Payments" at bounding box center [90, 170] width 181 height 34
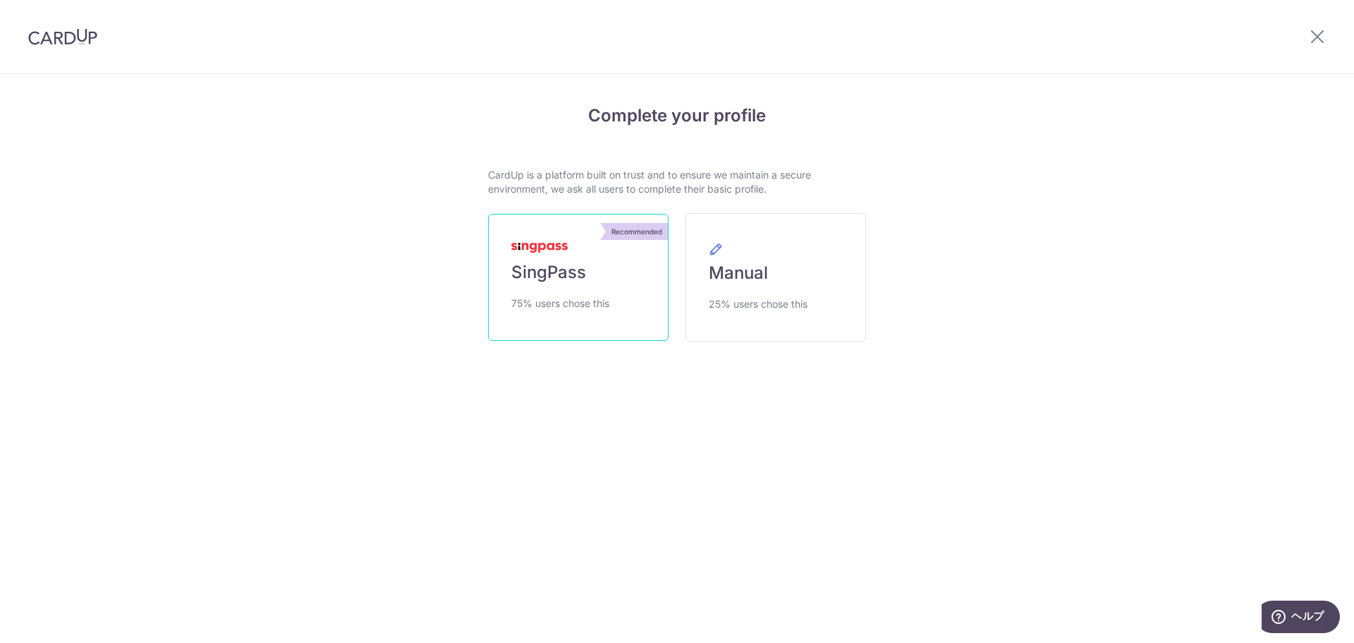
click at [573, 298] on span "75% users chose this" at bounding box center [560, 303] width 98 height 17
click at [743, 283] on span "Manual" at bounding box center [738, 273] width 59 height 23
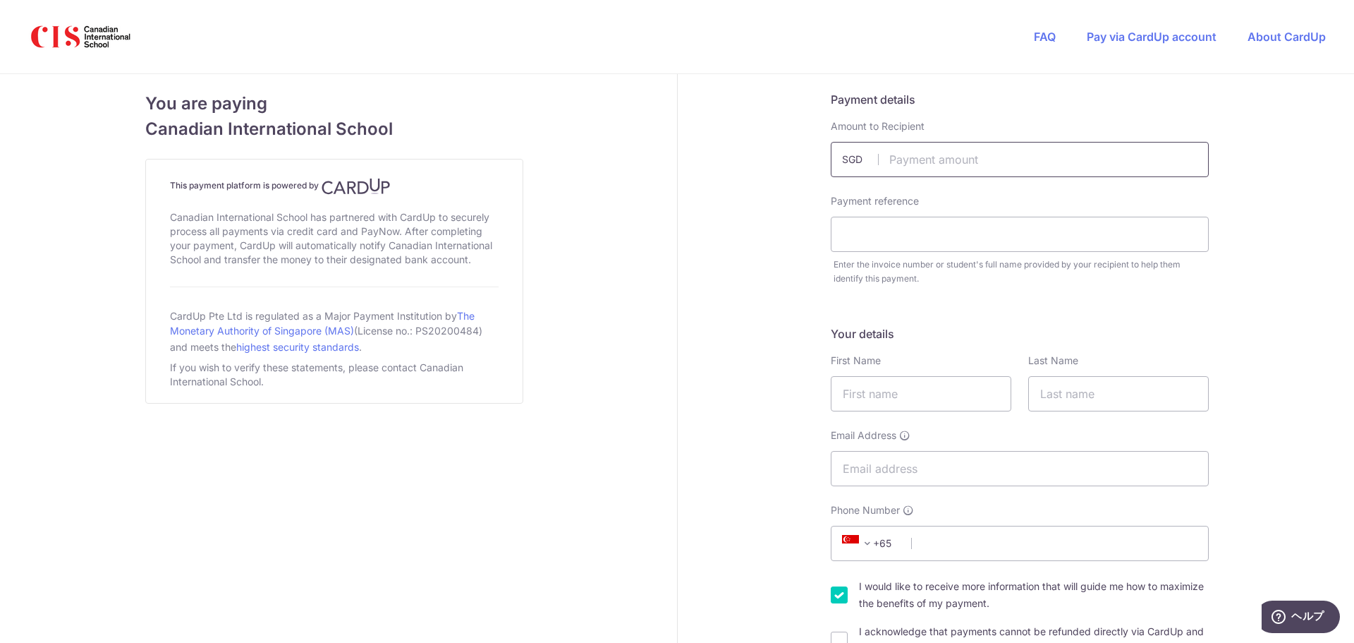
click at [934, 165] on input "text" at bounding box center [1020, 159] width 378 height 35
type input "2000.00"
type input "[PERSON_NAME] [PERSON_NAME]"
click at [935, 391] on input "text" at bounding box center [921, 393] width 181 height 35
type input "[PERSON_NAME]"
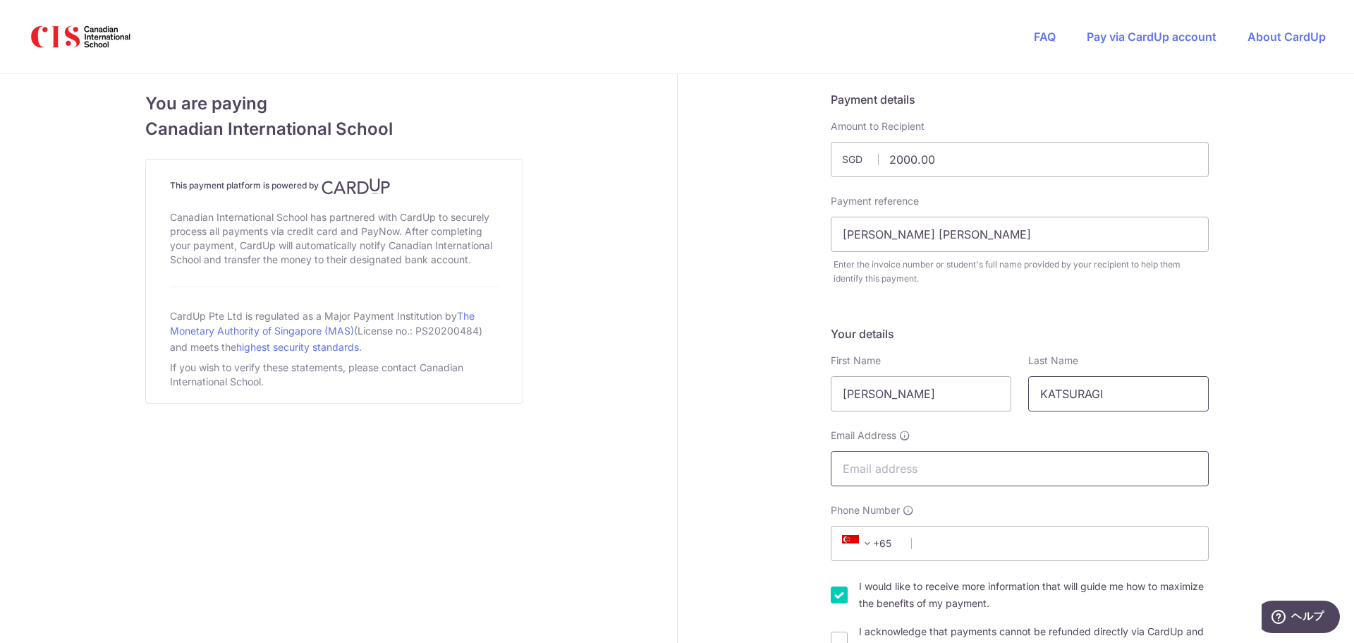
type input "KATSURAGI"
click at [882, 458] on input "Email Address" at bounding box center [1020, 468] width 378 height 35
type input "[PERSON_NAME][EMAIL_ADDRESS][DOMAIN_NAME]"
select select "JP"
type input "1410001"
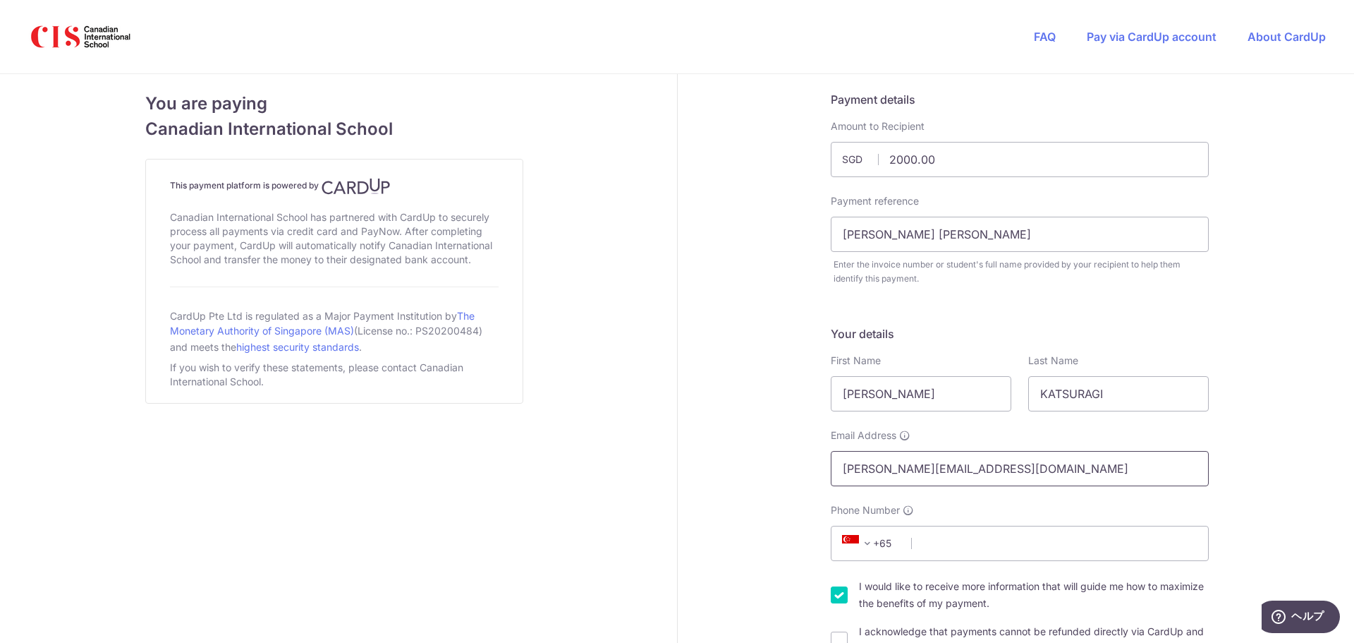
type input "北品川[DATE]"
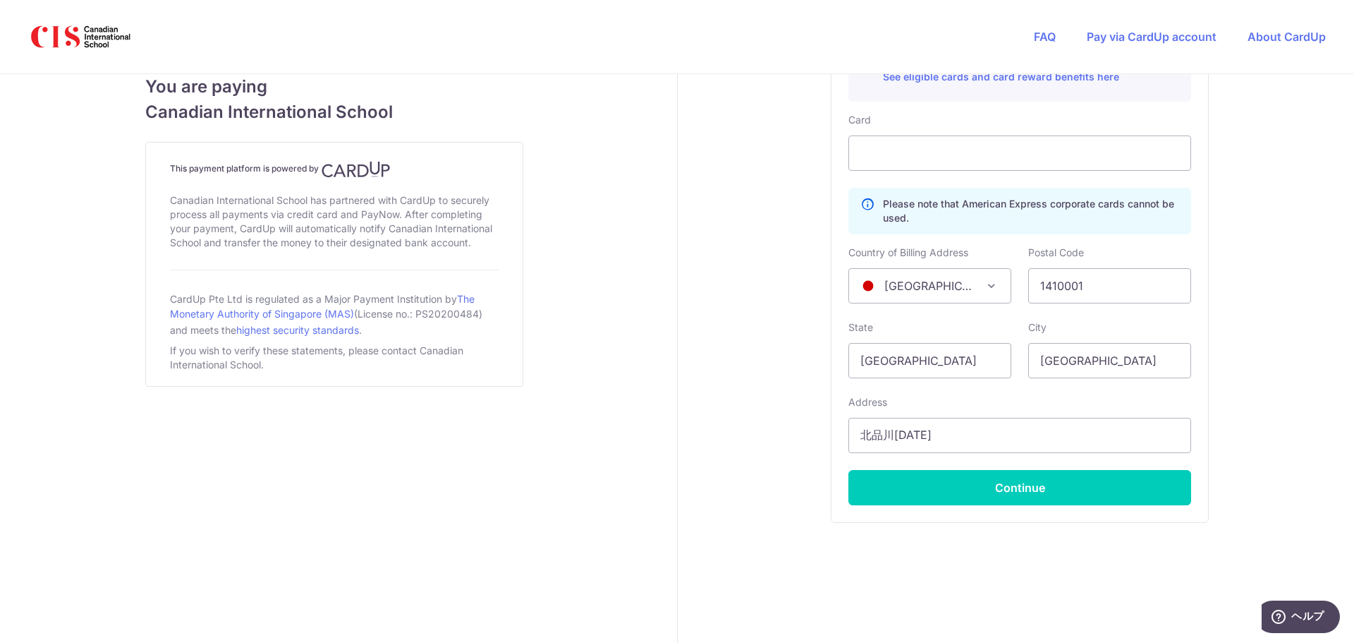
scroll to position [748, 0]
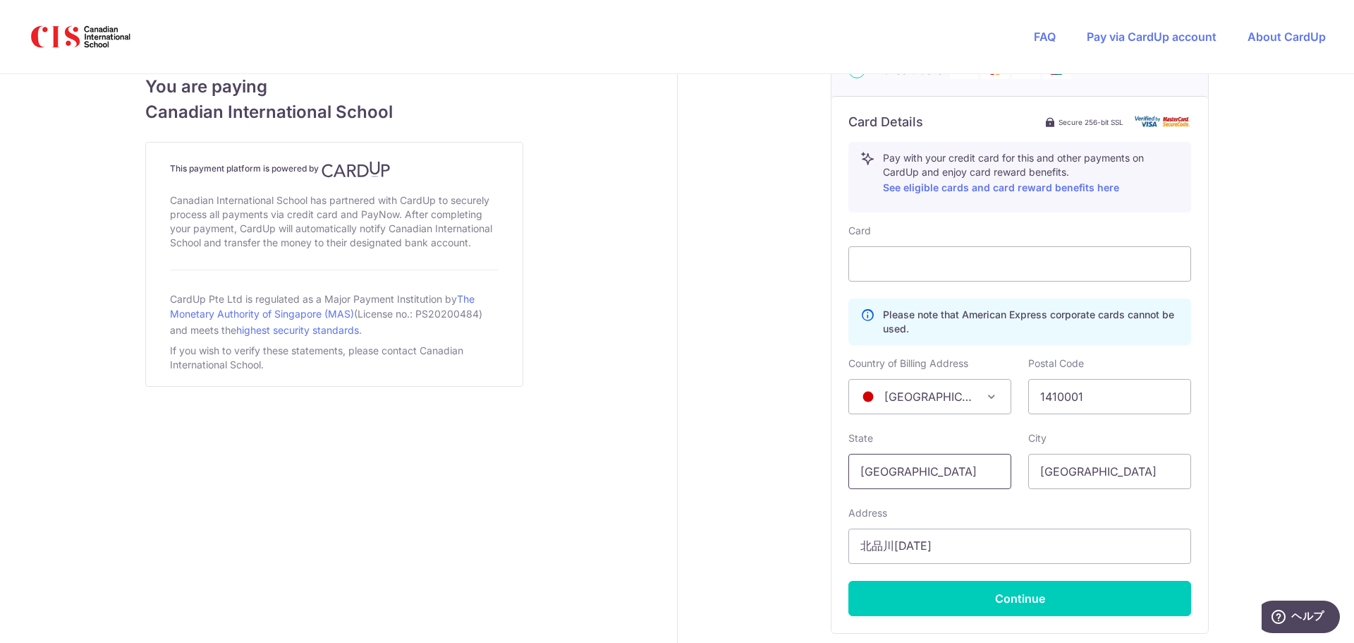
click at [929, 475] on input "[GEOGRAPHIC_DATA]" at bounding box center [930, 471] width 163 height 35
type input "S"
type input "[GEOGRAPHIC_DATA]"
type input "TOKYO"
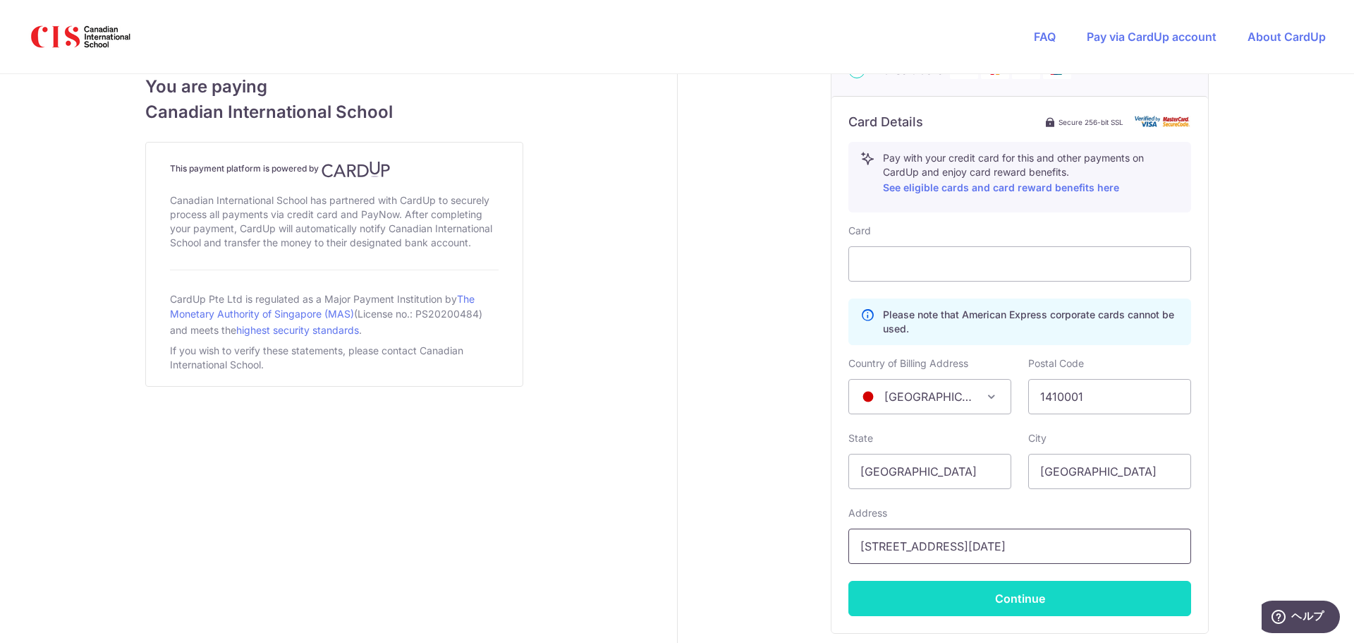
type input "[STREET_ADDRESS][DATE]"
click at [992, 590] on button "Continue" at bounding box center [1020, 598] width 343 height 35
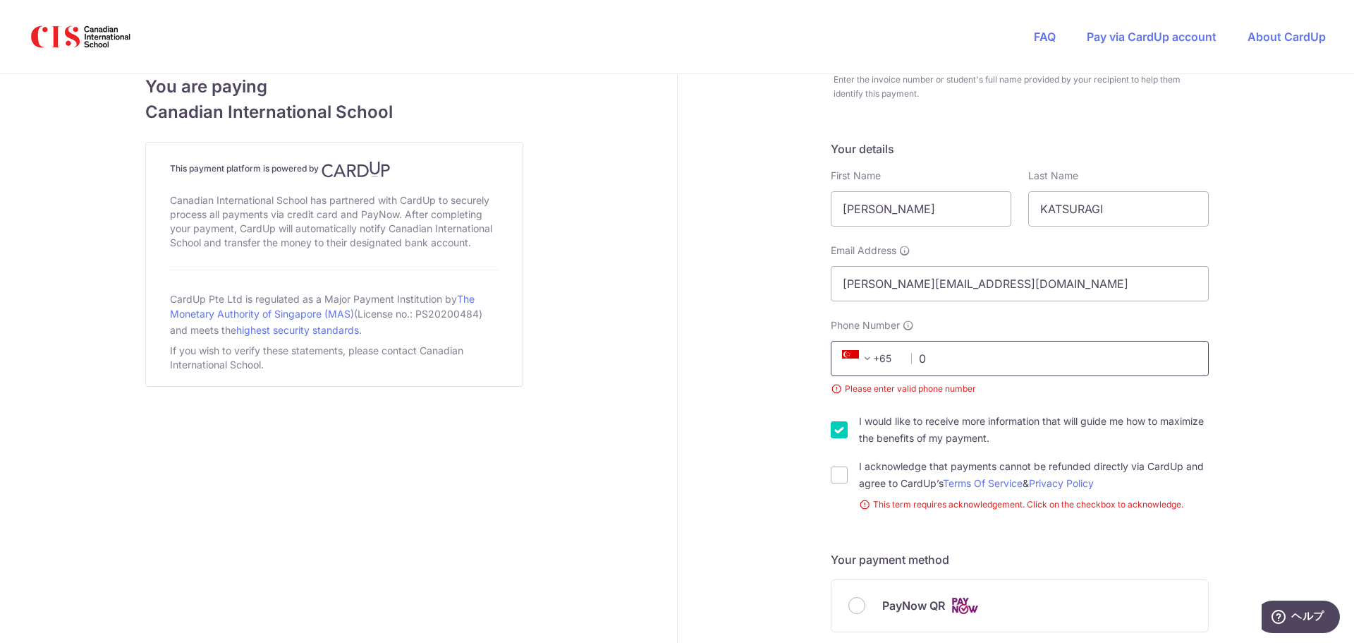
type input "8014397292"
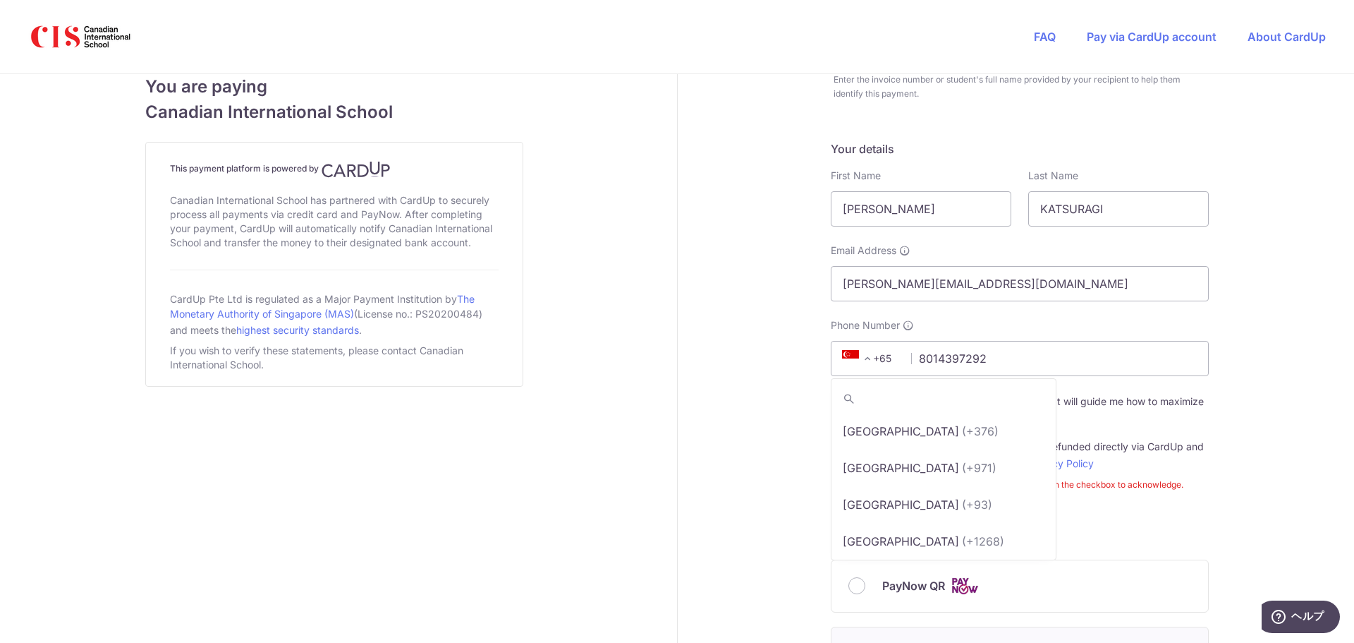
click at [875, 362] on span "+65" at bounding box center [869, 358] width 63 height 17
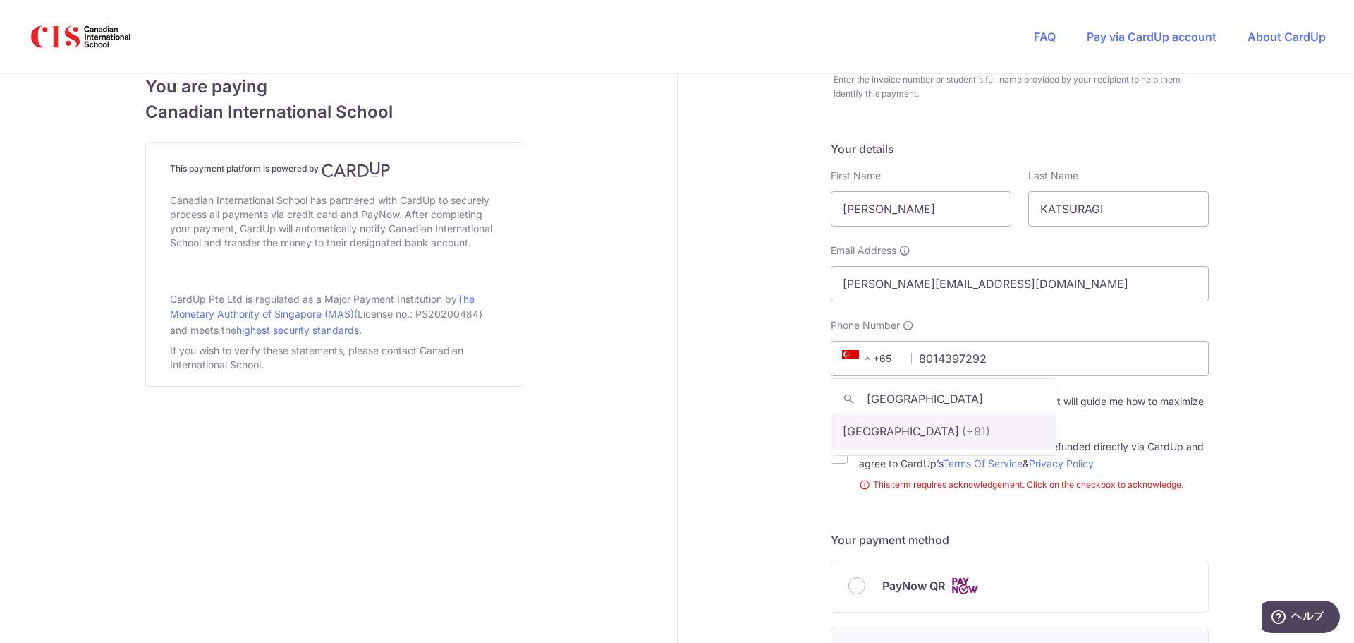
type input "[GEOGRAPHIC_DATA]"
select select "114"
click at [835, 413] on input "I would like to receive more information that will guide me how to maximize the…" at bounding box center [839, 409] width 17 height 17
checkbox input "false"
click at [836, 461] on input "I acknowledge that payments cannot be refunded directly via CardUp and agree to…" at bounding box center [839, 454] width 17 height 17
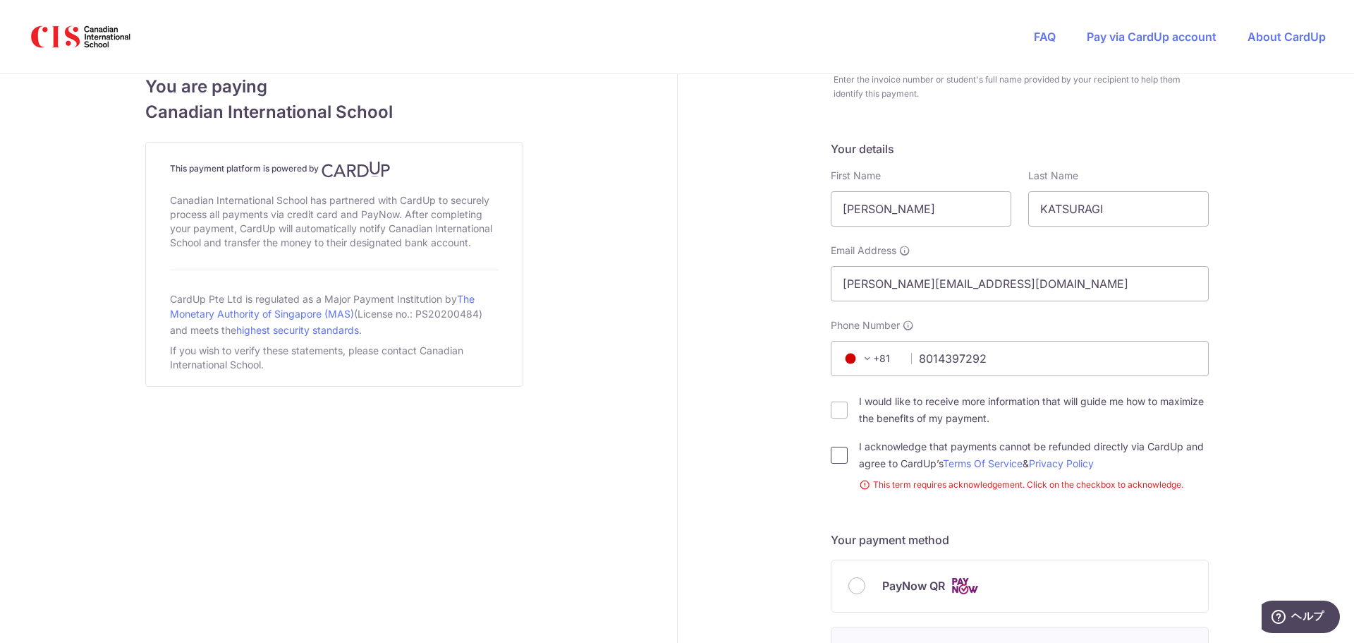
checkbox input "true"
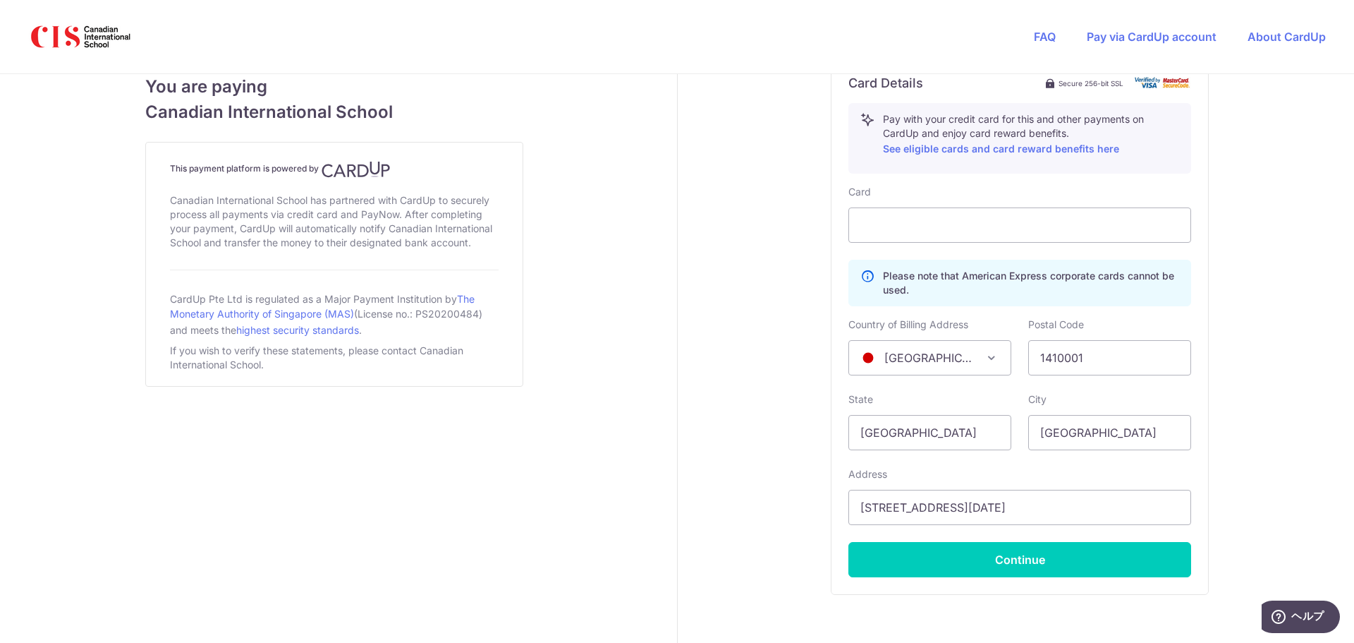
scroll to position [858, 0]
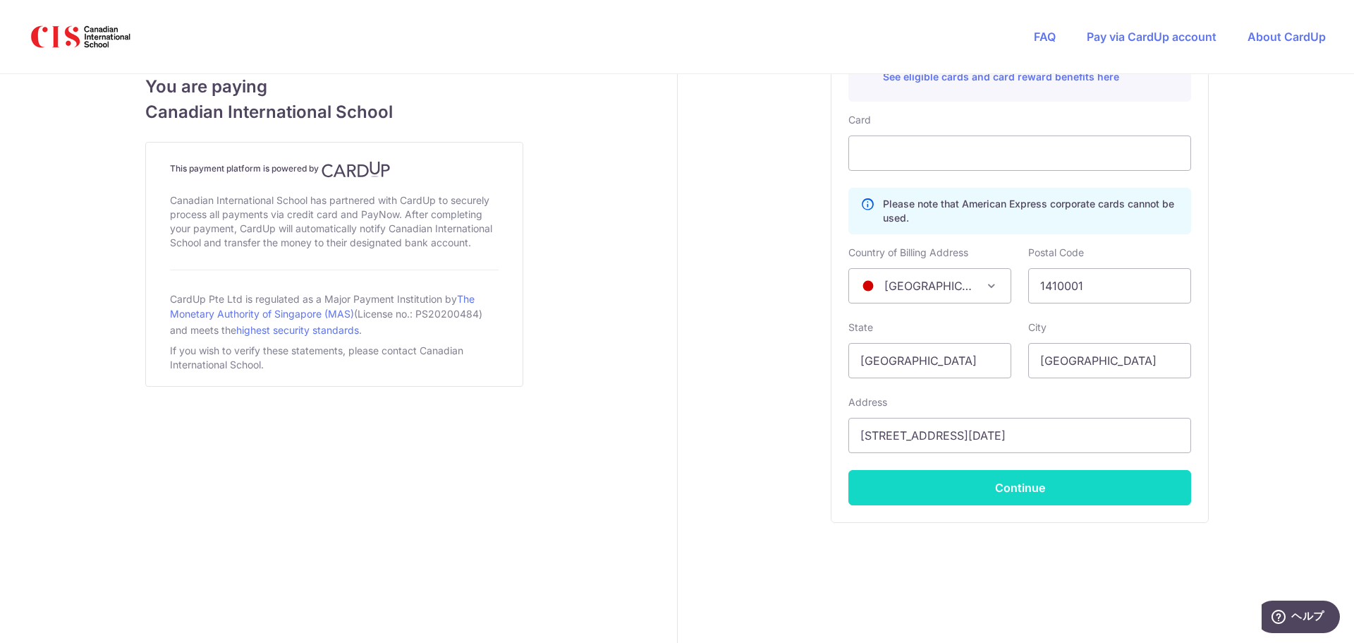
click at [1001, 489] on button "Continue" at bounding box center [1020, 487] width 343 height 35
type input "**** 2448"
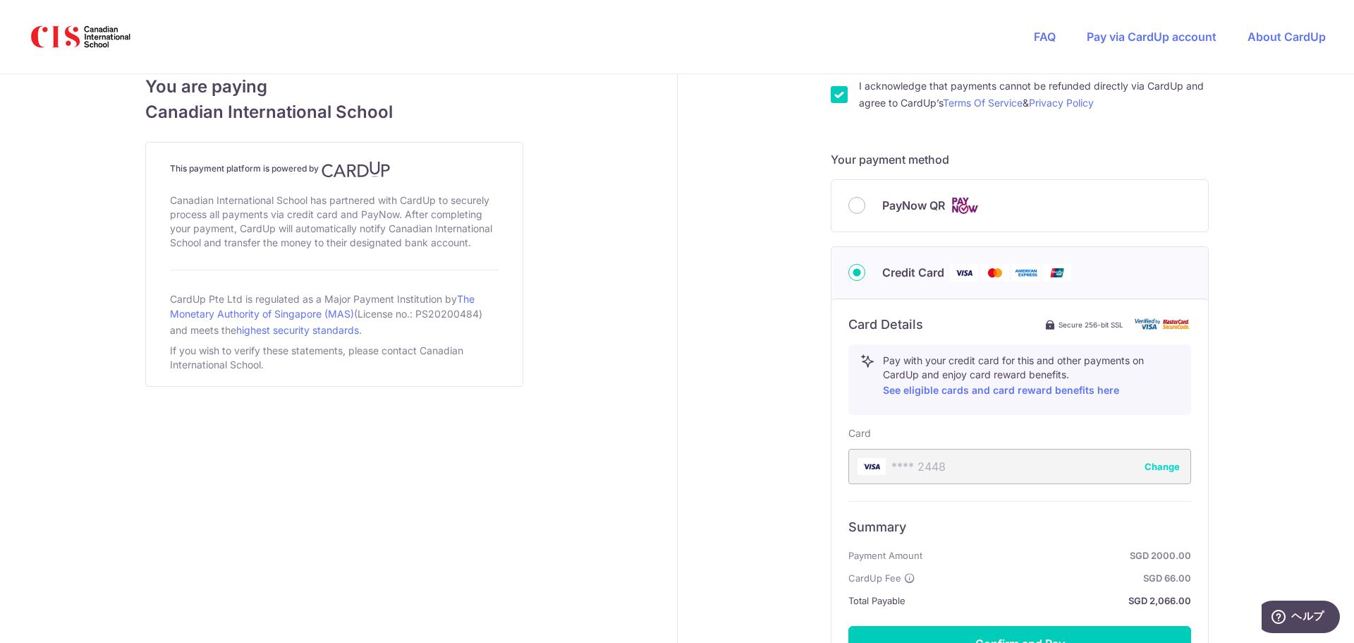
scroll to position [546, 0]
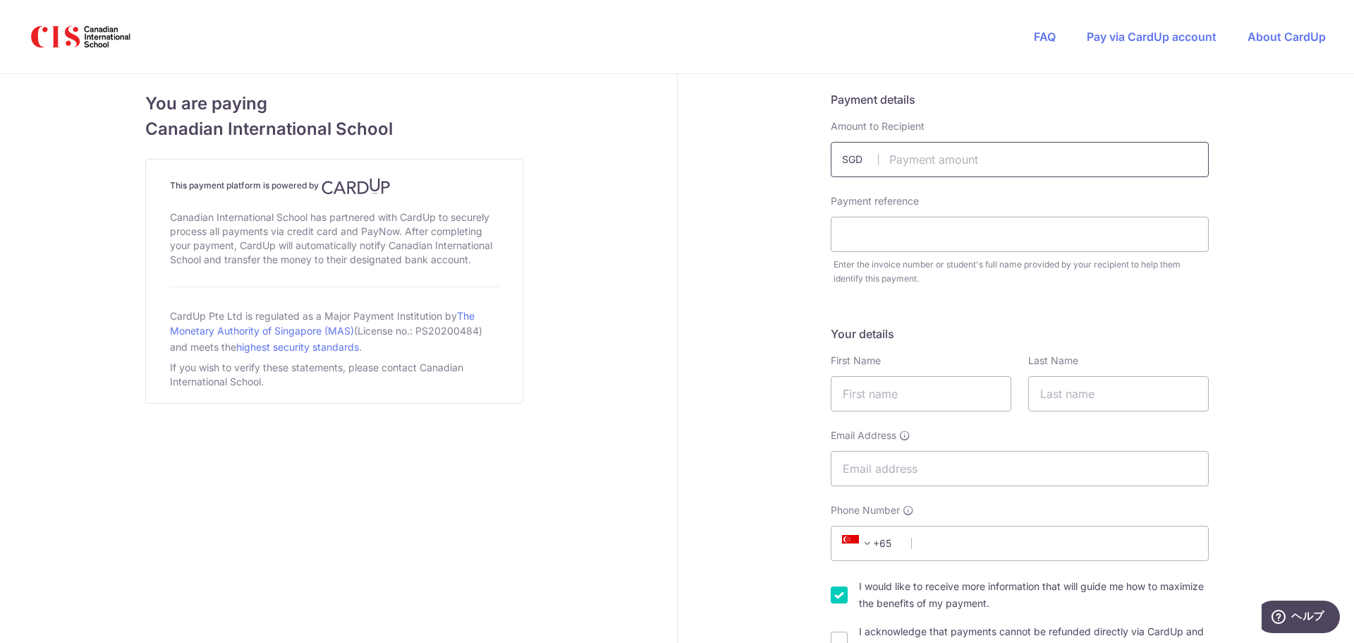
click at [964, 149] on input "text" at bounding box center [1020, 159] width 378 height 35
type input "2000.00"
type input "[PERSON_NAME] [PERSON_NAME]"
click at [895, 382] on input "text" at bounding box center [921, 393] width 181 height 35
type input "a"
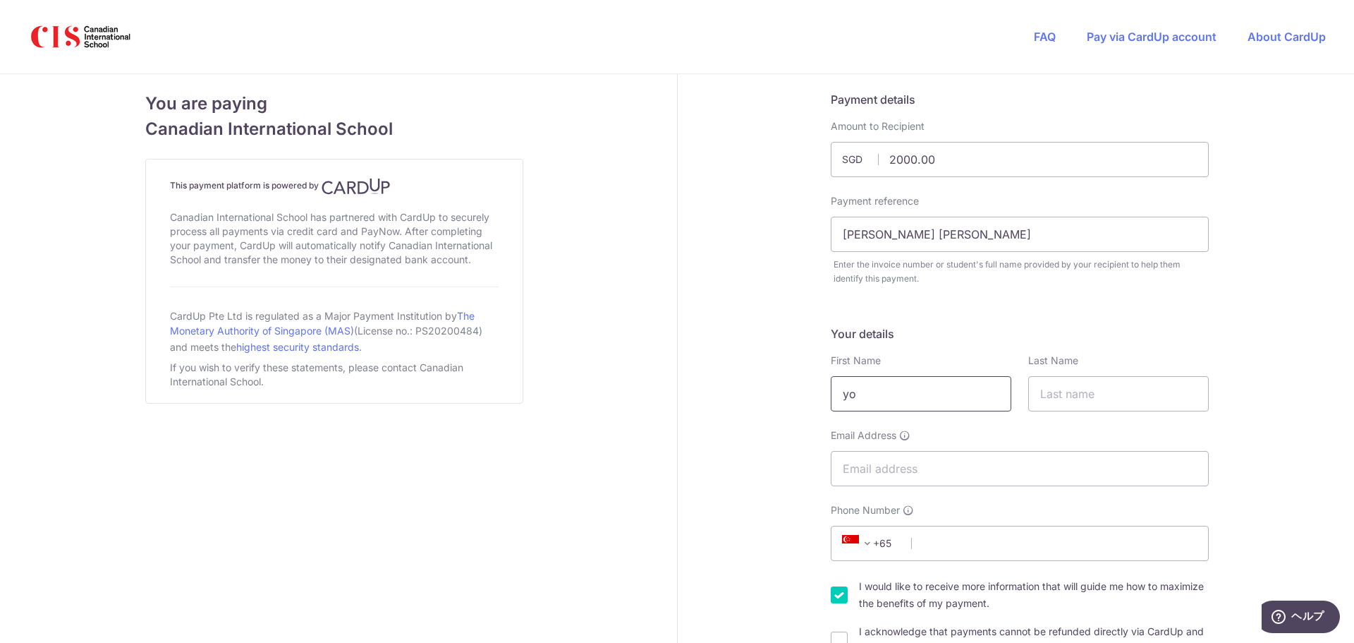
type input "y"
type input "Yoshiki"
type input "Katsuragi"
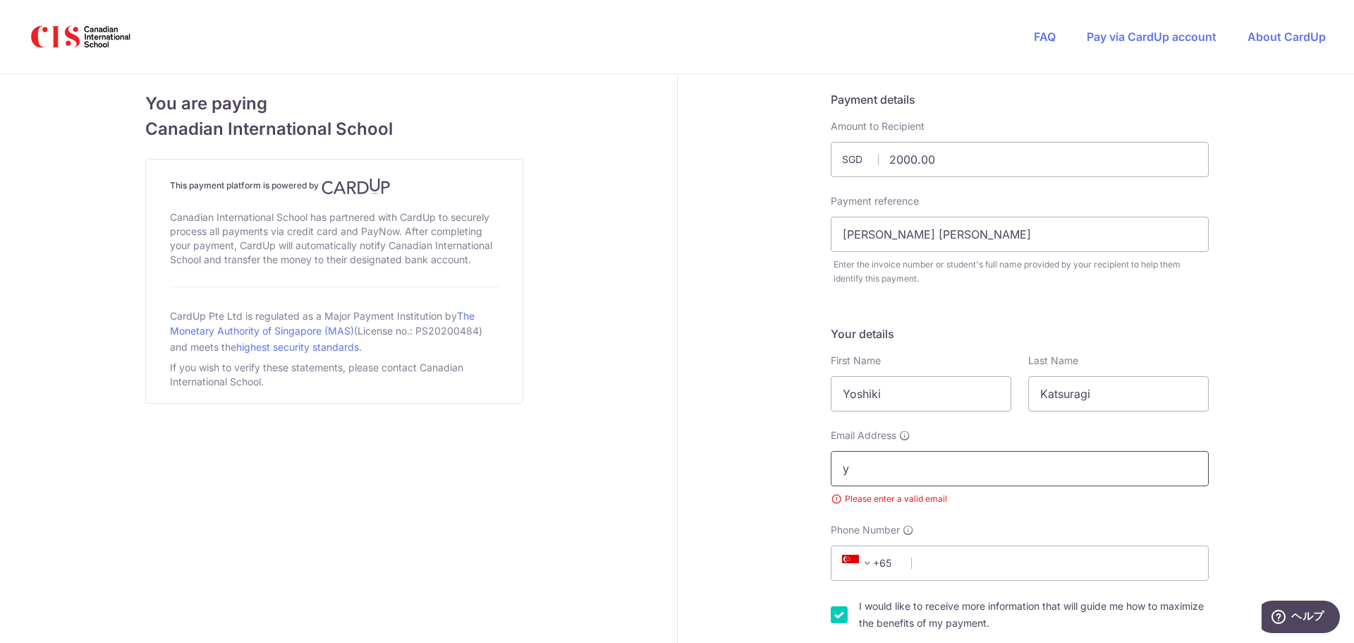
type input "[PERSON_NAME][EMAIL_ADDRESS][DOMAIN_NAME]"
select select "JP"
type input "1410001"
type input "北品川[DATE]"
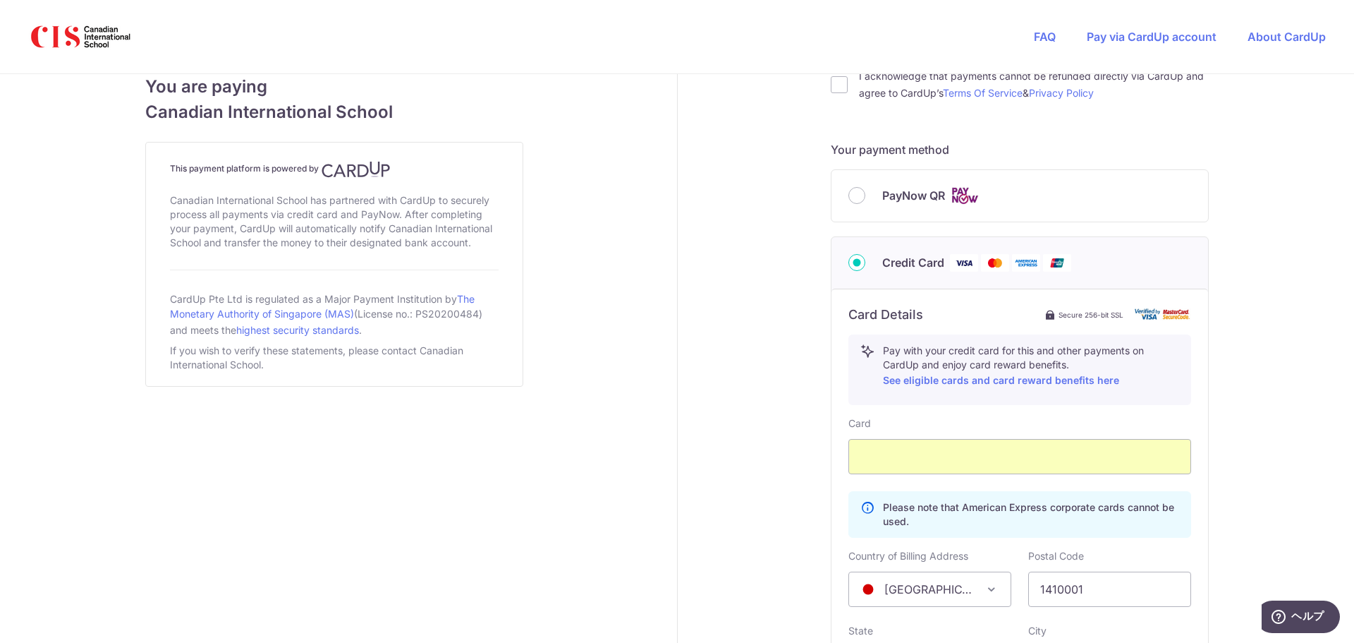
scroll to position [375, 0]
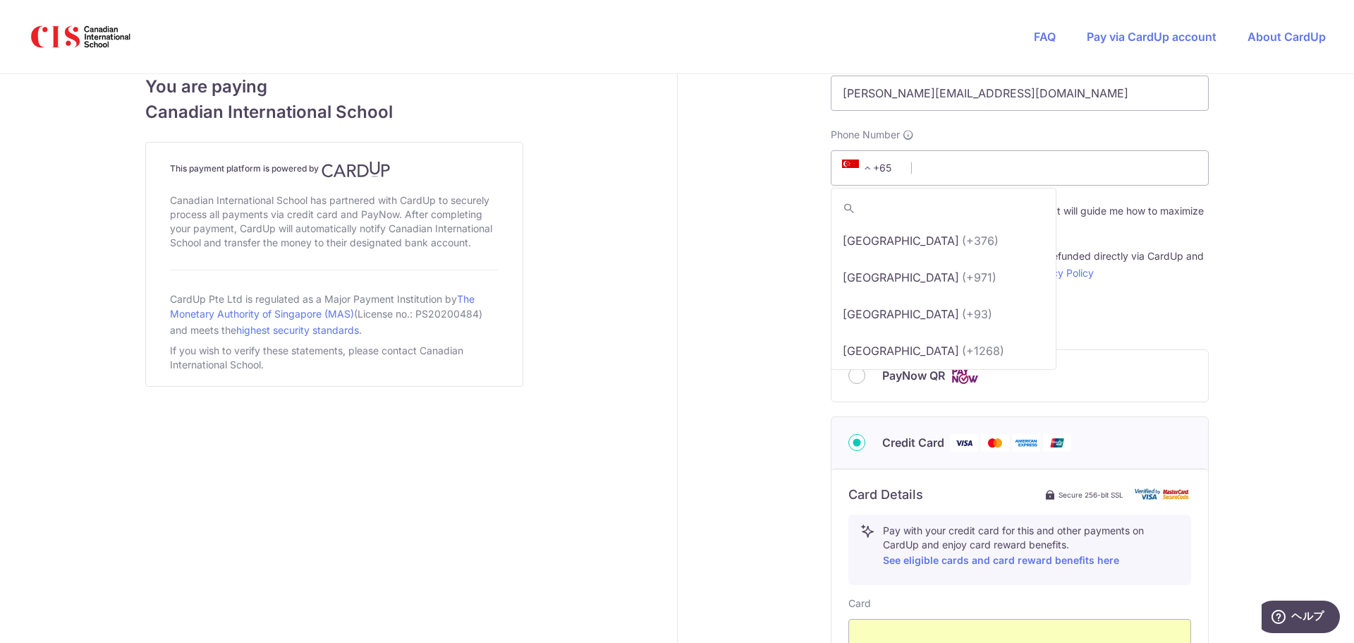
click at [870, 170] on span at bounding box center [867, 167] width 17 height 17
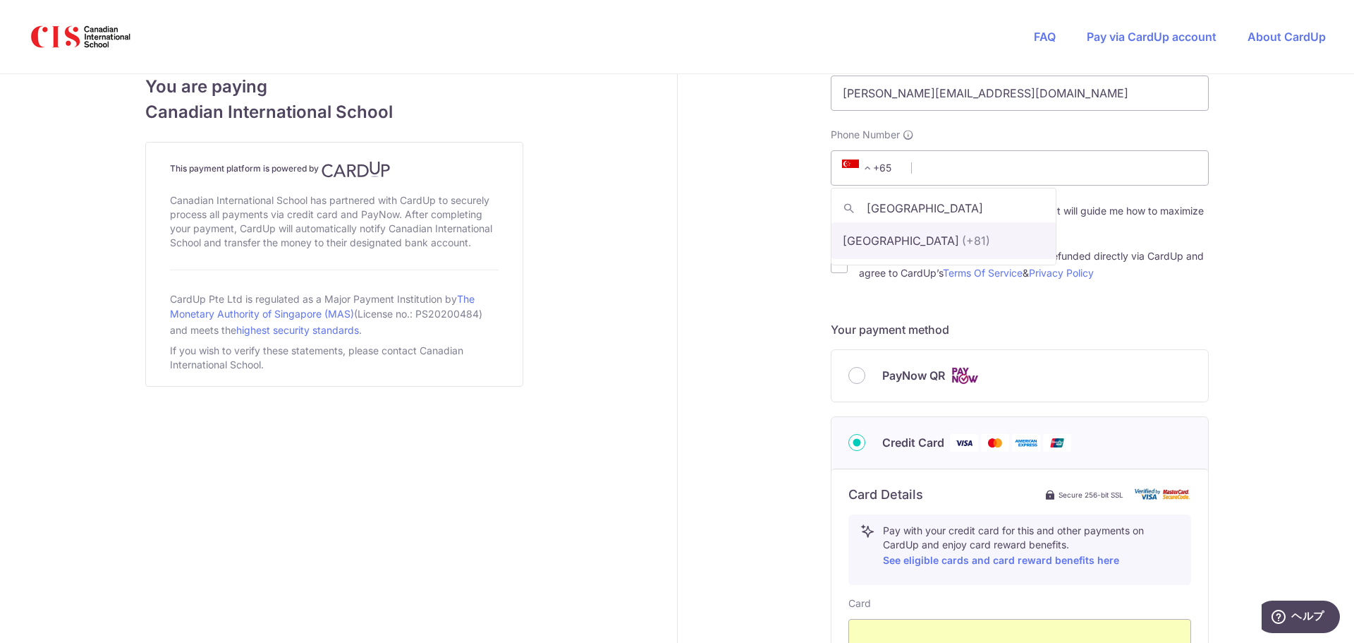
type input "[GEOGRAPHIC_DATA]"
select select "114"
click at [961, 174] on input "Phone Number" at bounding box center [1020, 167] width 378 height 35
type input "8014397292"
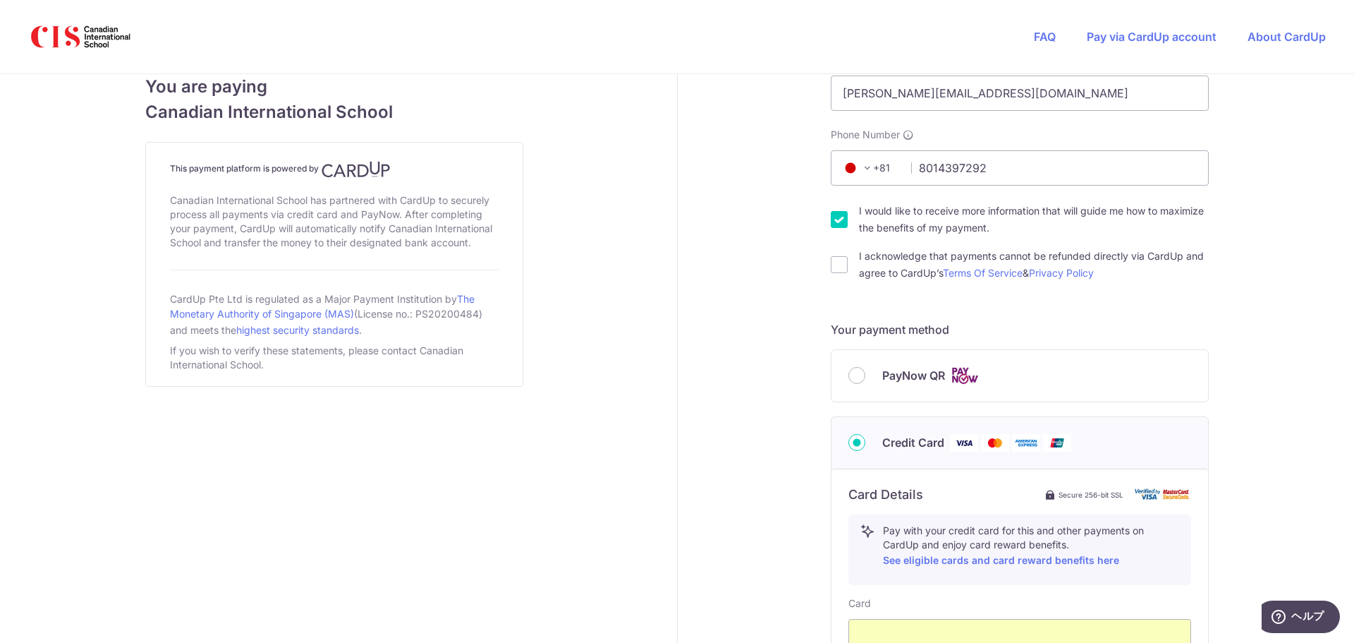
click at [834, 224] on input "I would like to receive more information that will guide me how to maximize the…" at bounding box center [839, 219] width 17 height 17
checkbox input "false"
click at [837, 257] on input "I acknowledge that payments cannot be refunded directly via CardUp and agree to…" at bounding box center [839, 264] width 17 height 17
checkbox input "true"
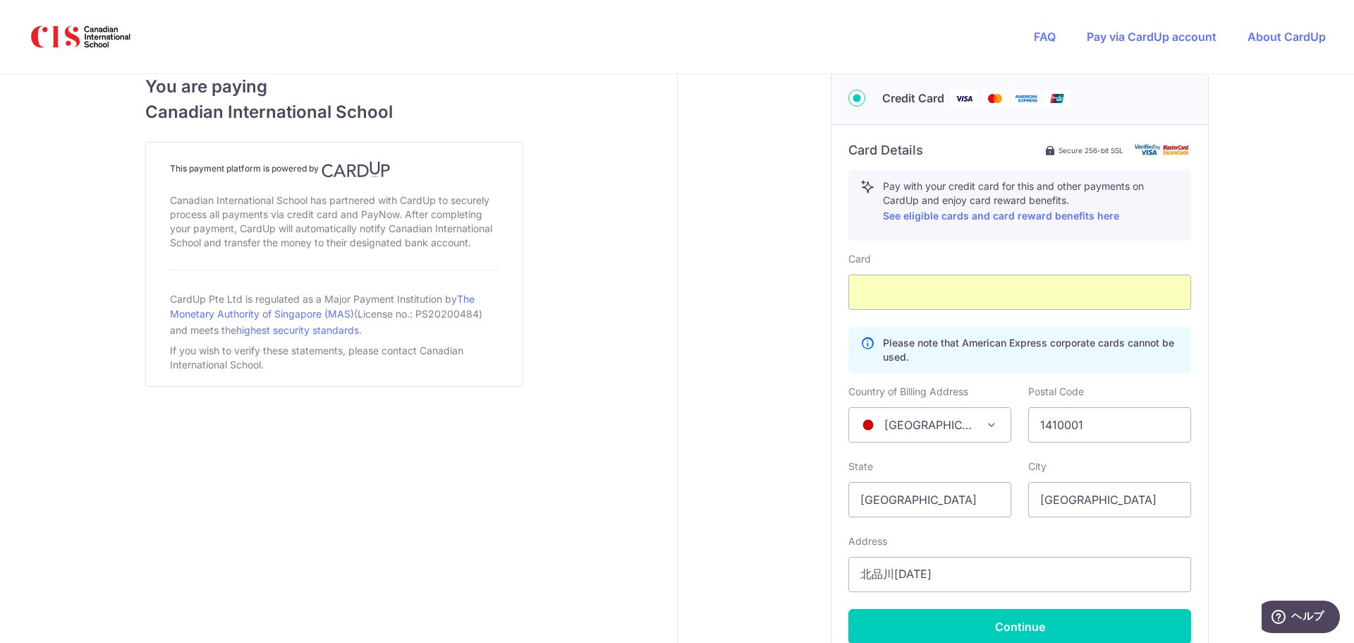
scroll to position [816, 0]
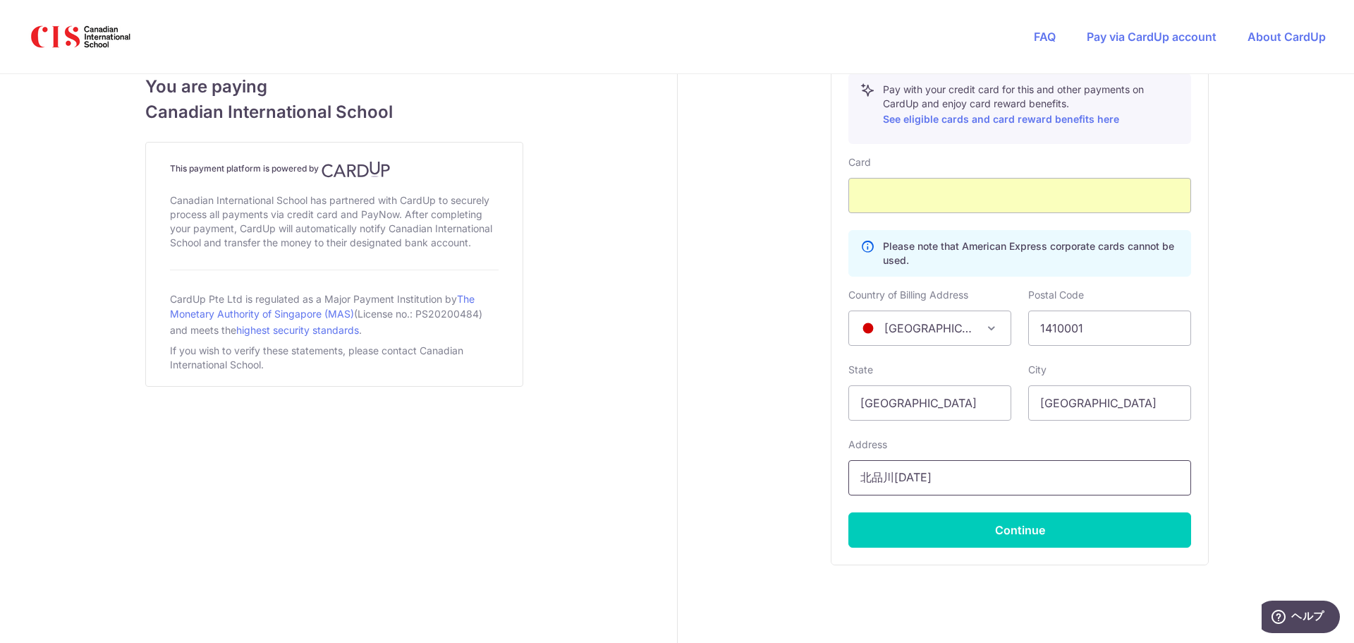
click at [1045, 478] on input "北品川[DATE]" at bounding box center [1020, 477] width 343 height 35
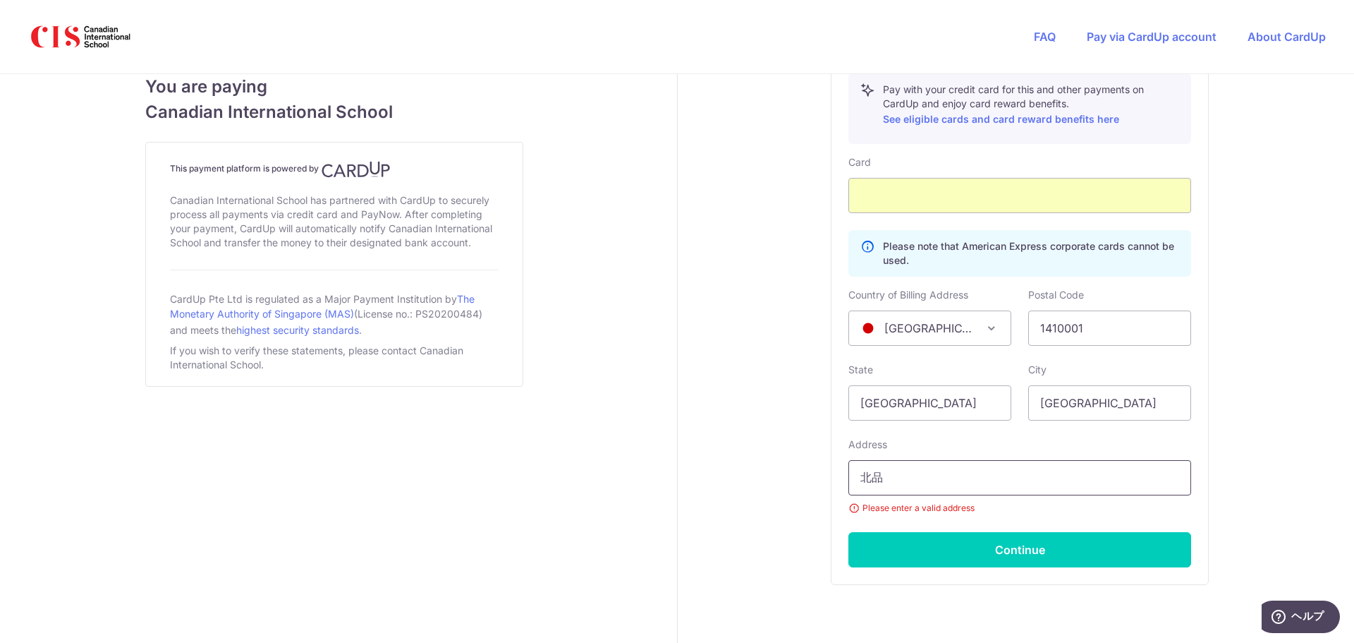
type input "北"
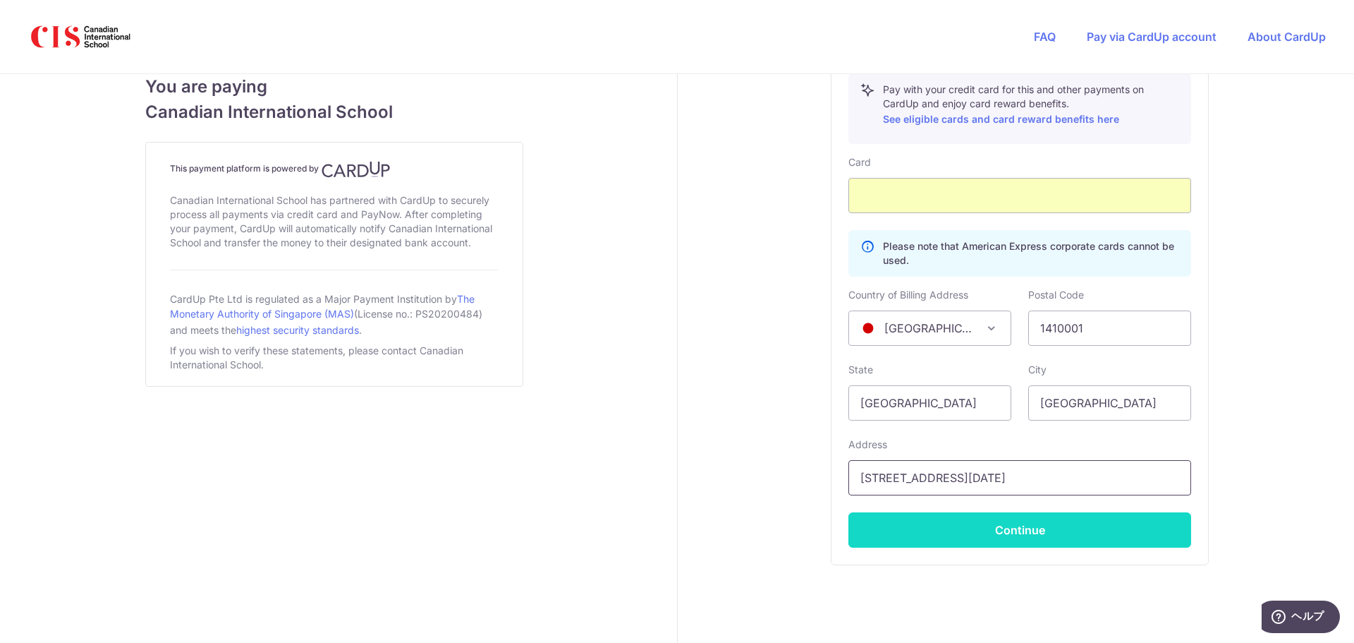
type input "[STREET_ADDRESS][DATE]"
click at [1088, 542] on button "Continue" at bounding box center [1020, 529] width 343 height 35
type input "**** 0604"
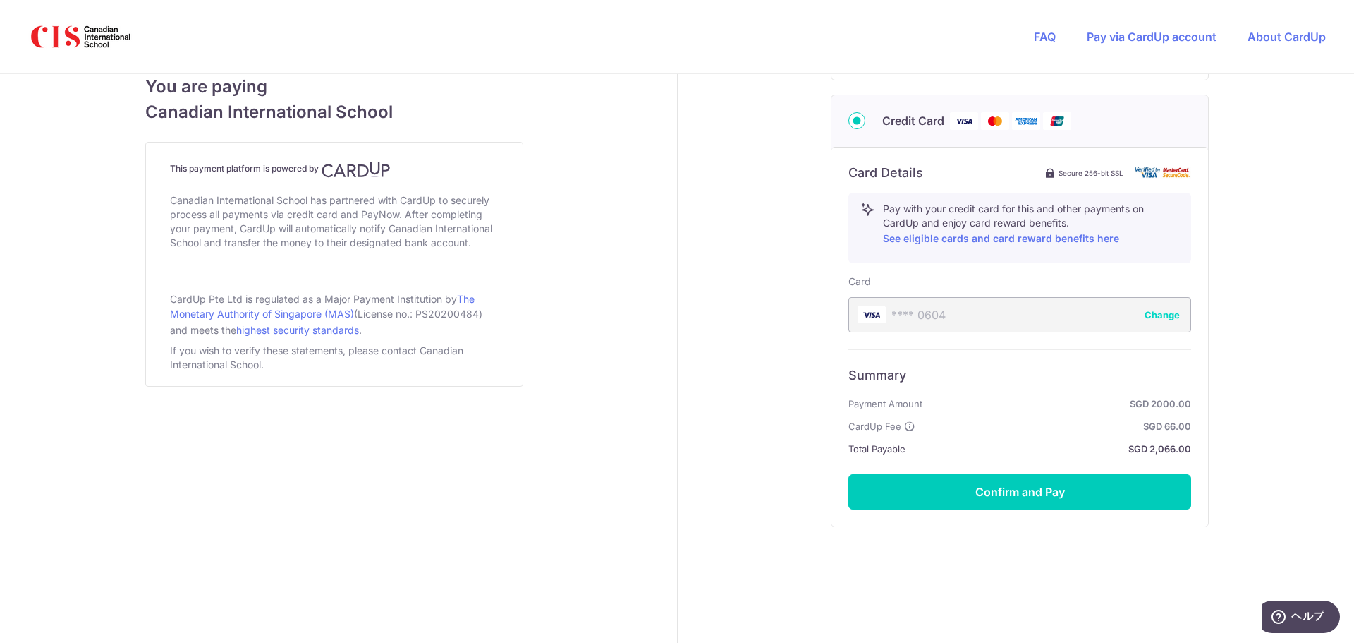
scroll to position [701, 0]
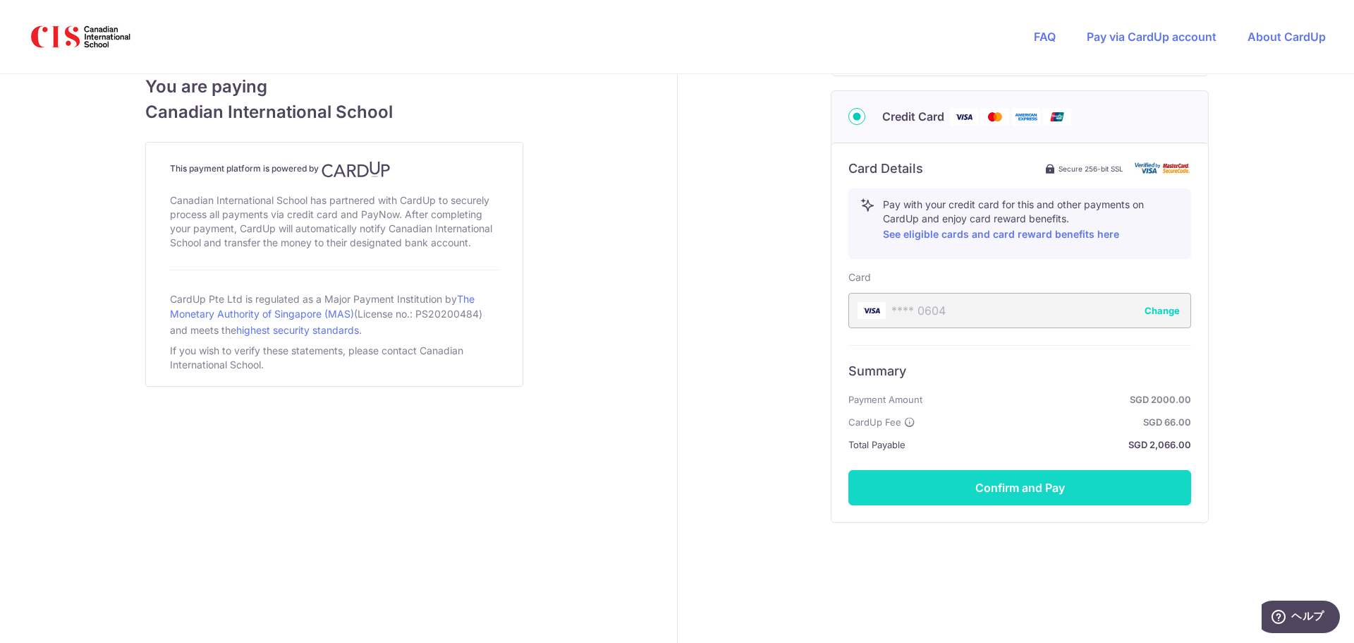
click at [961, 495] on button "Confirm and Pay" at bounding box center [1020, 487] width 343 height 35
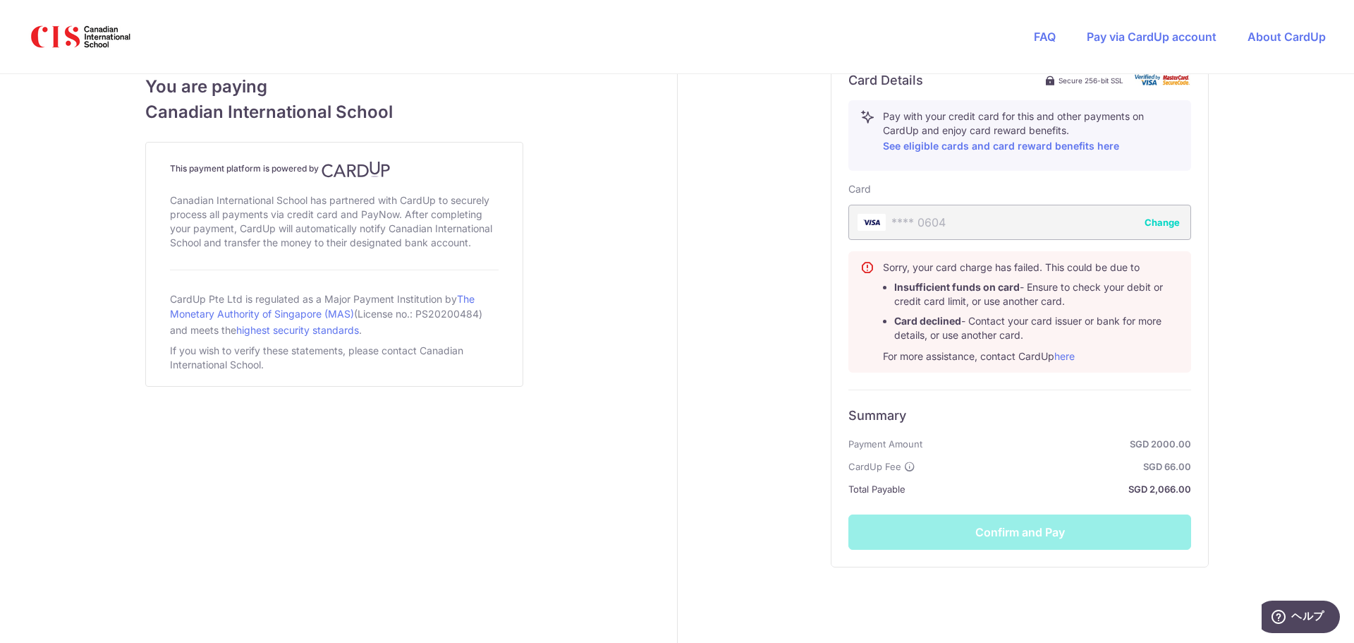
scroll to position [790, 0]
click at [913, 222] on div "**** 0604 Change" at bounding box center [1020, 221] width 343 height 35
click at [1155, 221] on button "Change" at bounding box center [1162, 221] width 35 height 14
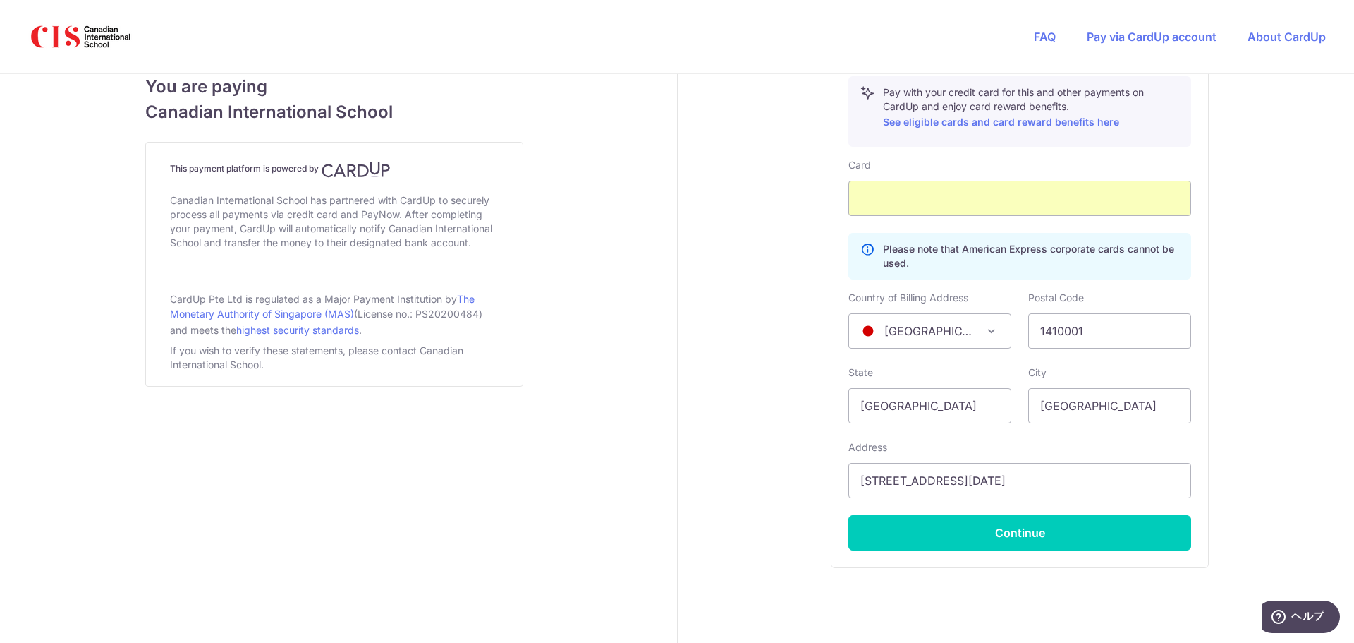
scroll to position [858, 0]
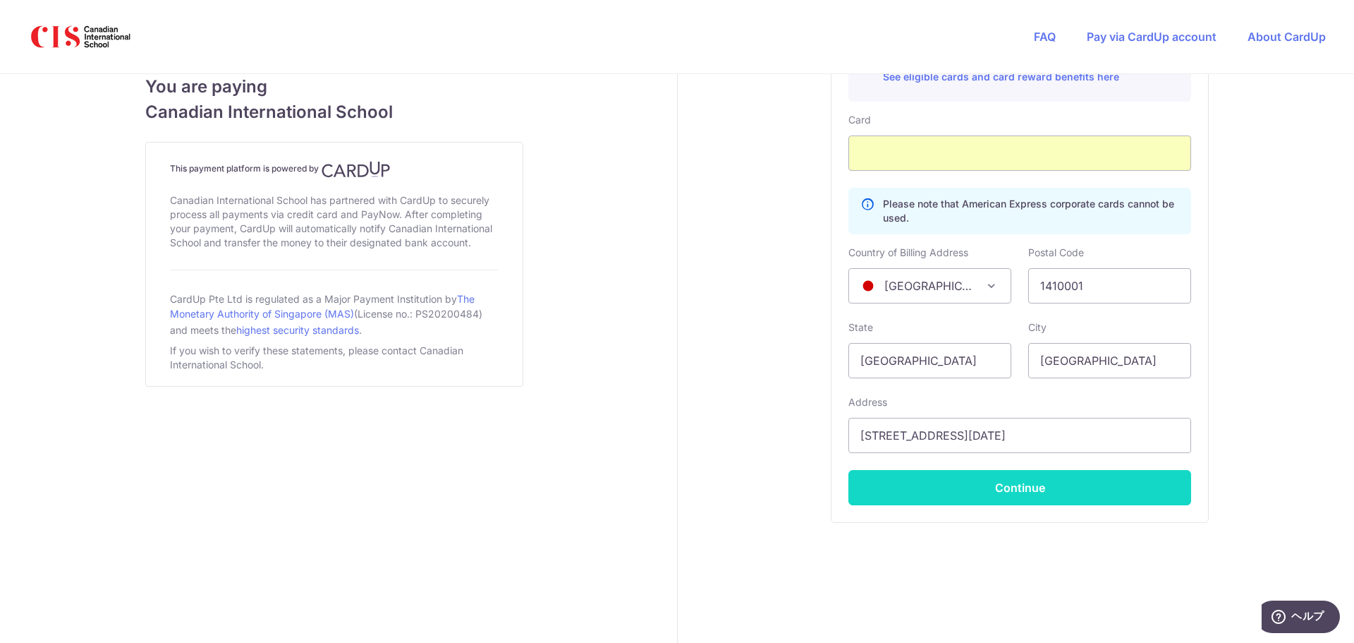
click at [954, 487] on button "Continue" at bounding box center [1020, 487] width 343 height 35
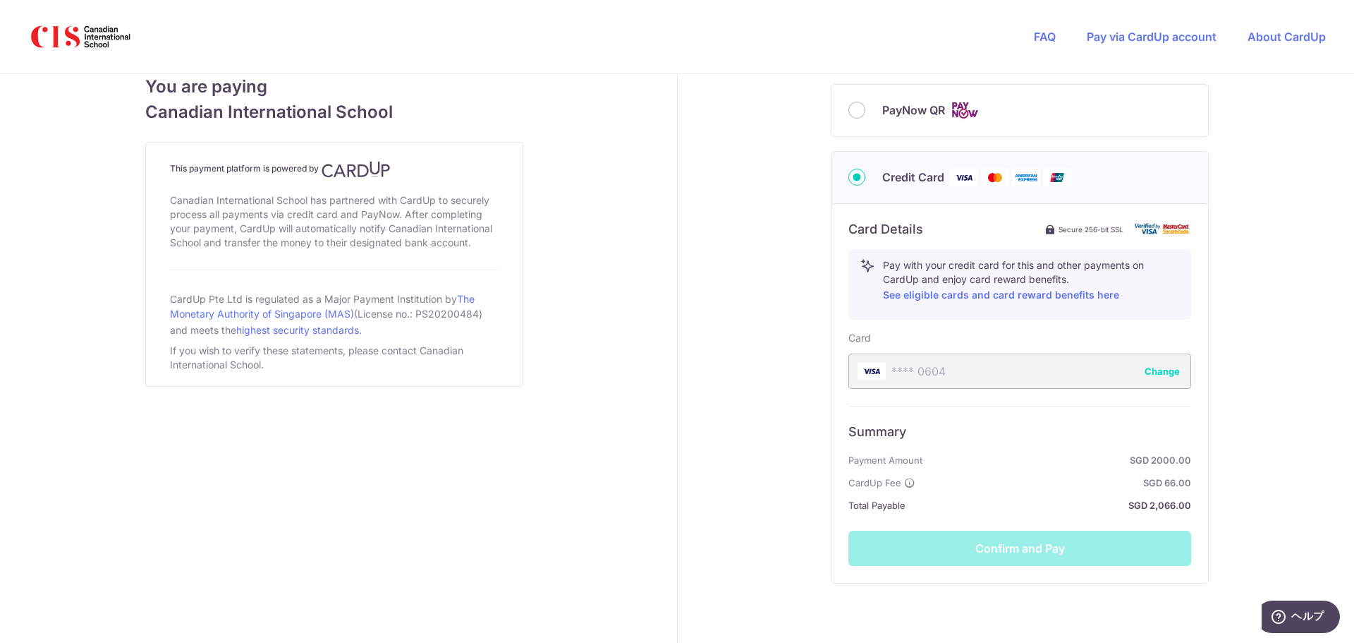
scroll to position [701, 0]
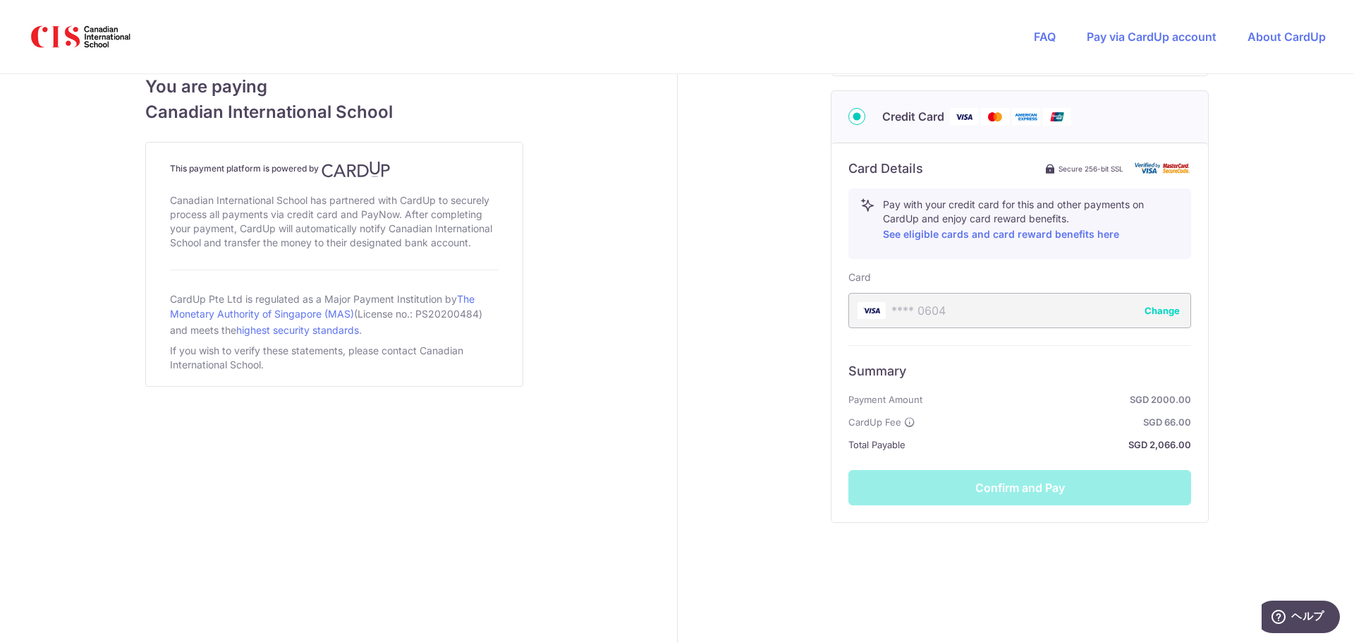
click at [966, 299] on div "**** 0604 Change" at bounding box center [1020, 310] width 343 height 35
click at [1158, 309] on button "Change" at bounding box center [1162, 310] width 35 height 14
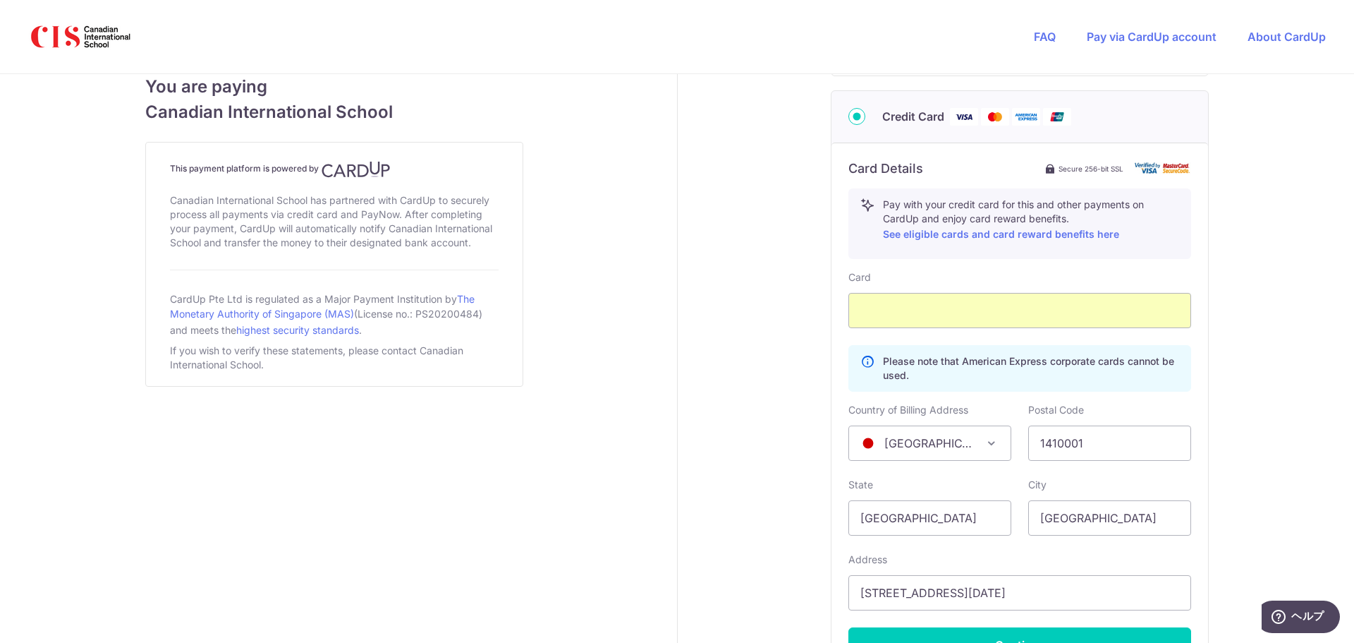
click at [754, 494] on div "Payment details Amount to Recipient 2000.00 SGD Payment reference ASATO KATSURA…" at bounding box center [1021, 86] width 686 height 1427
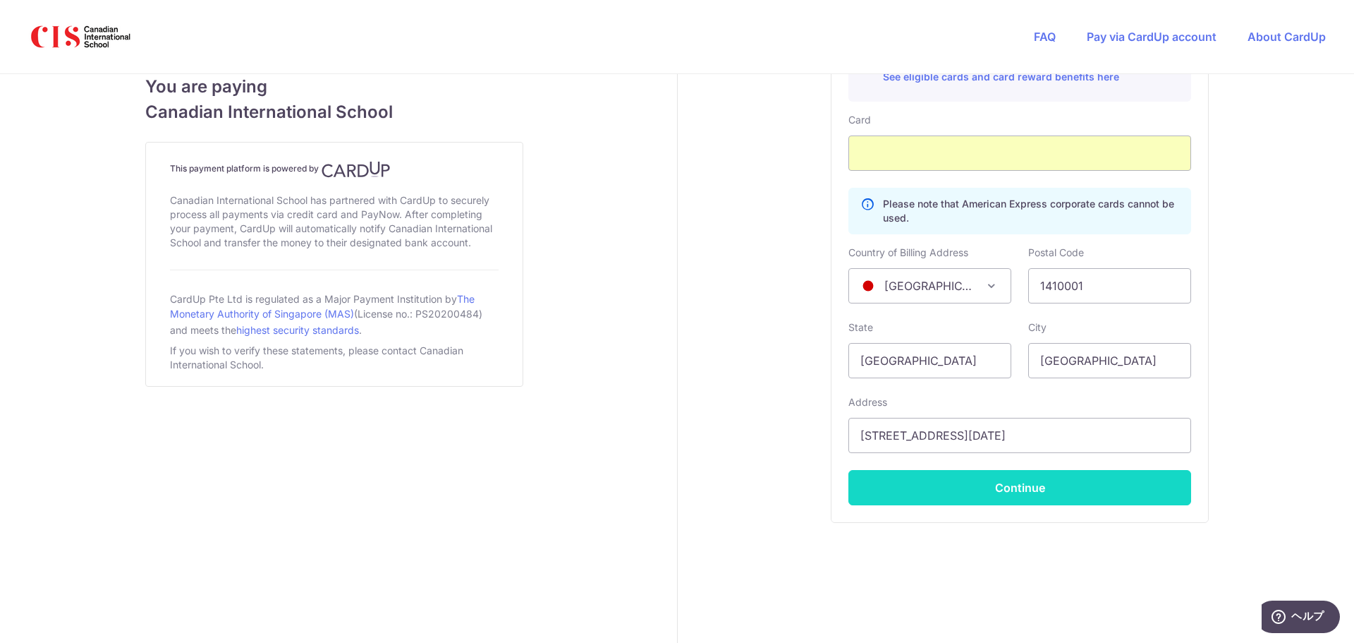
click at [995, 474] on button "Continue" at bounding box center [1020, 487] width 343 height 35
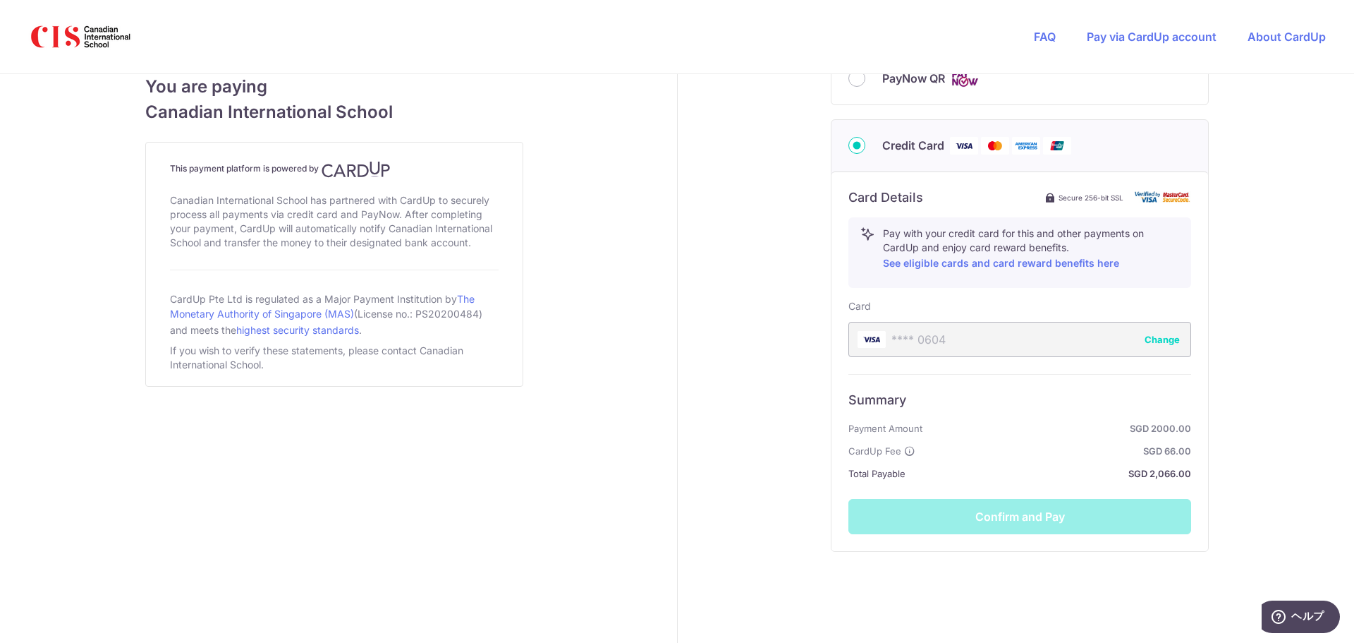
scroll to position [673, 0]
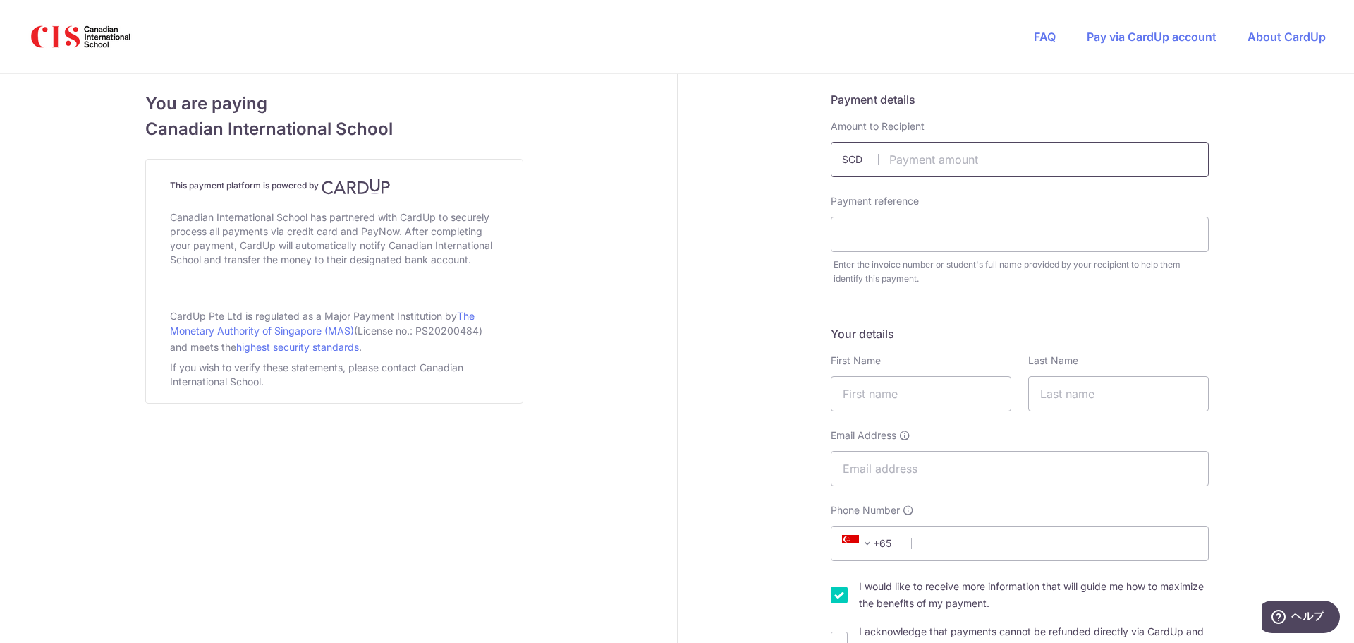
click at [931, 174] on input "text" at bounding box center [1020, 159] width 378 height 35
type input "2000.00"
type input "[PERSON_NAME] [PERSON_NAME]"
click at [904, 395] on input "text" at bounding box center [921, 393] width 181 height 35
type input "[PERSON_NAME]"
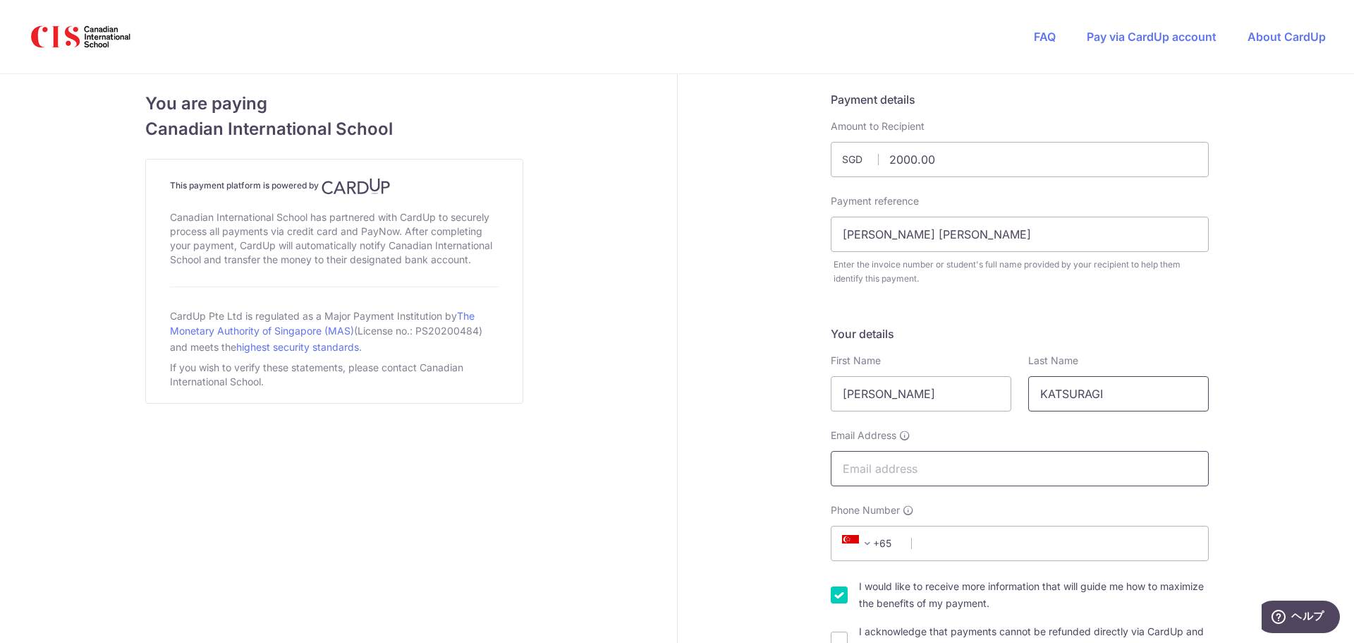
type input "KATSURAGI"
click at [935, 475] on input "Email Address" at bounding box center [1020, 468] width 378 height 35
type input "[PERSON_NAME][EMAIL_ADDRESS][DOMAIN_NAME]"
select select "JP"
type input "1410001"
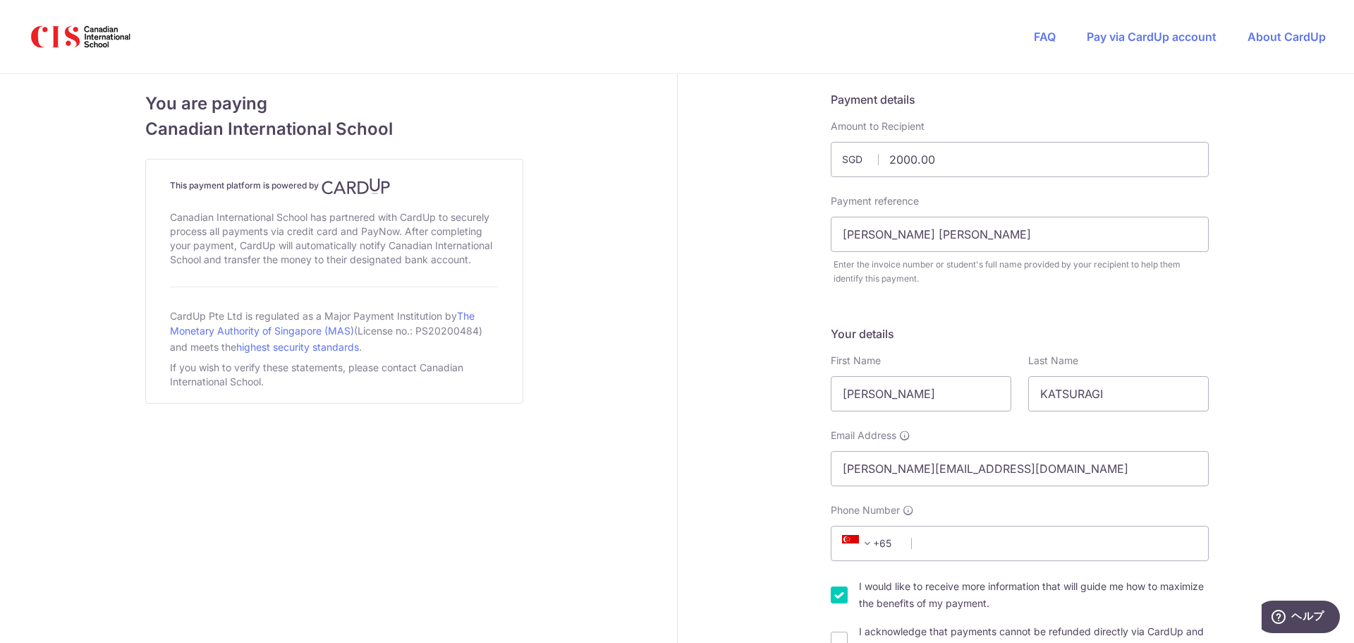
type input "北品川[DATE]"
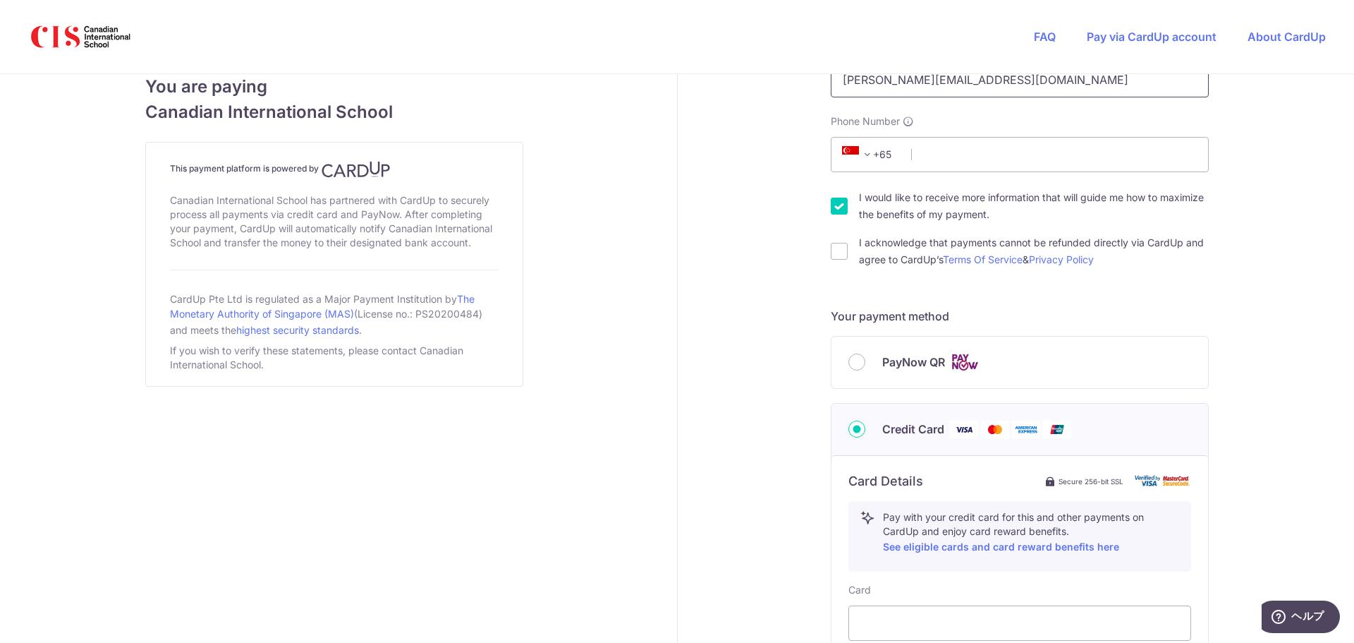
scroll to position [388, 0]
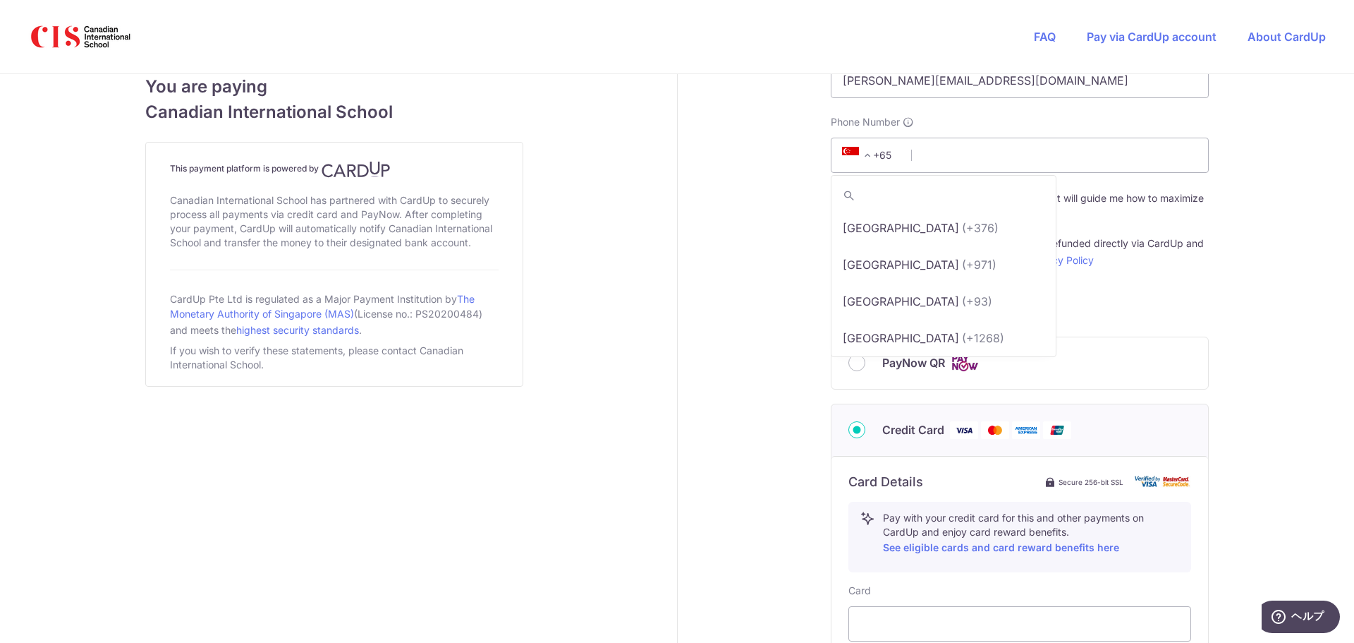
click at [880, 160] on span "+65" at bounding box center [869, 155] width 63 height 17
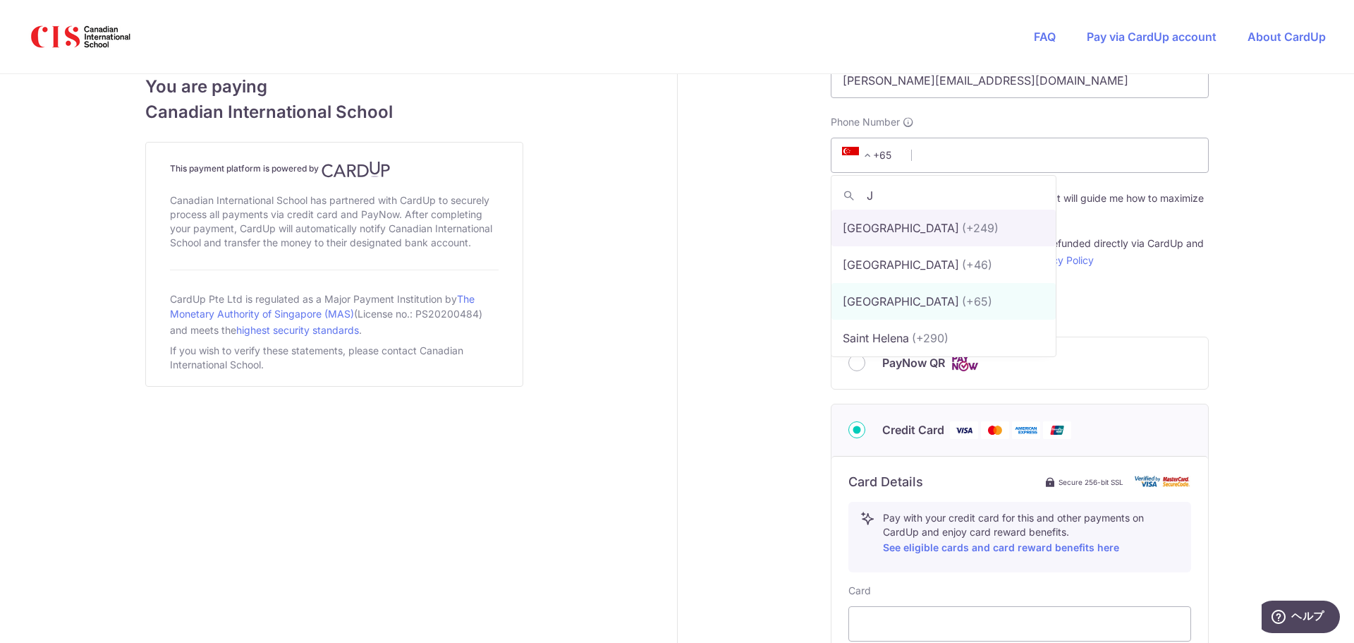
scroll to position [0, 0]
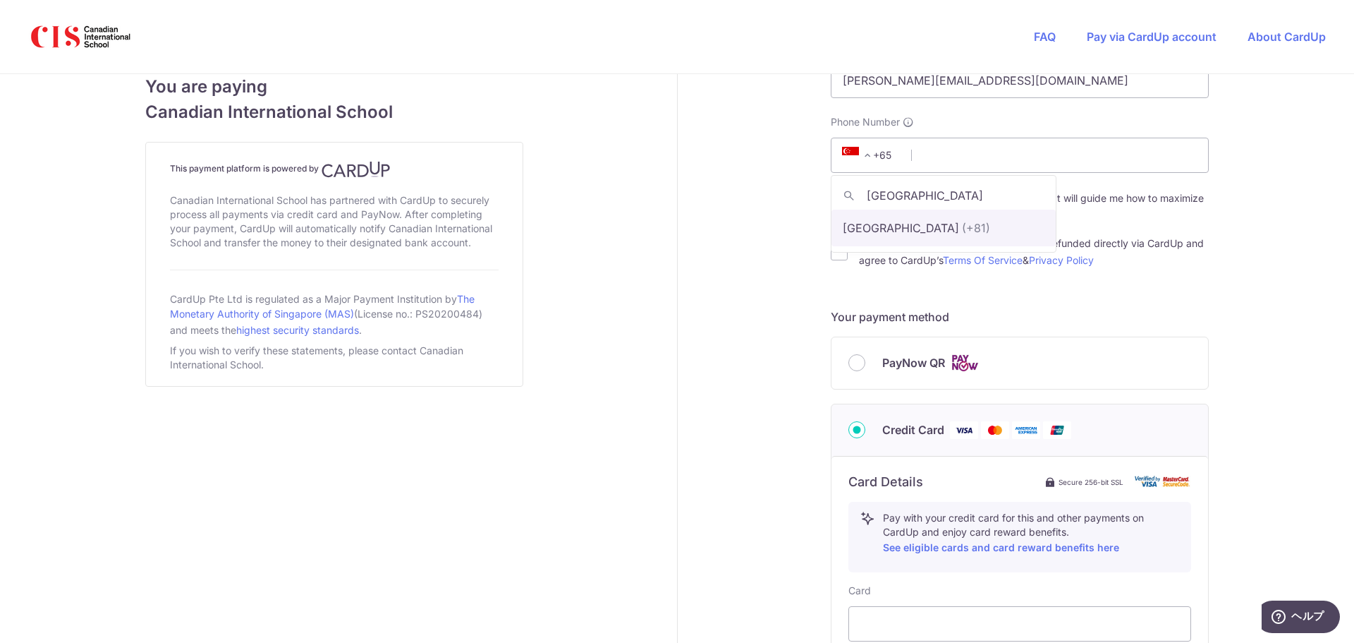
type input "[GEOGRAPHIC_DATA]"
select select "114"
click at [966, 159] on input "Phone Number" at bounding box center [1020, 155] width 378 height 35
type input "8014397292"
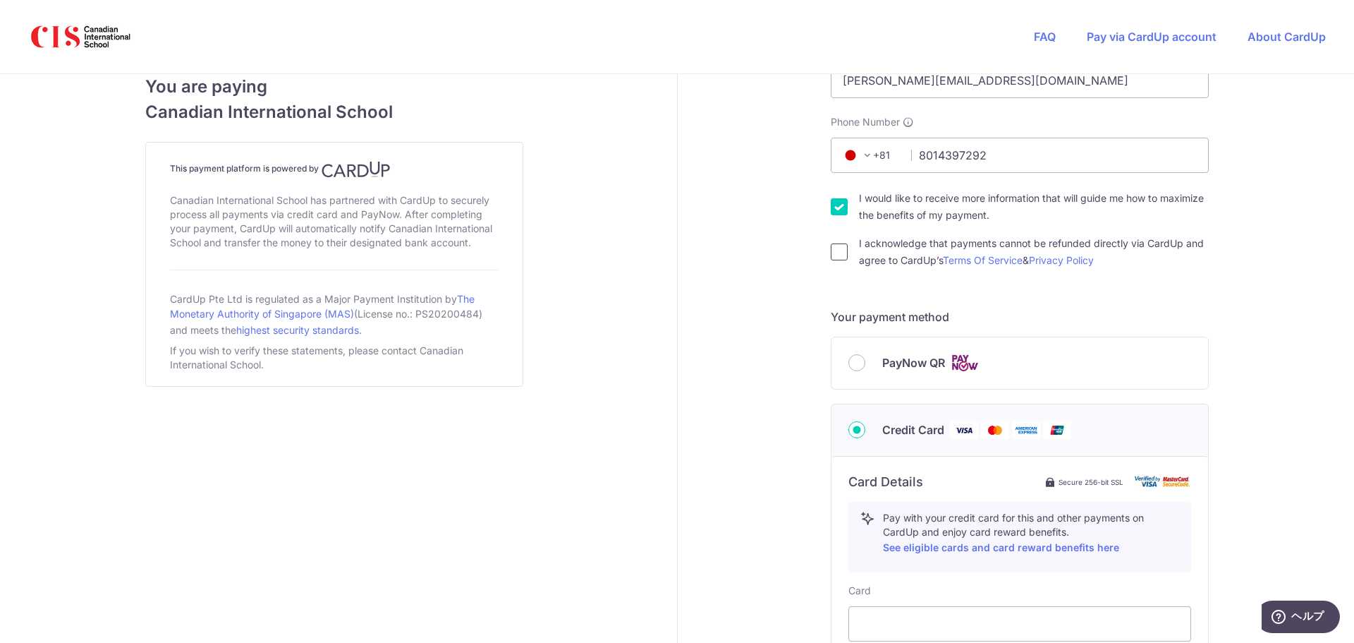
click at [836, 246] on input "I acknowledge that payments cannot be refunded directly via CardUp and agree to…" at bounding box center [839, 251] width 17 height 17
checkbox input "true"
click at [834, 206] on input "I would like to receive more information that will guide me how to maximize the…" at bounding box center [839, 206] width 17 height 17
checkbox input "false"
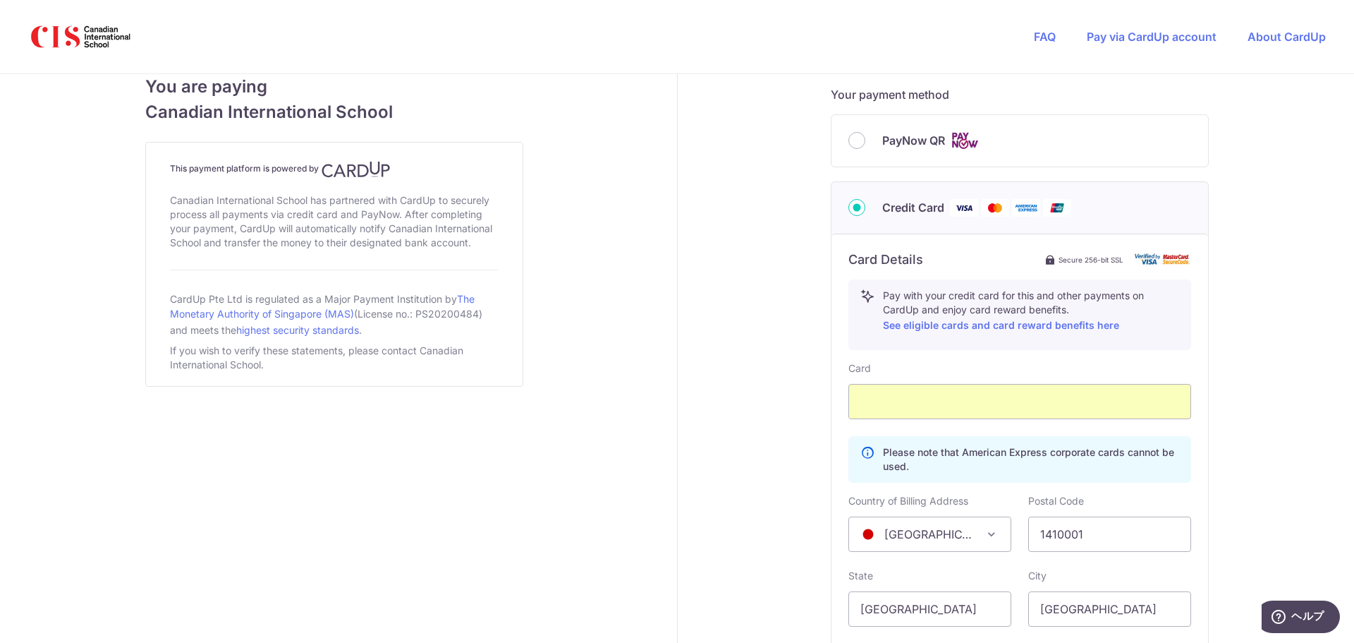
scroll to position [774, 0]
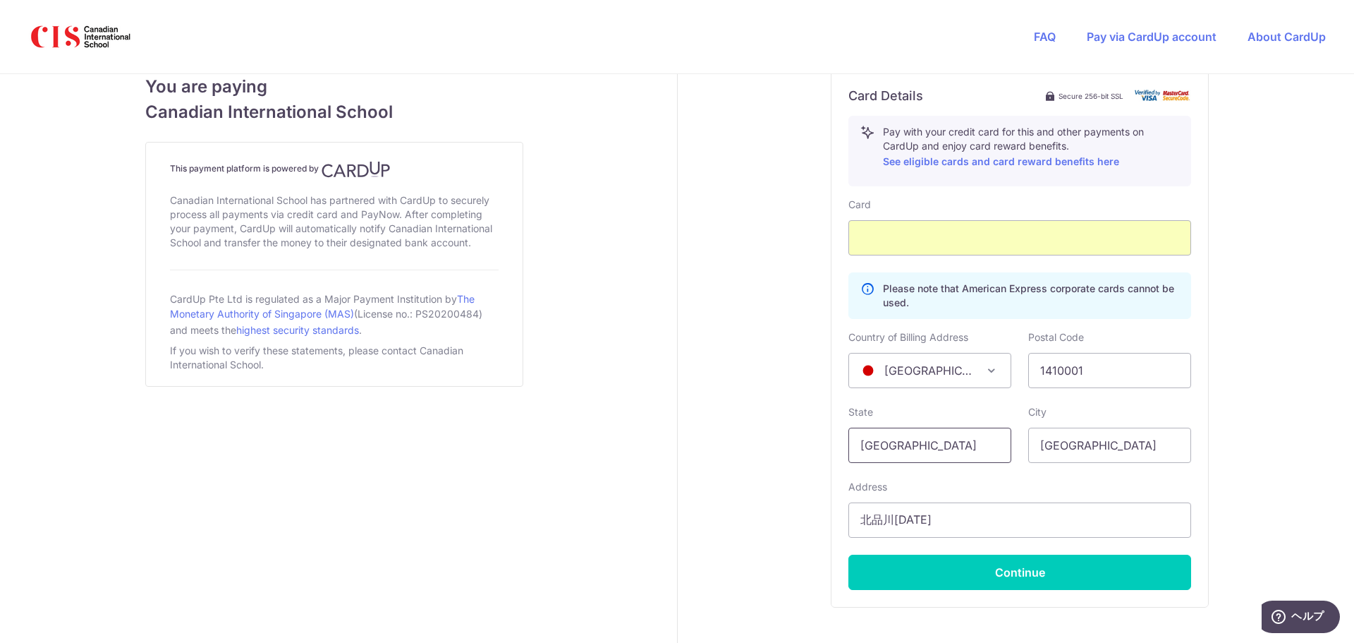
click at [953, 445] on input "[GEOGRAPHIC_DATA]" at bounding box center [930, 444] width 163 height 35
type input "S"
type input "[GEOGRAPHIC_DATA]"
type input "[STREET_ADDRESS][DATE]"
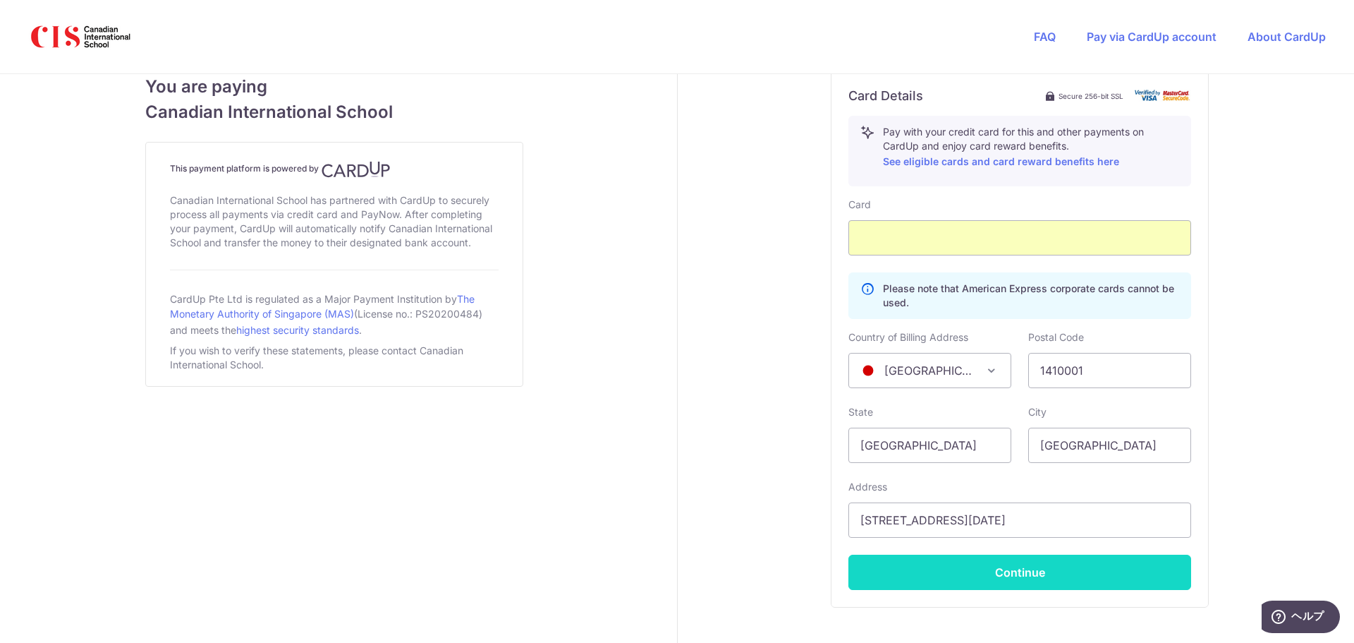
click at [1022, 580] on button "Continue" at bounding box center [1020, 571] width 343 height 35
type input "**** 0604"
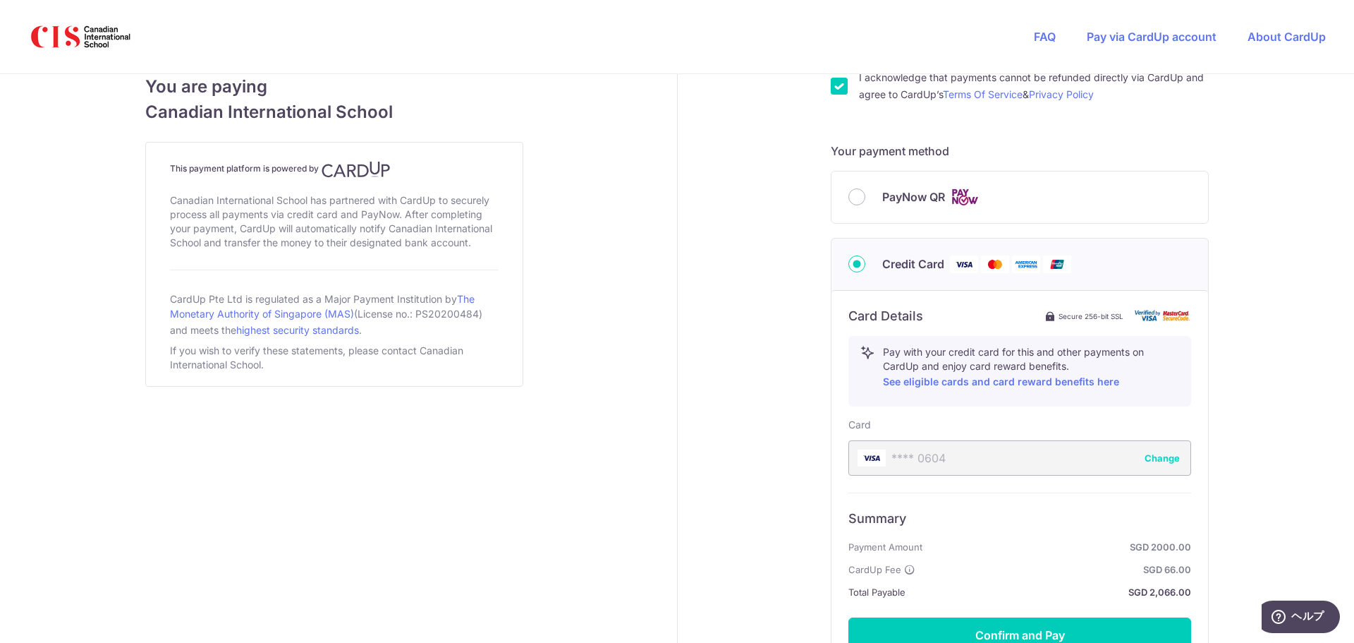
scroll to position [701, 0]
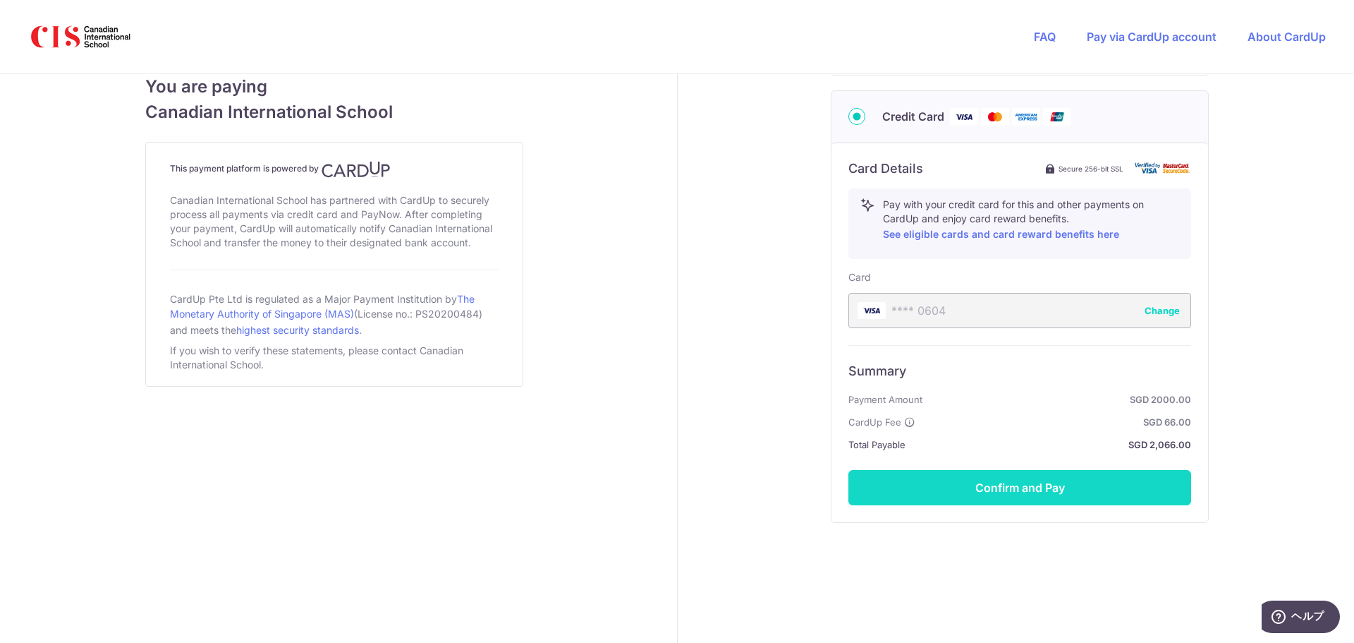
click at [981, 478] on button "Confirm and Pay" at bounding box center [1020, 487] width 343 height 35
